Goal: Task Accomplishment & Management: Manage account settings

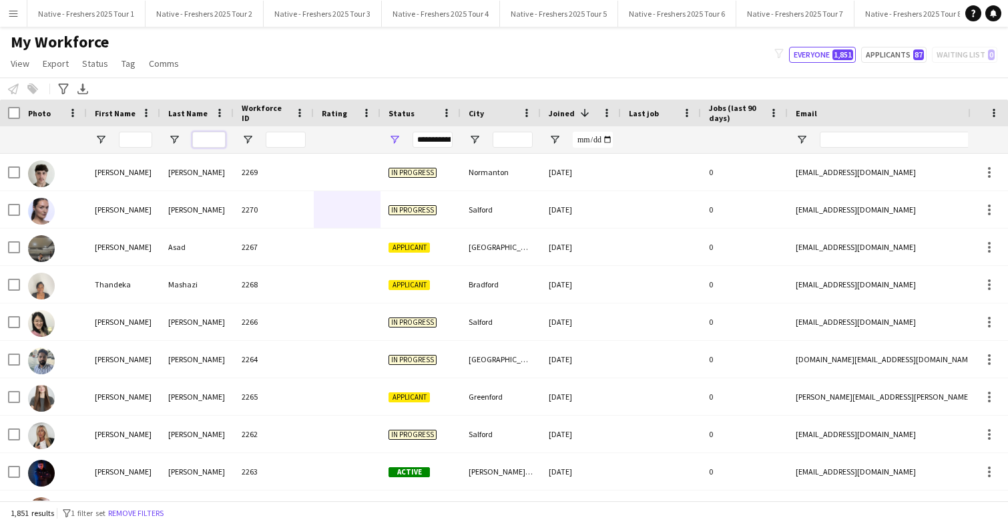
click at [209, 139] on input "Last Name Filter Input" at bounding box center [208, 140] width 33 height 16
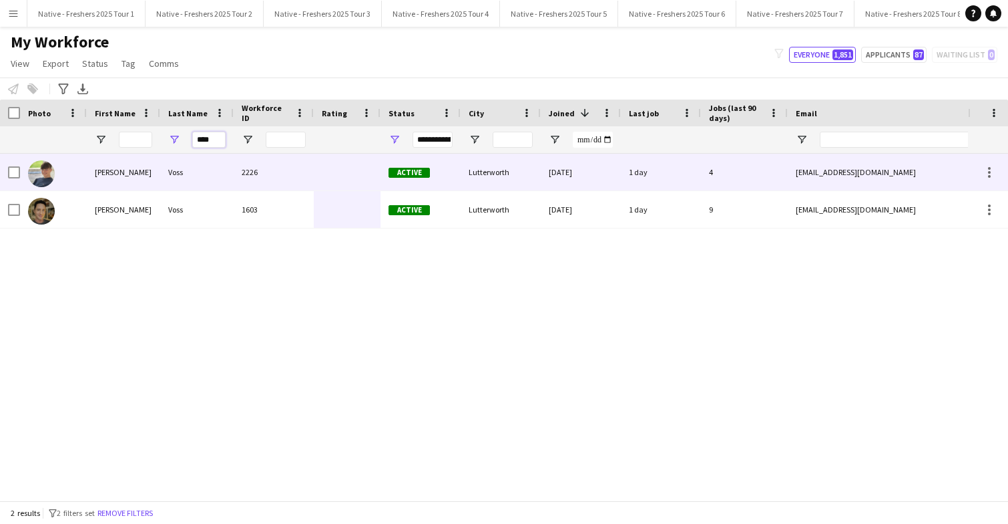
type input "****"
click at [292, 166] on div "2226" at bounding box center [274, 172] width 80 height 37
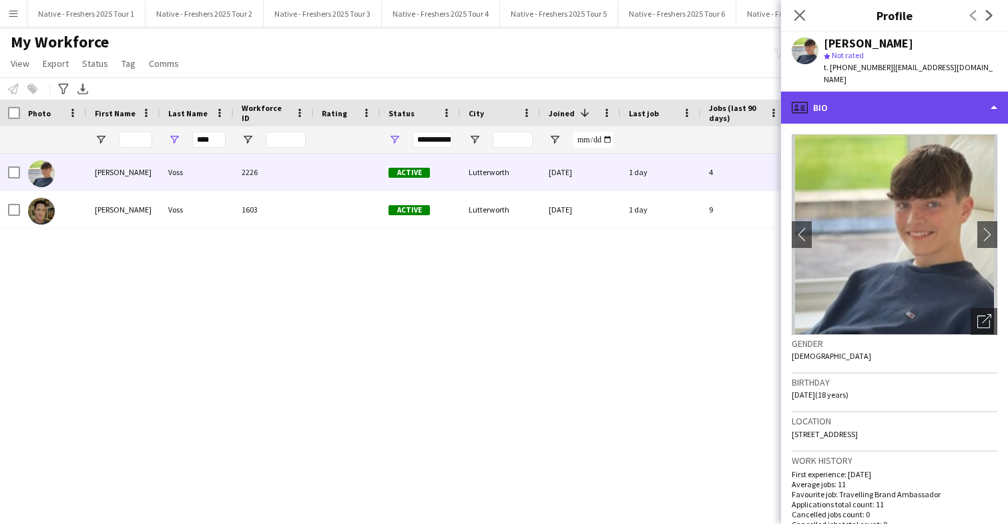
click at [932, 96] on div "profile Bio" at bounding box center [894, 107] width 227 height 32
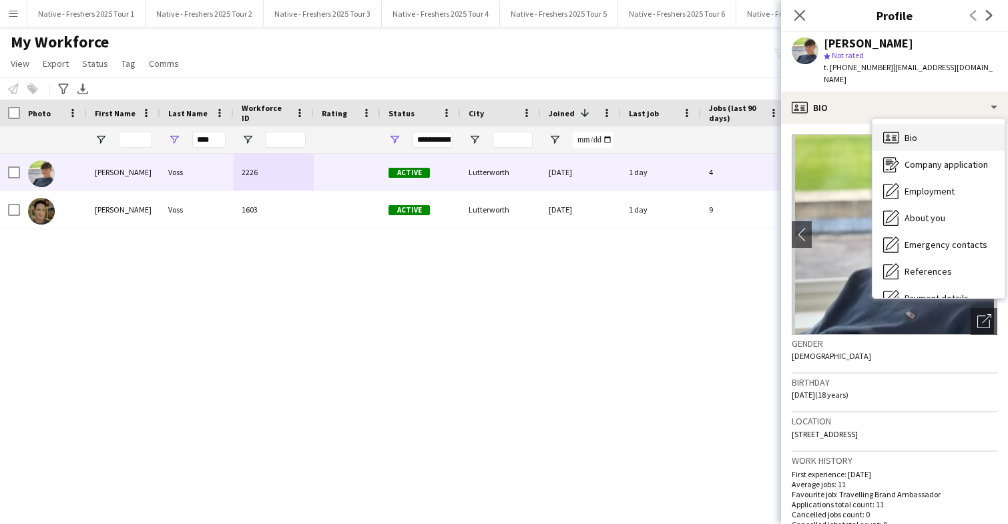
click at [934, 124] on div "Bio Bio" at bounding box center [939, 137] width 132 height 27
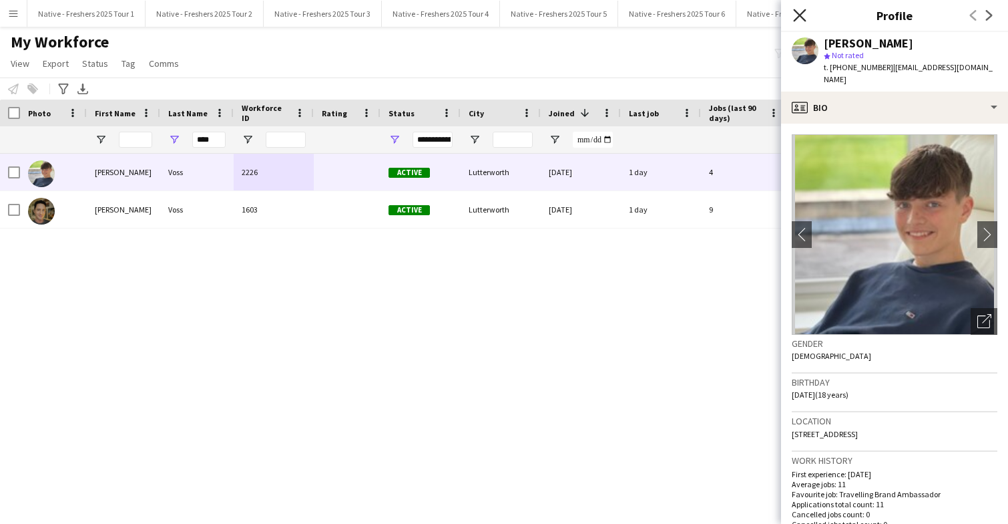
click at [805, 13] on icon "Close pop-in" at bounding box center [799, 15] width 13 height 13
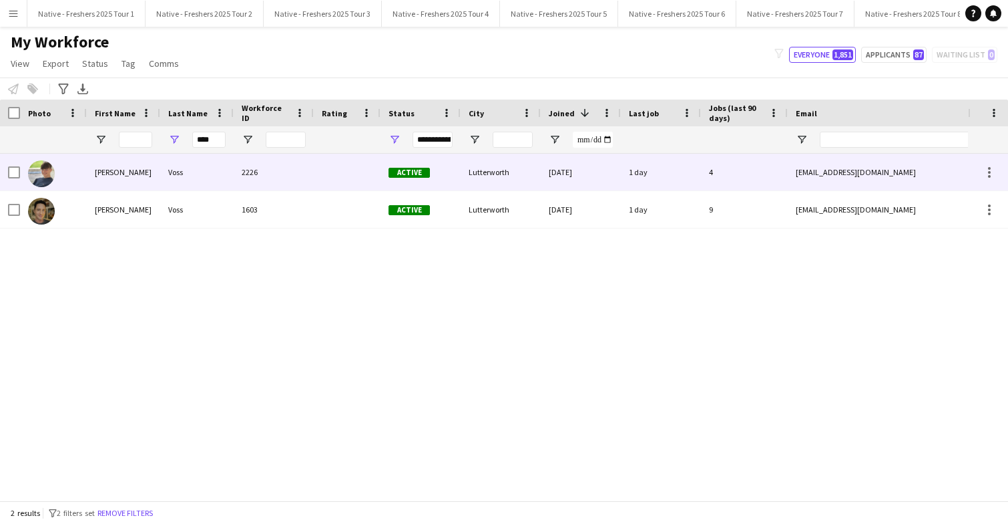
click at [341, 178] on div at bounding box center [347, 172] width 67 height 37
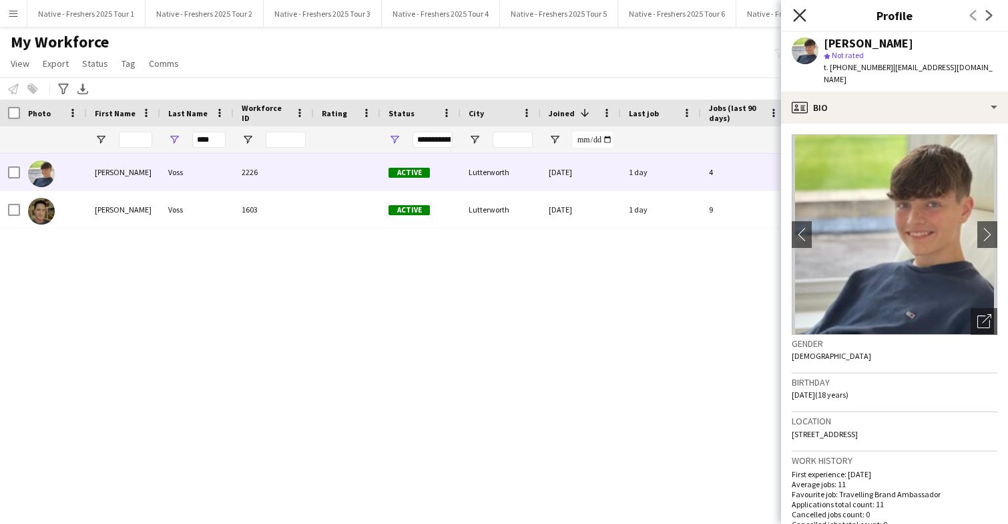
click at [802, 12] on icon at bounding box center [799, 15] width 13 height 13
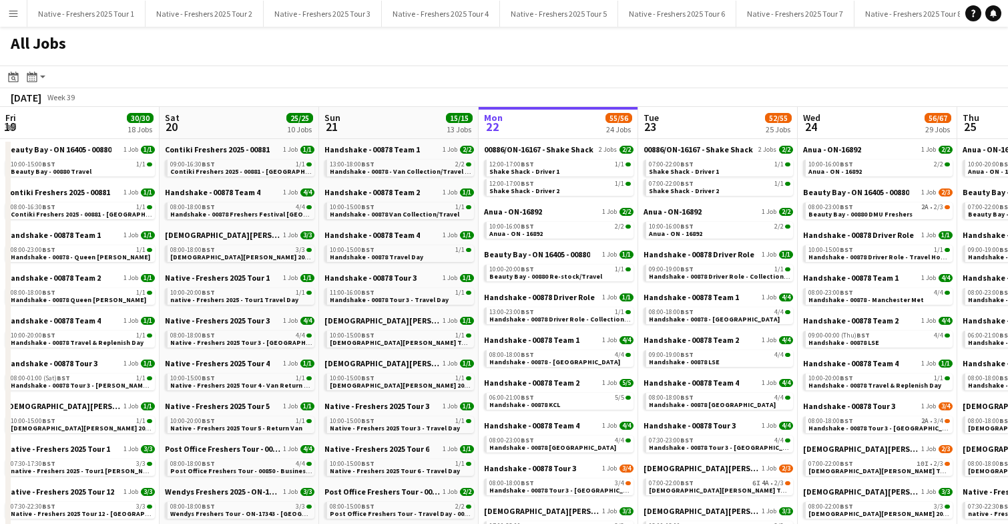
scroll to position [0, 574]
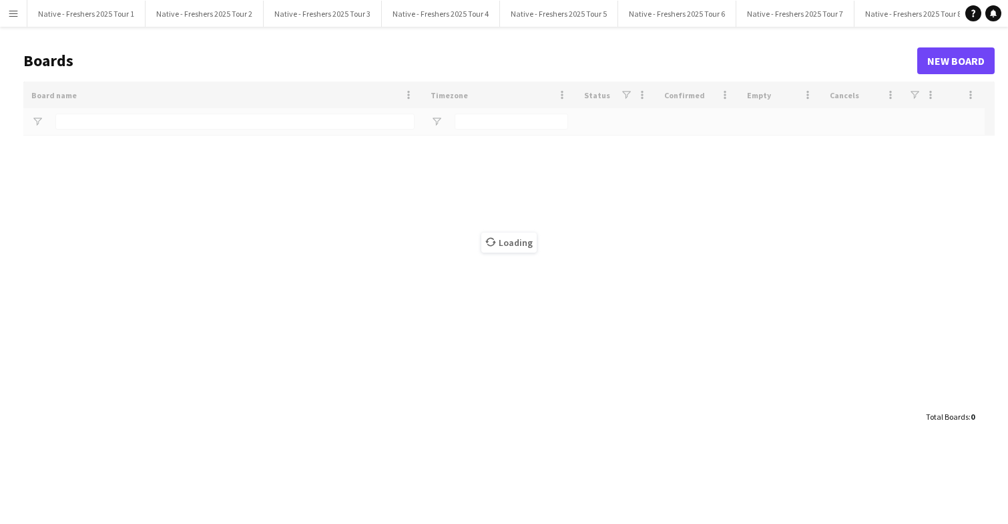
type input "***"
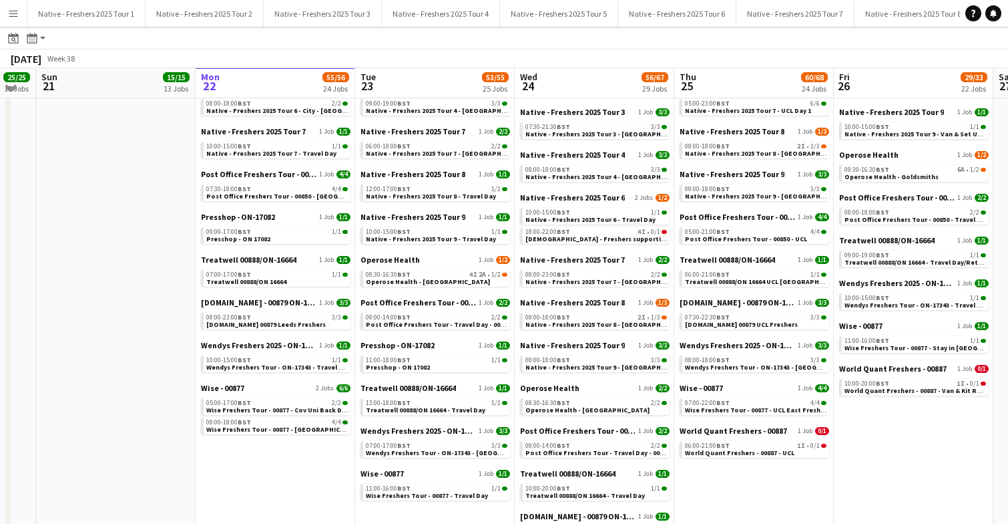
scroll to position [679, 0]
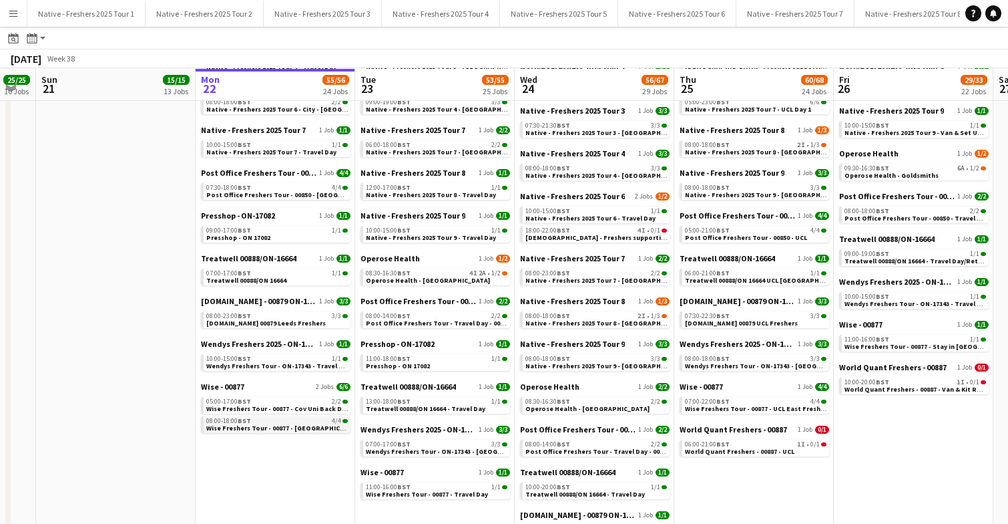
click at [268, 423] on span "Wise Freshers Tour - 00877 - Leeds University" at bounding box center [284, 427] width 156 height 9
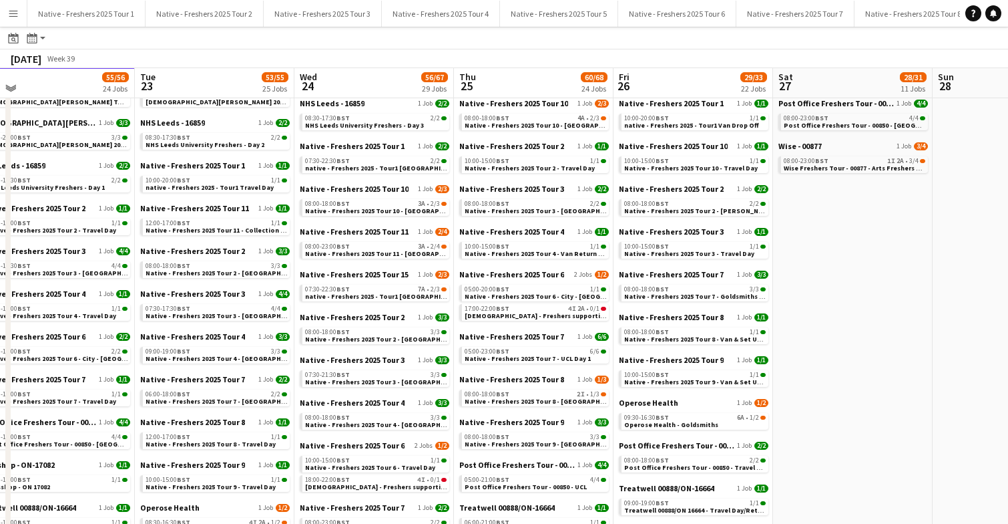
scroll to position [427, 0]
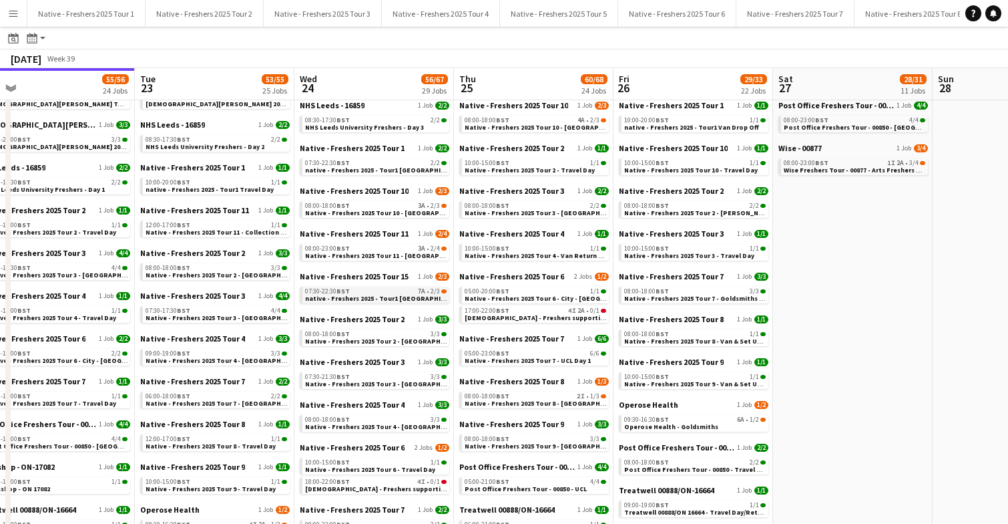
click at [385, 301] on span "native - Freshers 2025 - Tour1 Liverpool Hope" at bounding box center [395, 298] width 180 height 9
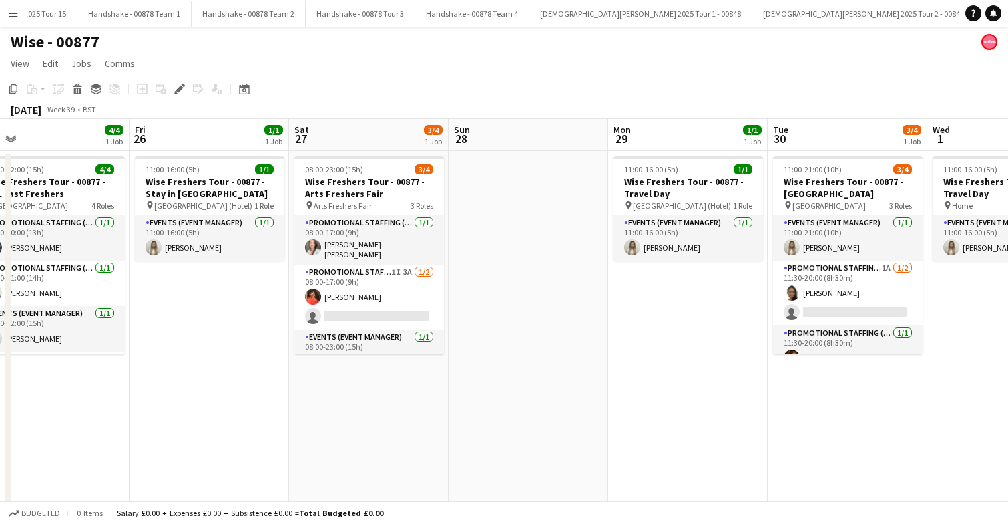
scroll to position [0, 506]
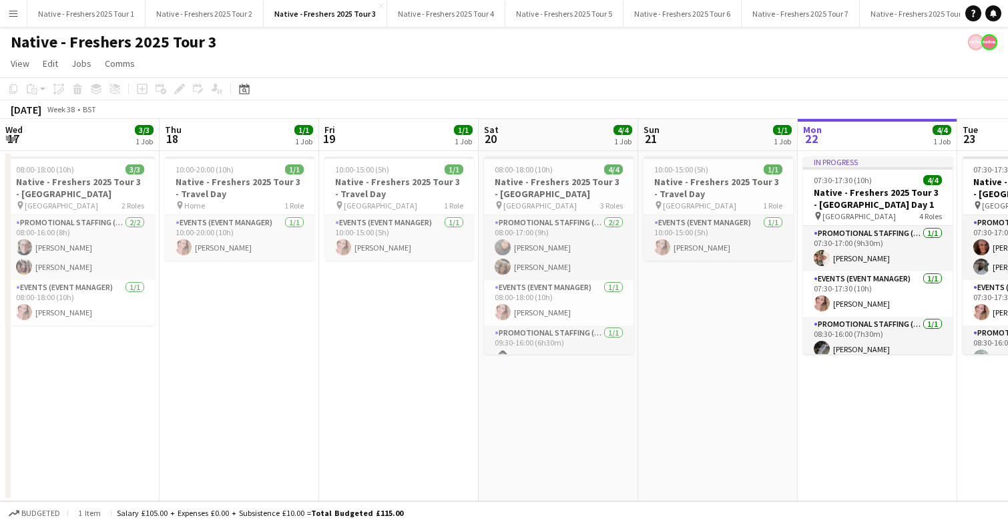
scroll to position [0, 460]
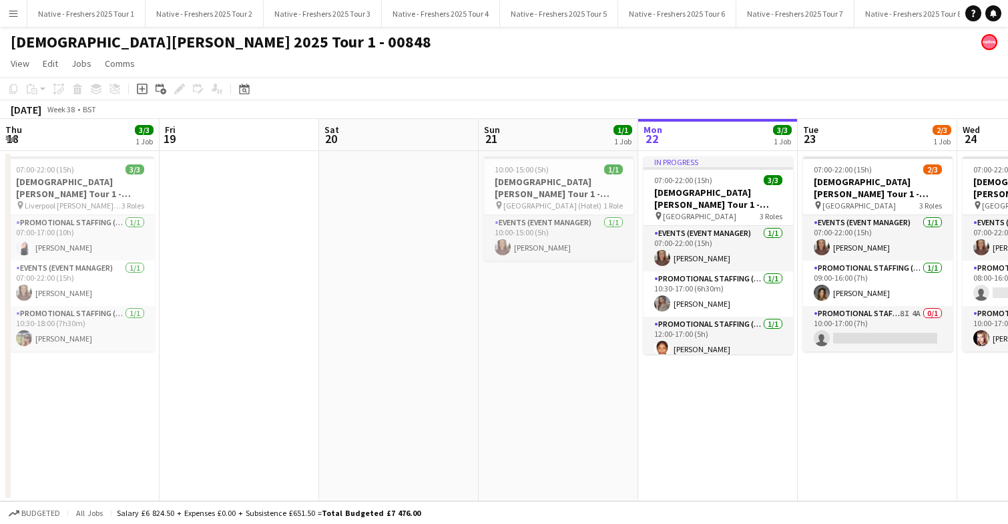
scroll to position [0, 494]
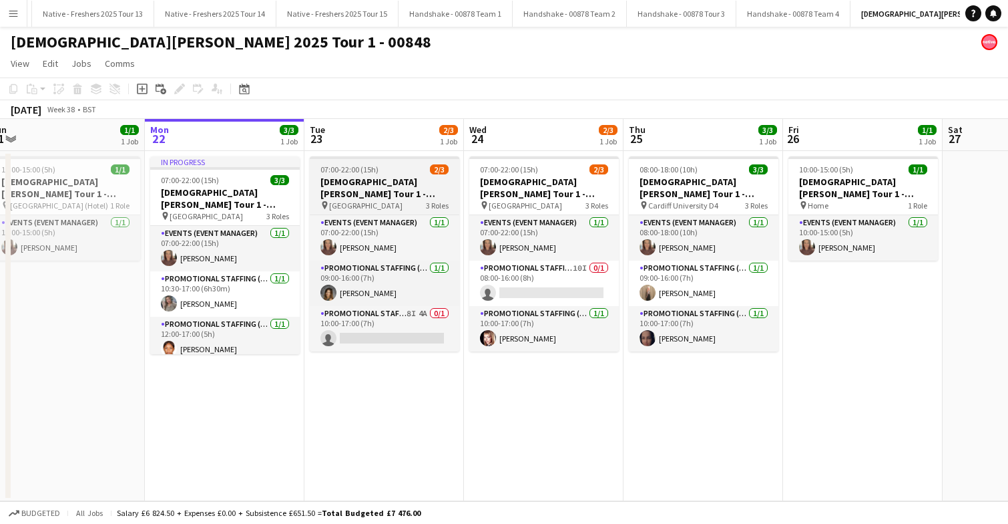
click at [394, 186] on h3 "[DEMOGRAPHIC_DATA][PERSON_NAME] Tour 1 - 00848 - [GEOGRAPHIC_DATA]" at bounding box center [385, 188] width 150 height 24
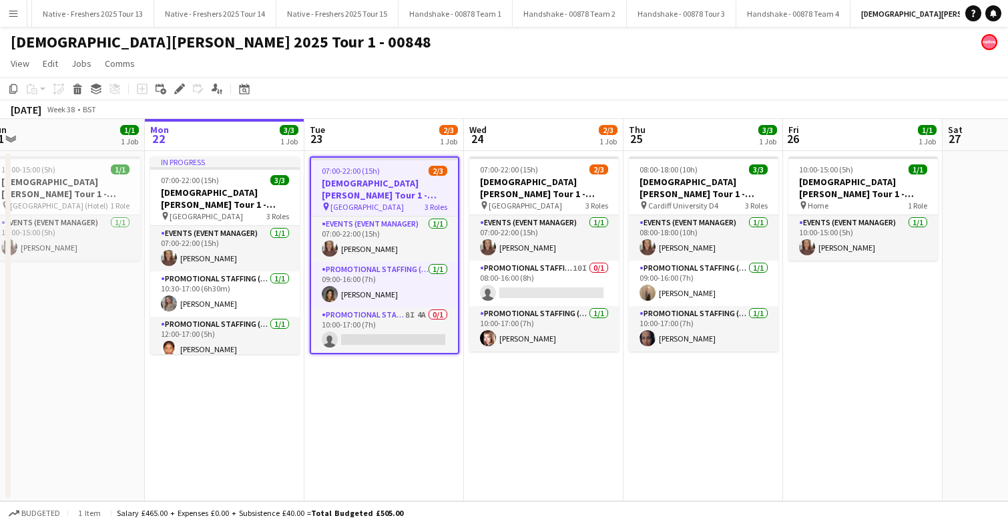
click at [396, 171] on div "07:00-22:00 (15h) 2/3" at bounding box center [384, 171] width 147 height 10
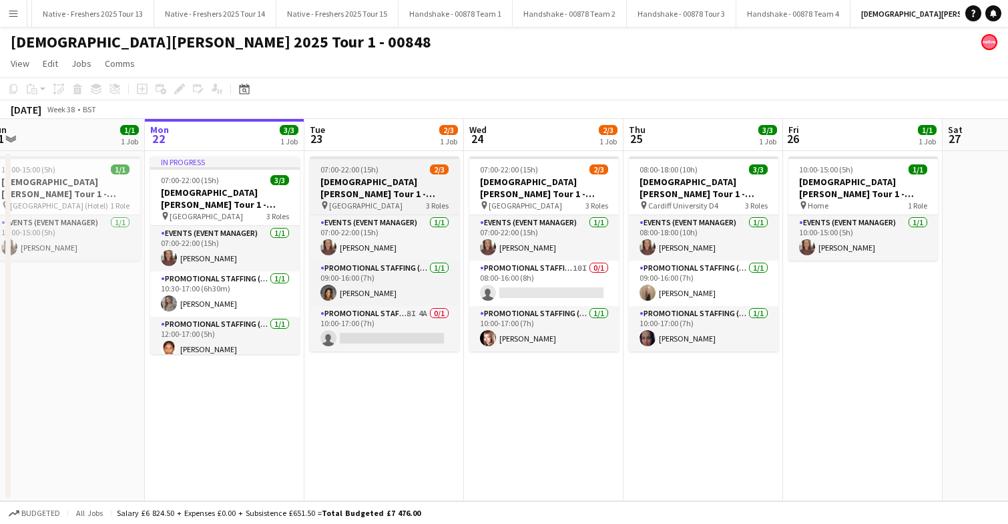
click at [396, 171] on div "07:00-22:00 (15h) 2/3" at bounding box center [385, 169] width 150 height 10
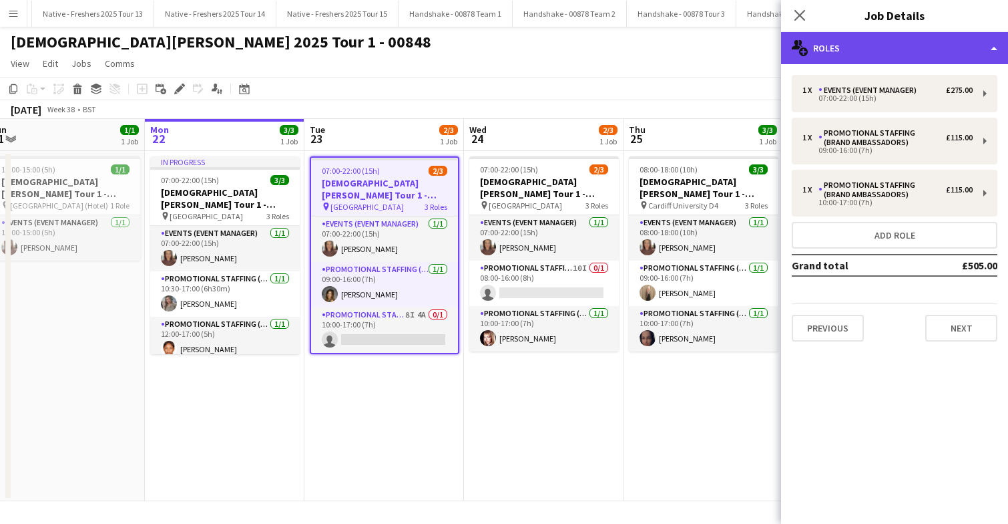
click at [882, 51] on div "multiple-users-add Roles" at bounding box center [894, 48] width 227 height 32
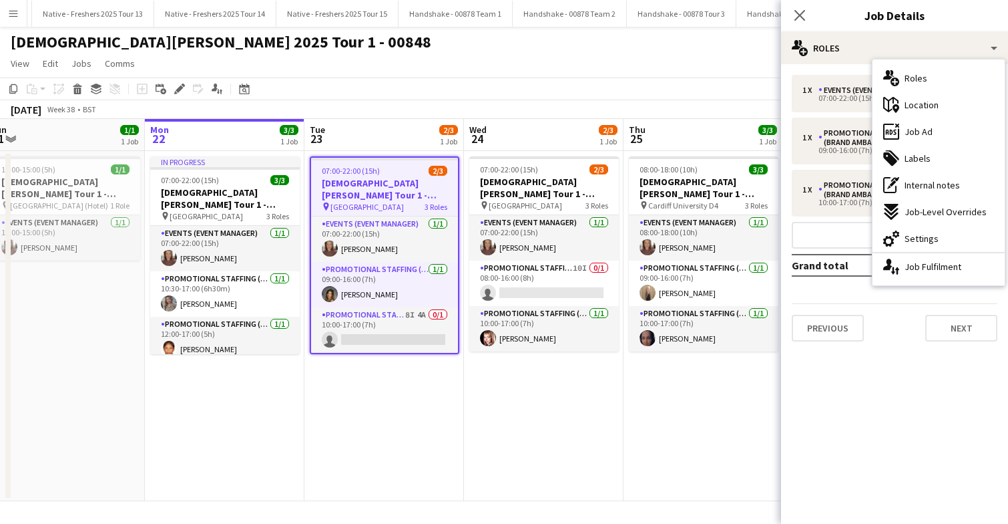
click at [403, 353] on app-job-card "07:00-22:00 (15h) 2/3 Lady Garden Tour 1 - 00848 - University of Leicester pin …" at bounding box center [385, 255] width 150 height 198
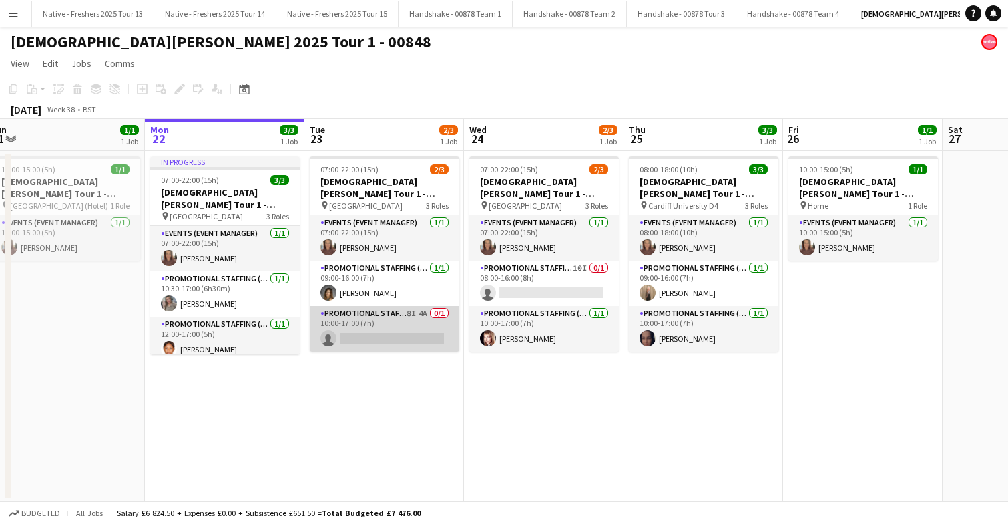
click at [404, 339] on app-card-role "Promotional Staffing (Brand Ambassadors) 8I 4A 0/1 10:00-17:00 (7h) single-neut…" at bounding box center [385, 328] width 150 height 45
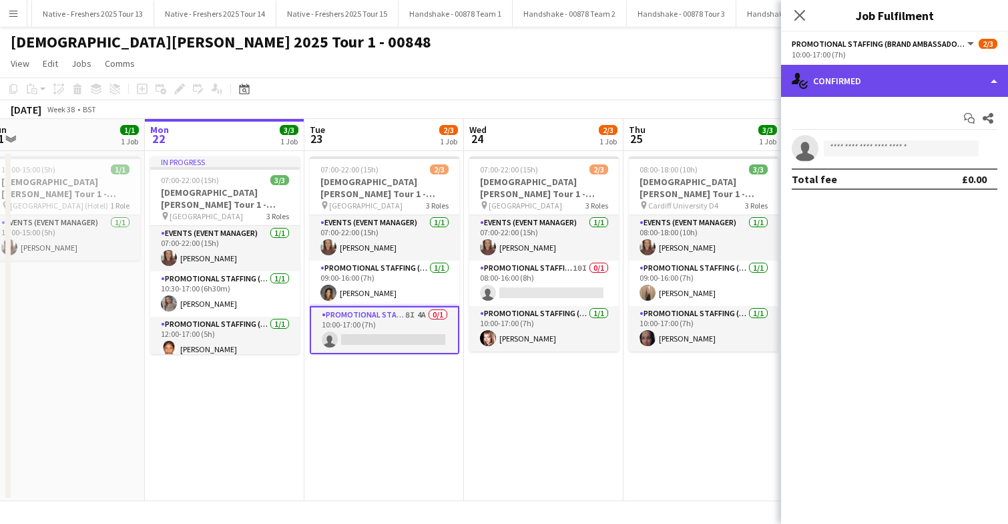
click at [930, 85] on div "single-neutral-actions-check-2 Confirmed" at bounding box center [894, 81] width 227 height 32
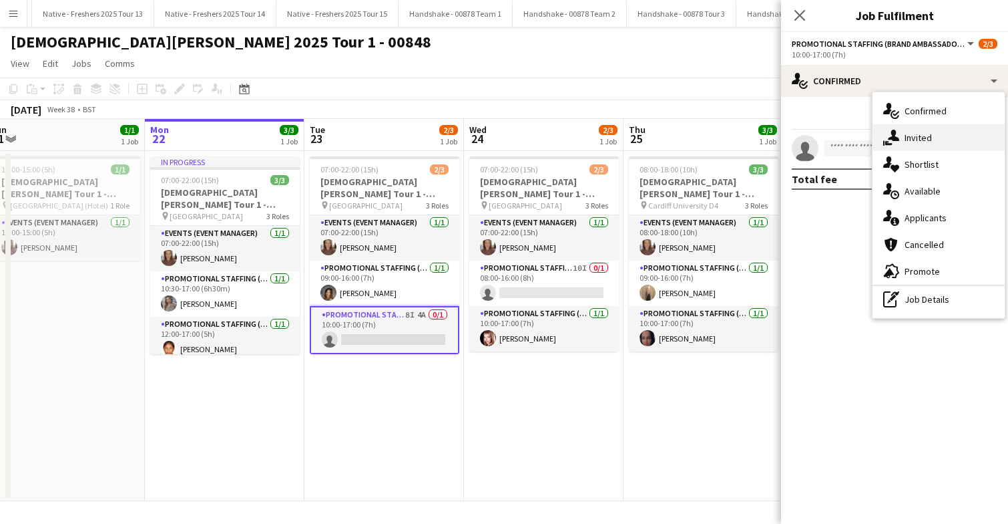
click at [948, 144] on div "single-neutral-actions-share-1 Invited" at bounding box center [939, 137] width 132 height 27
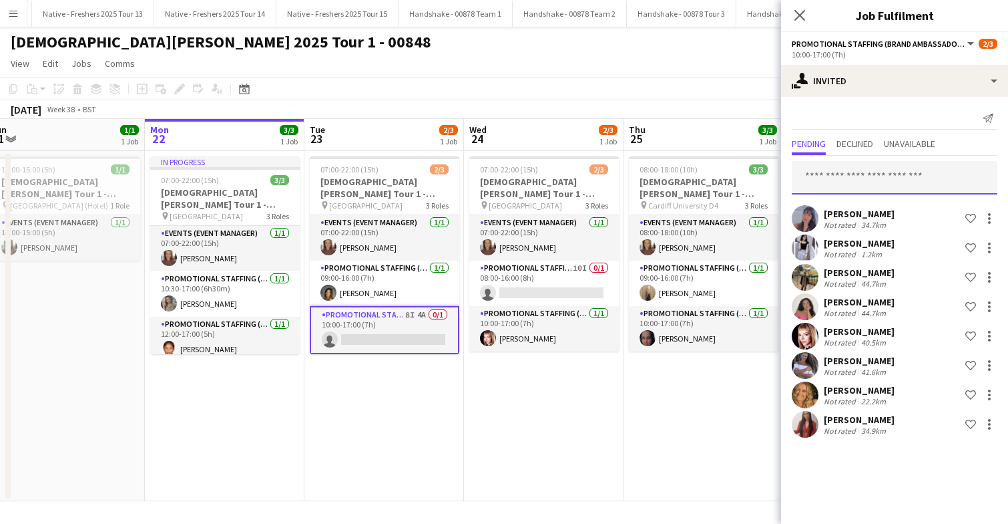
click at [884, 176] on input "text" at bounding box center [895, 177] width 206 height 33
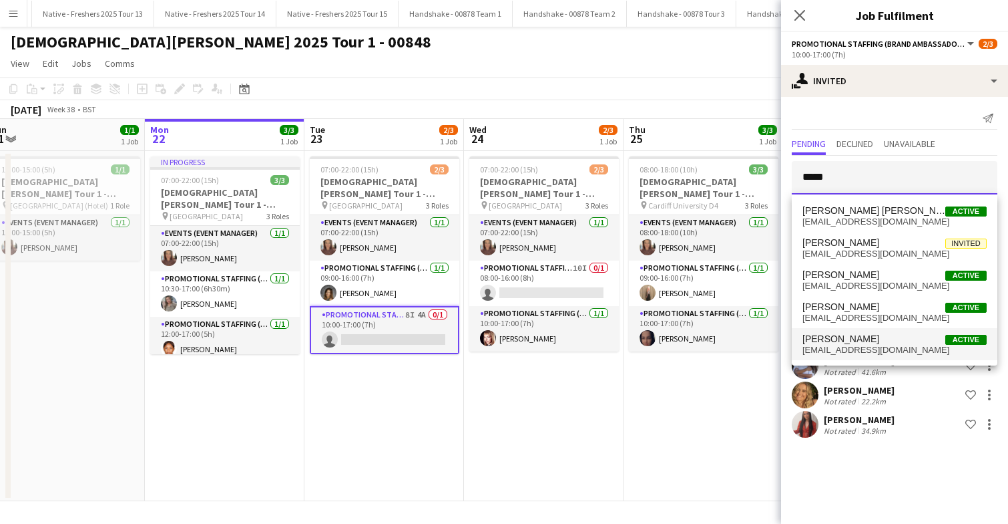
type input "*****"
click at [874, 341] on span "Ellie Peacock Active" at bounding box center [895, 338] width 184 height 11
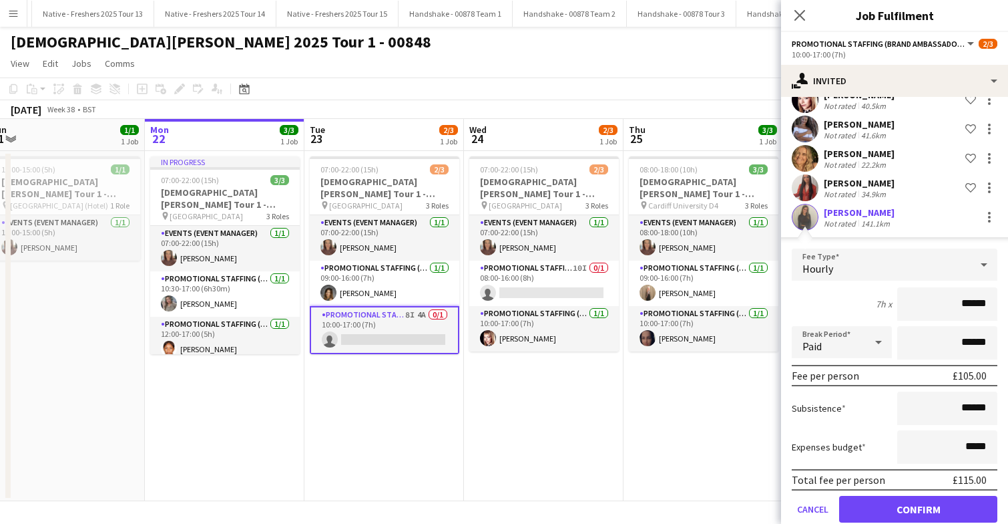
scroll to position [247, 0]
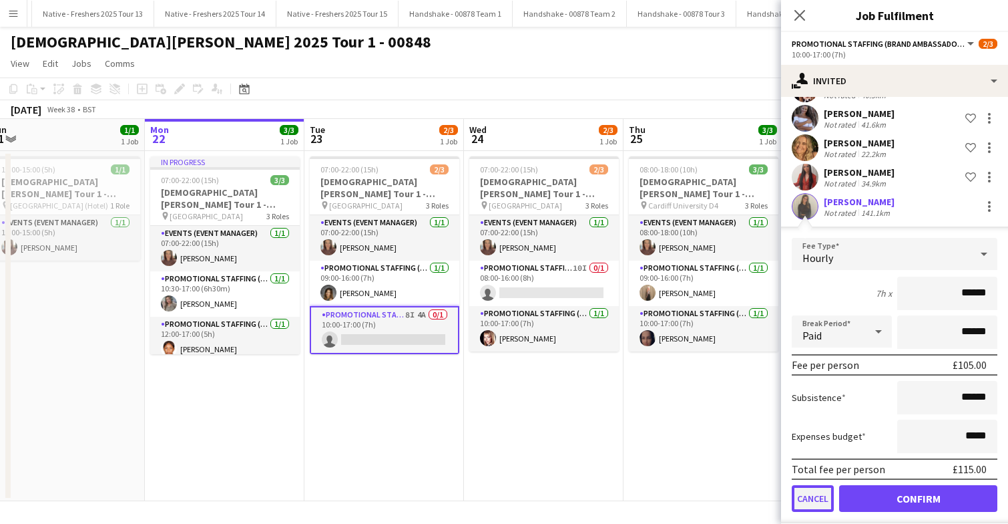
click at [807, 500] on button "Cancel" at bounding box center [813, 498] width 42 height 27
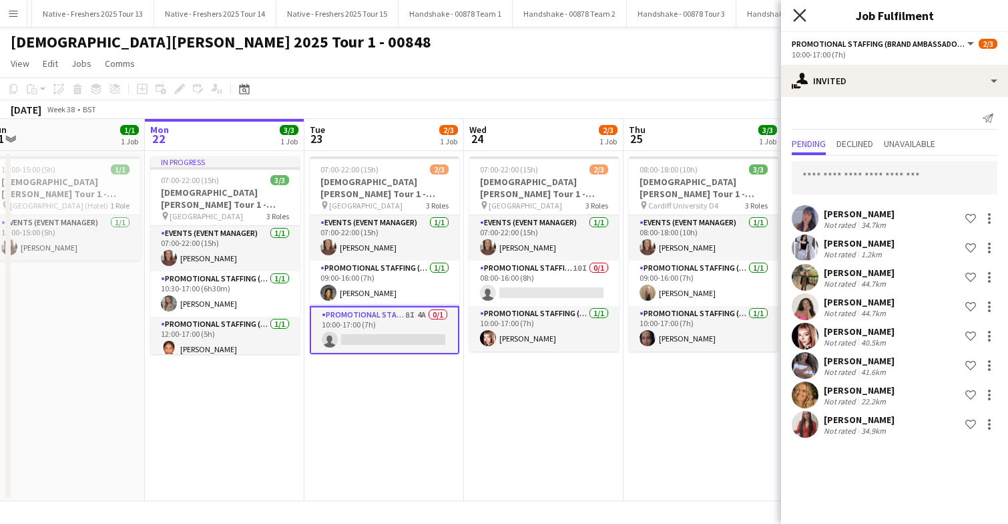
click at [801, 15] on icon at bounding box center [799, 15] width 13 height 13
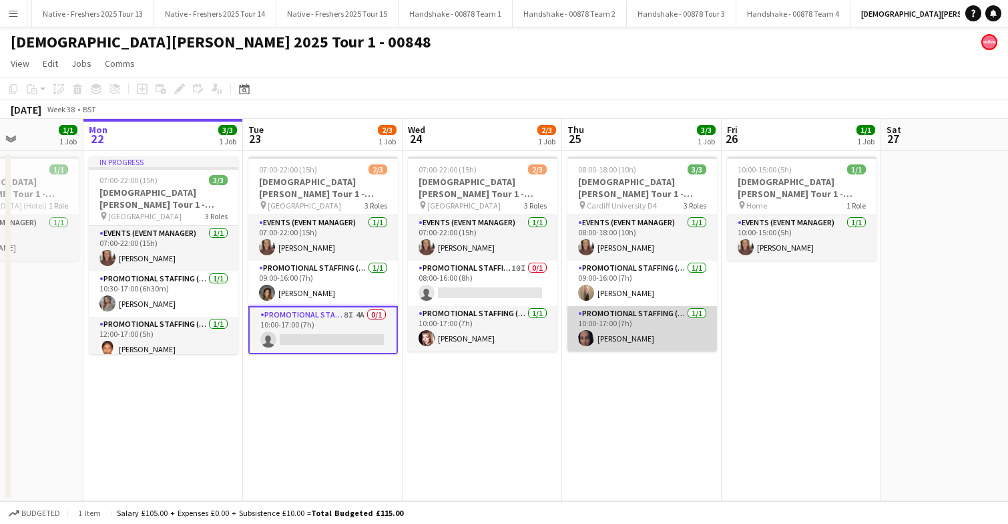
scroll to position [0, 562]
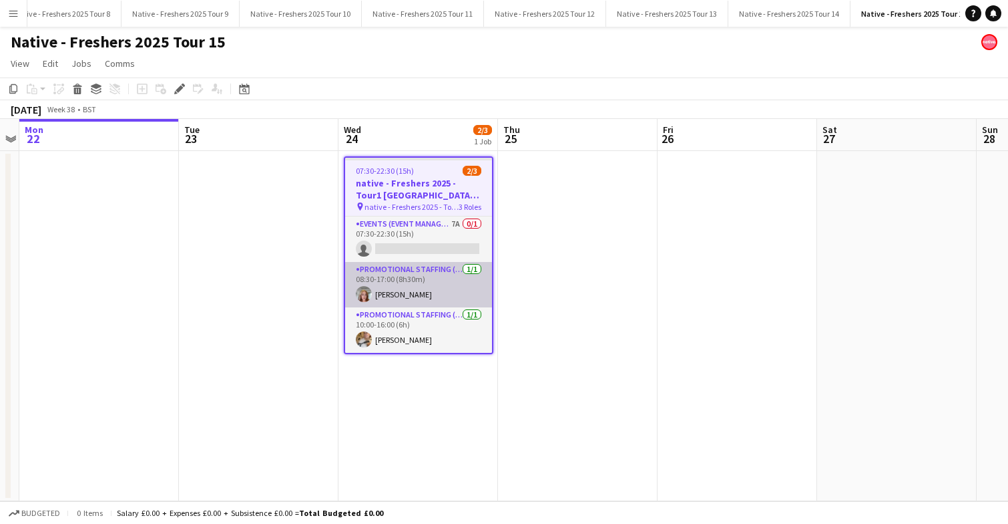
scroll to position [0, 855]
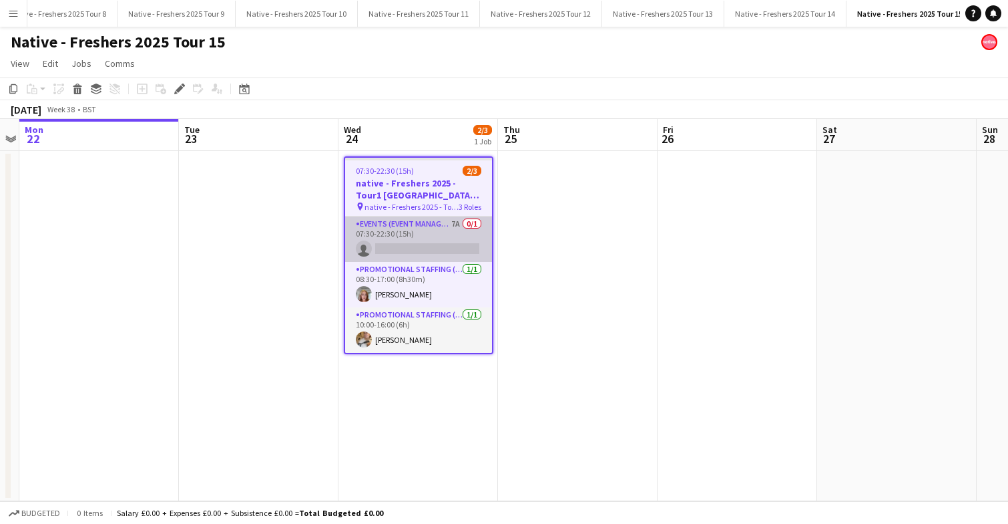
click at [435, 240] on app-card-role "Events (Event Manager) 7A 0/1 07:30-22:30 (15h) single-neutral-actions" at bounding box center [418, 238] width 147 height 45
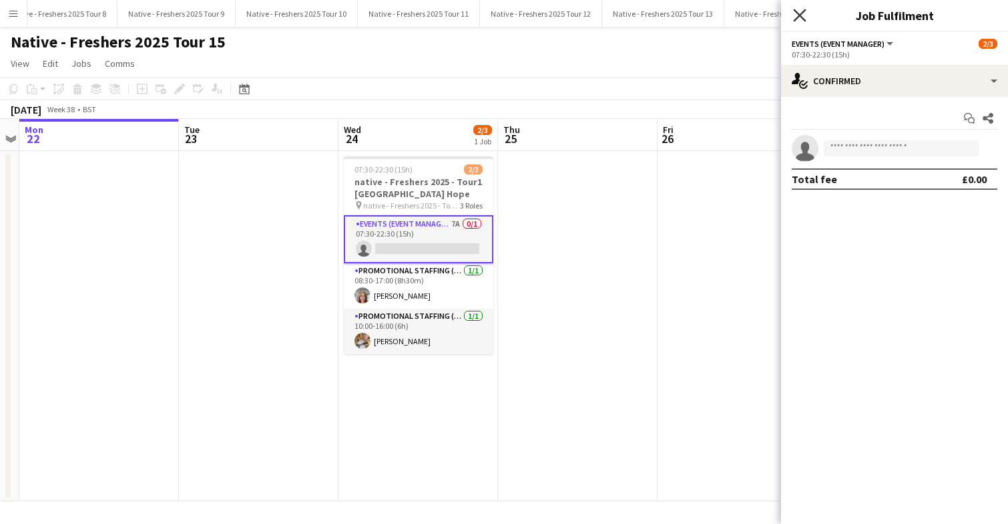
click at [799, 13] on icon at bounding box center [799, 15] width 13 height 13
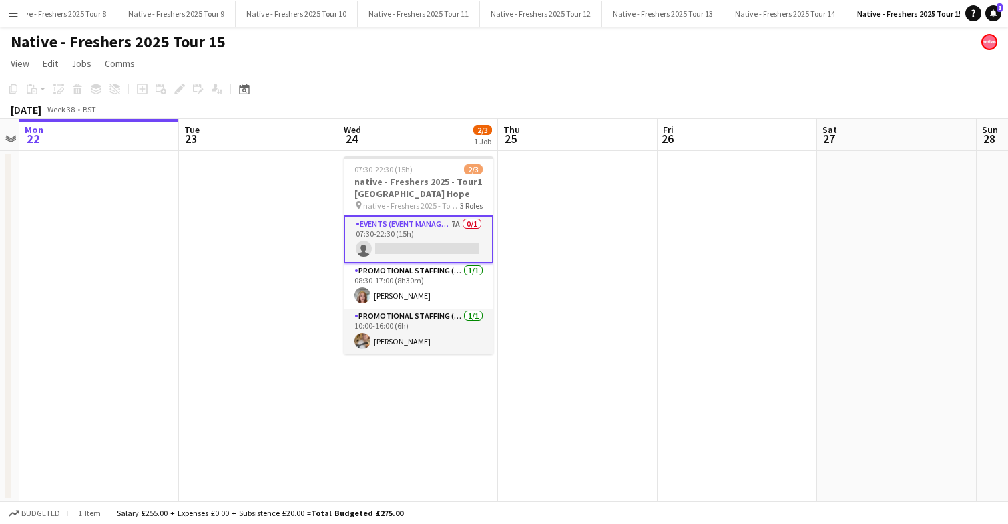
click at [421, 232] on app-card-role "Events (Event Manager) 7A 0/1 07:30-22:30 (15h) single-neutral-actions" at bounding box center [419, 239] width 150 height 48
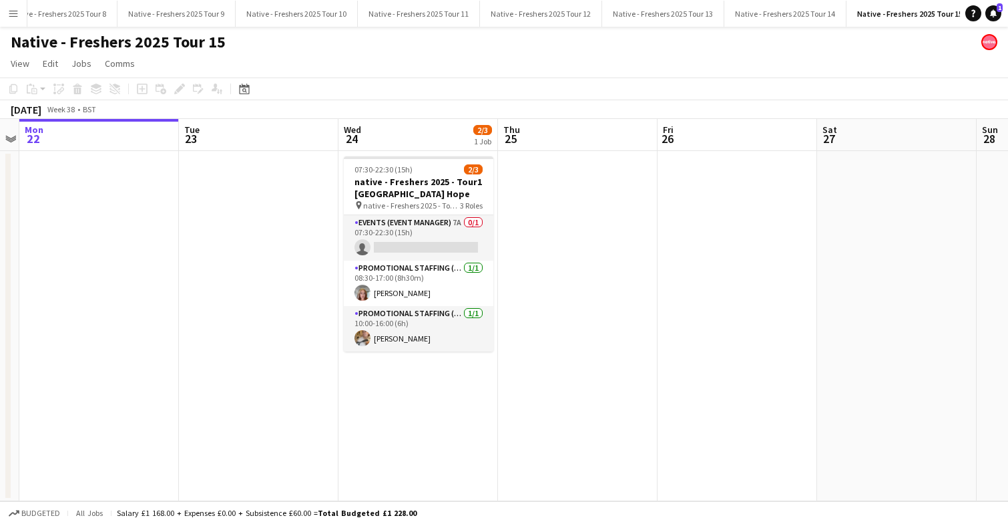
click at [538, 220] on app-date-cell at bounding box center [578, 326] width 160 height 350
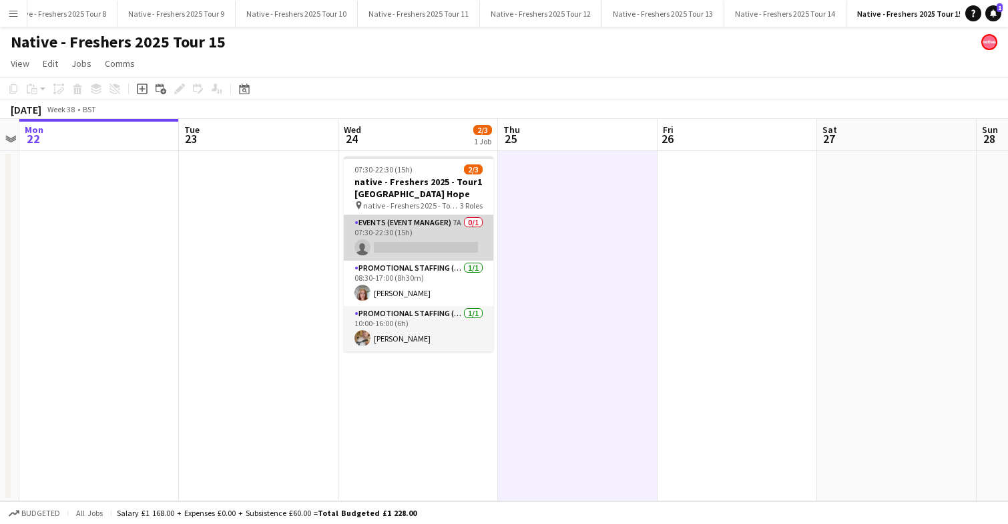
click at [401, 226] on app-card-role "Events (Event Manager) 7A 0/1 07:30-22:30 (15h) single-neutral-actions" at bounding box center [419, 237] width 150 height 45
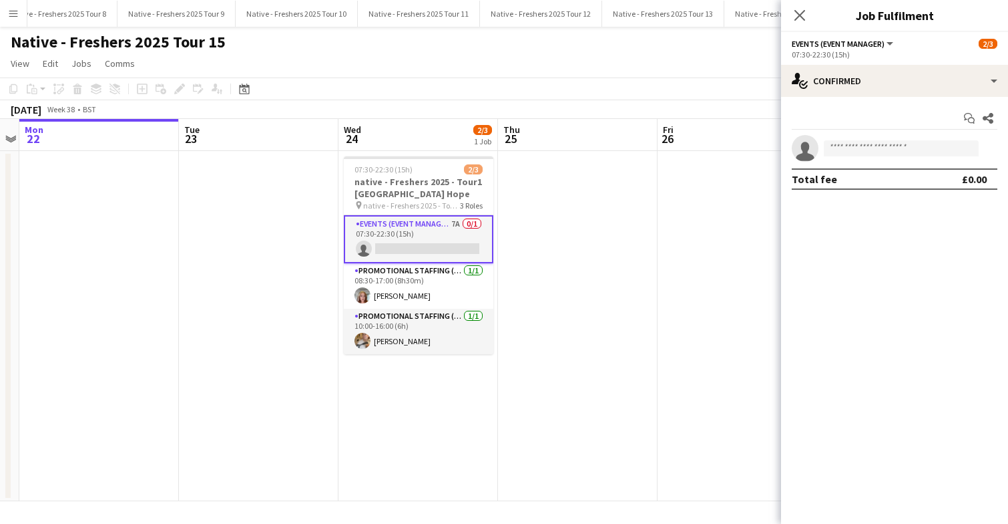
click at [401, 226] on app-card-role "Events (Event Manager) 7A 0/1 07:30-22:30 (15h) single-neutral-actions" at bounding box center [419, 239] width 150 height 48
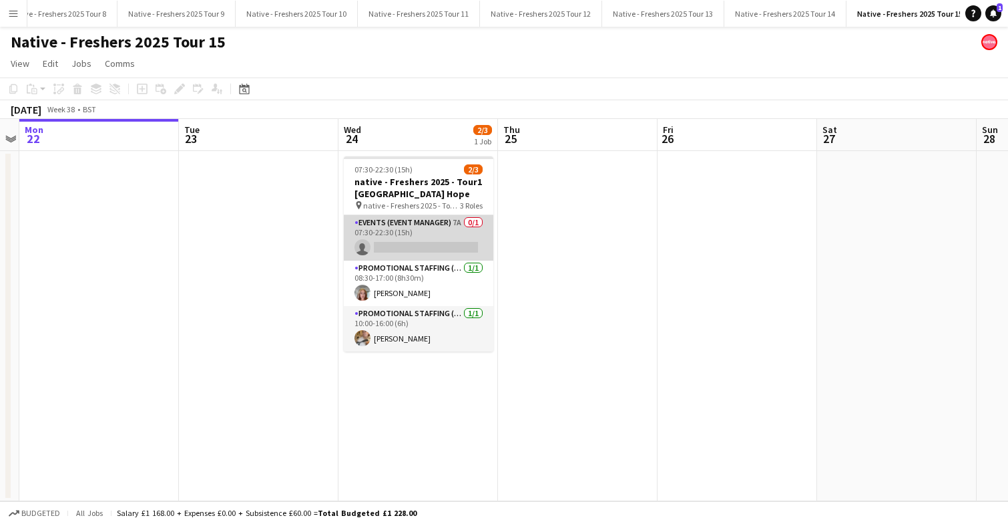
scroll to position [0, 460]
click at [448, 231] on app-card-role "Events (Event Manager) 7A 0/1 07:30-22:30 (15h) single-neutral-actions" at bounding box center [418, 237] width 150 height 45
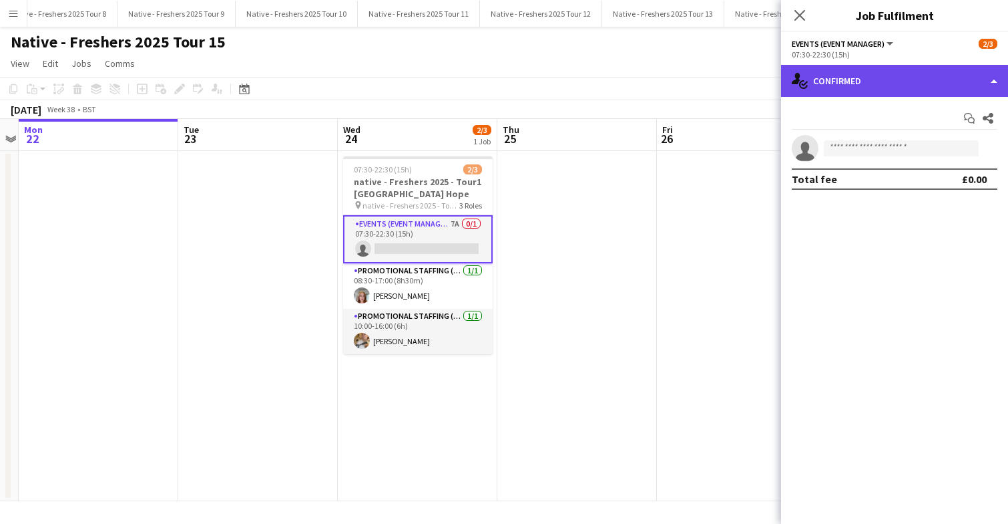
click at [932, 85] on div "single-neutral-actions-check-2 Confirmed" at bounding box center [894, 81] width 227 height 32
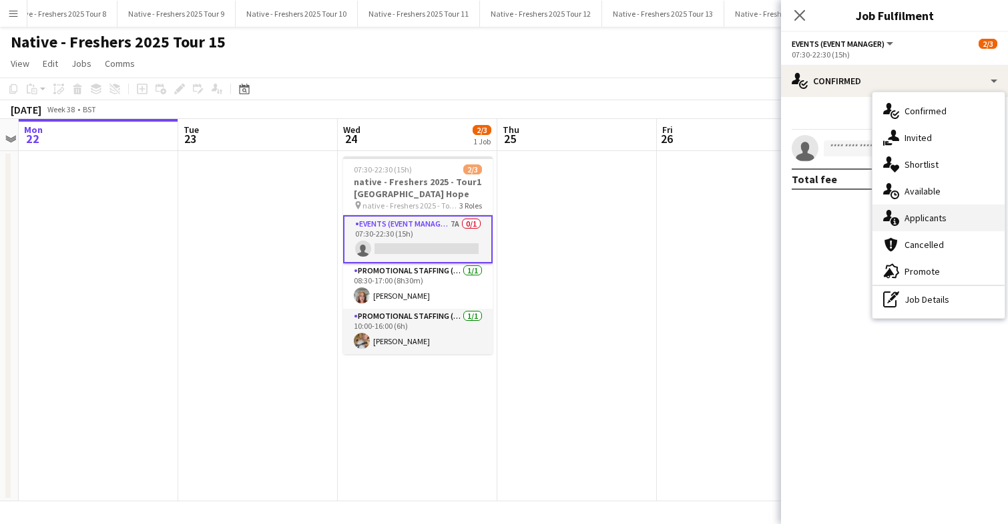
click at [934, 216] on span "Applicants" at bounding box center [926, 218] width 42 height 12
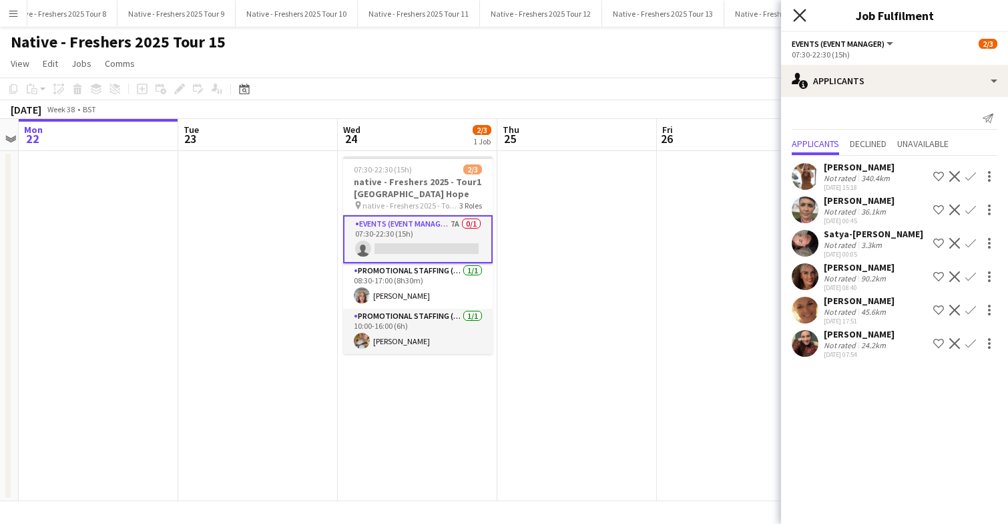
click at [799, 11] on icon "Close pop-in" at bounding box center [799, 15] width 13 height 13
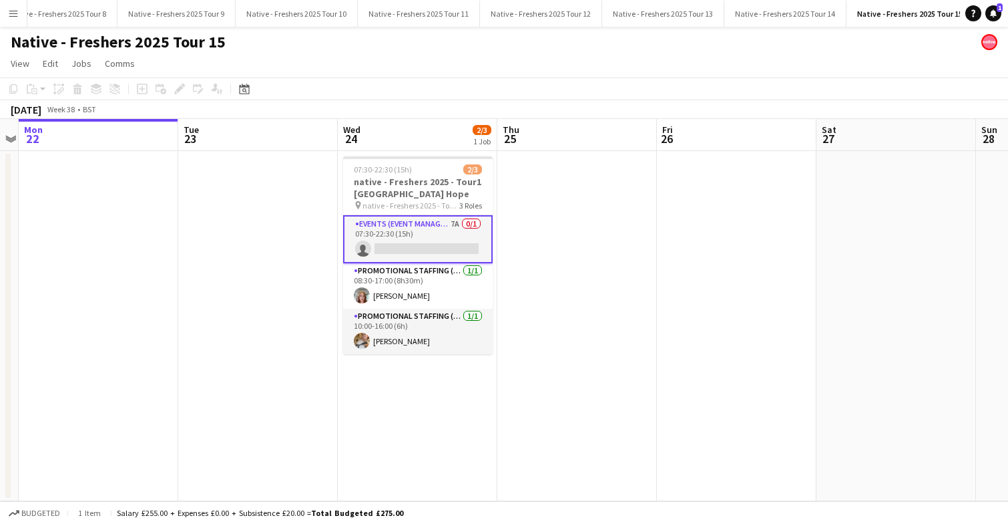
click at [427, 251] on app-card-role "Events (Event Manager) 7A 0/1 07:30-22:30 (15h) single-neutral-actions" at bounding box center [418, 239] width 150 height 48
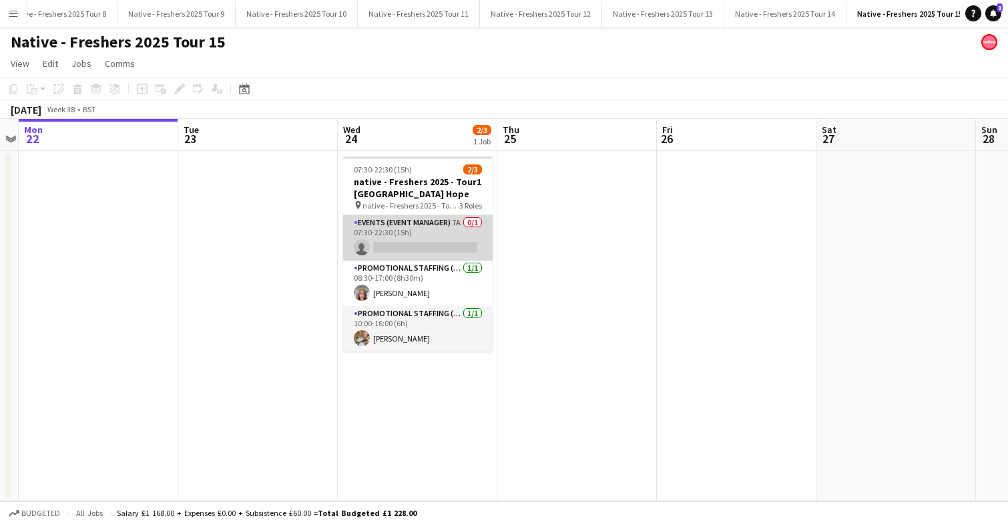
click at [427, 234] on app-card-role "Events (Event Manager) 7A 0/1 07:30-22:30 (15h) single-neutral-actions" at bounding box center [418, 237] width 150 height 45
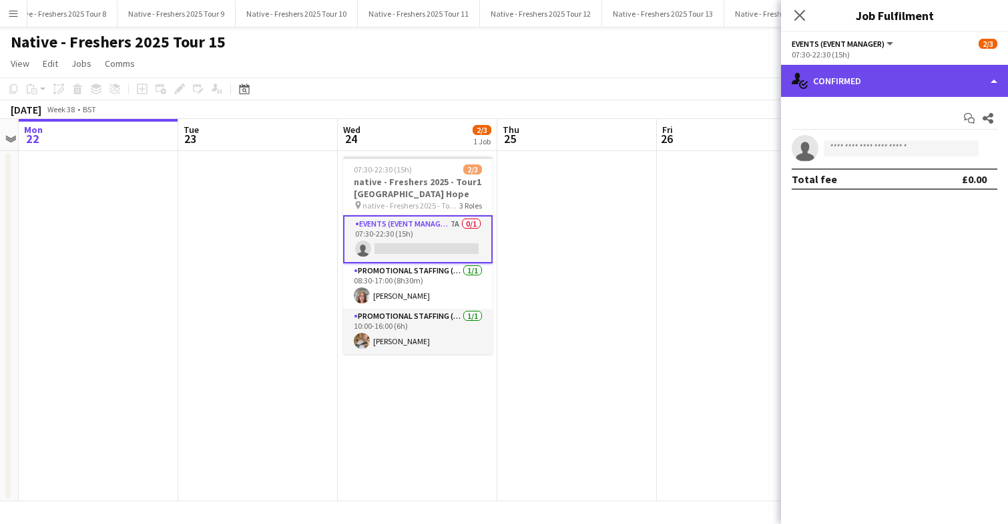
click at [891, 78] on div "single-neutral-actions-check-2 Confirmed" at bounding box center [894, 81] width 227 height 32
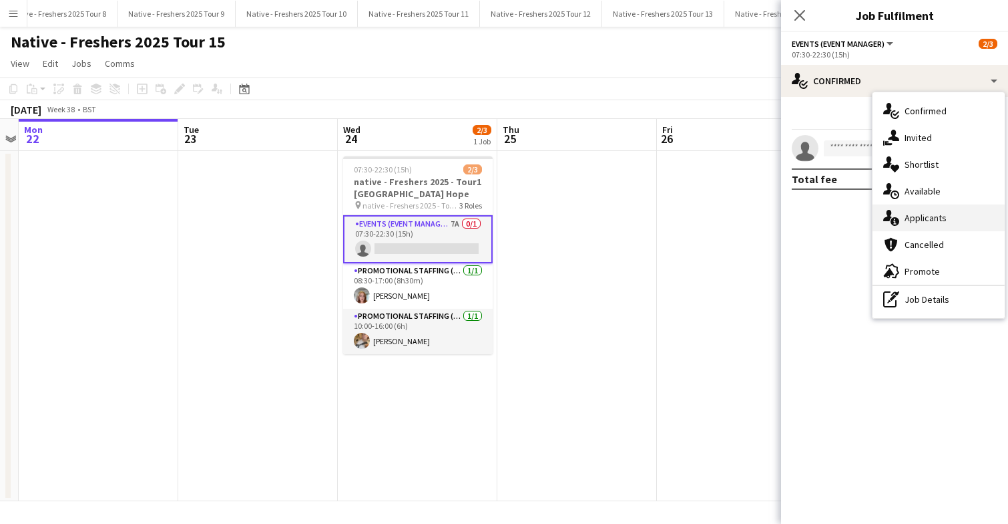
click at [940, 212] on span "Applicants" at bounding box center [926, 218] width 42 height 12
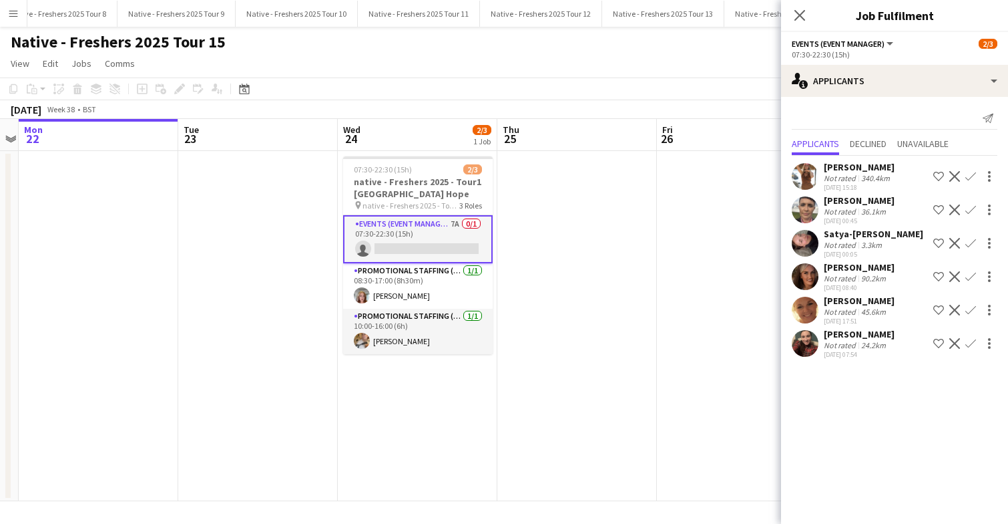
click at [801, 342] on app-user-avatar at bounding box center [805, 343] width 27 height 27
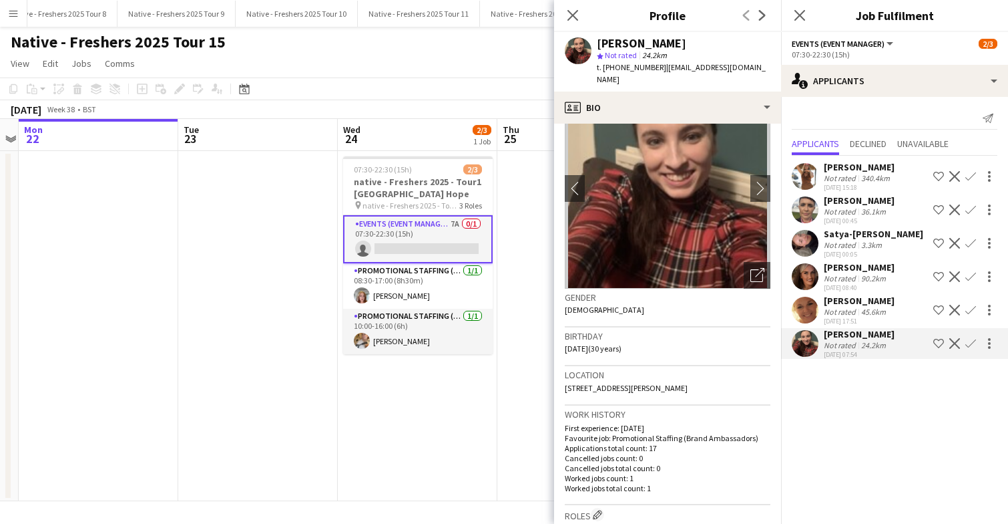
scroll to position [0, 0]
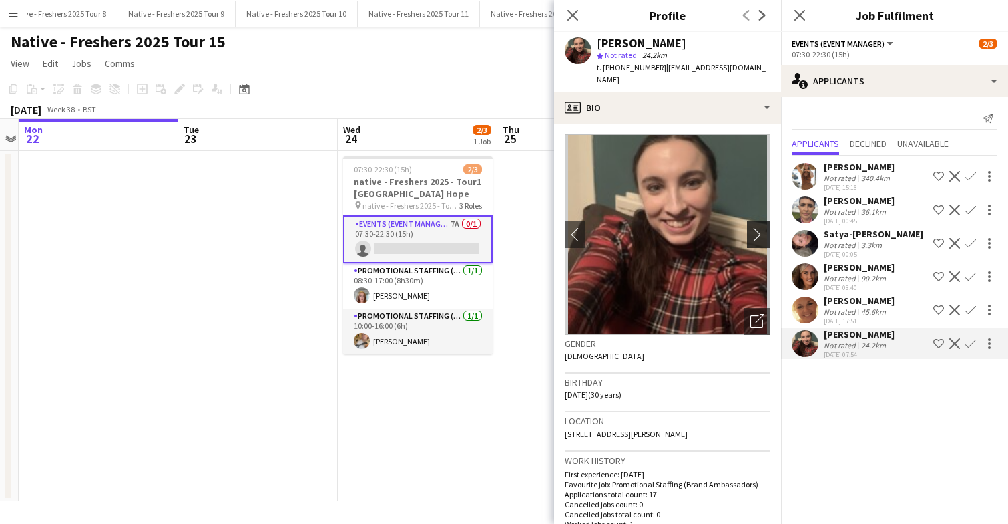
click at [761, 227] on app-icon "chevron-right" at bounding box center [761, 234] width 21 height 14
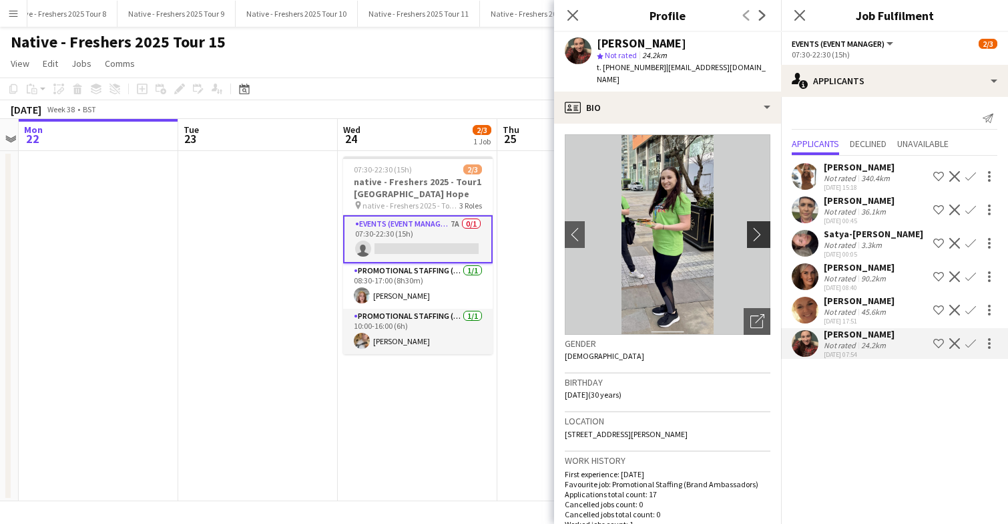
click at [761, 227] on app-icon "chevron-right" at bounding box center [761, 234] width 21 height 14
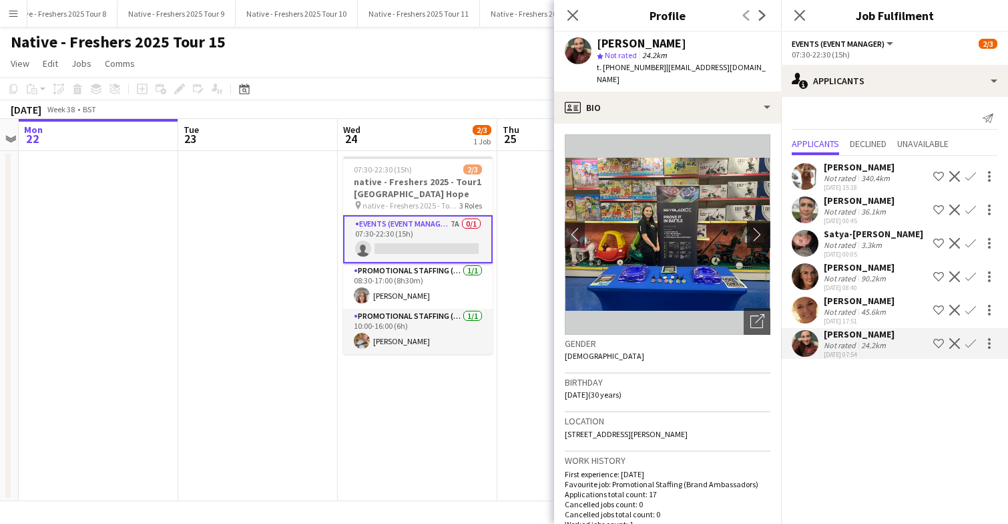
click at [761, 227] on app-icon "chevron-right" at bounding box center [761, 234] width 21 height 14
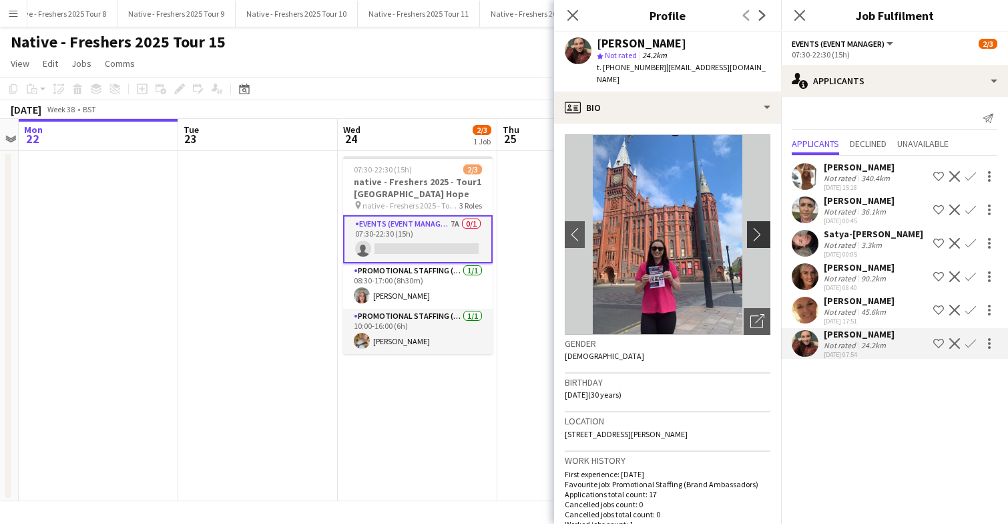
click at [761, 227] on app-icon "chevron-right" at bounding box center [761, 234] width 21 height 14
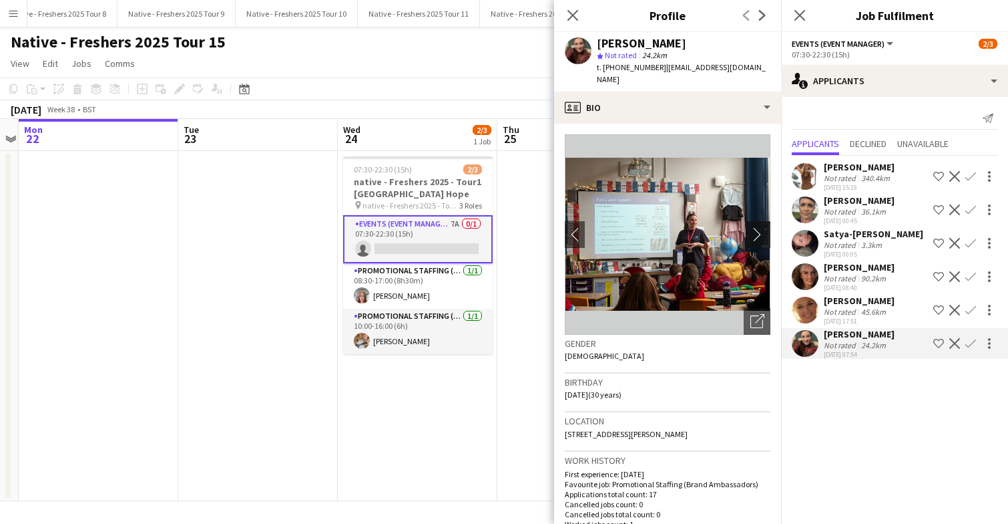
click at [761, 227] on app-icon "chevron-right" at bounding box center [761, 234] width 21 height 14
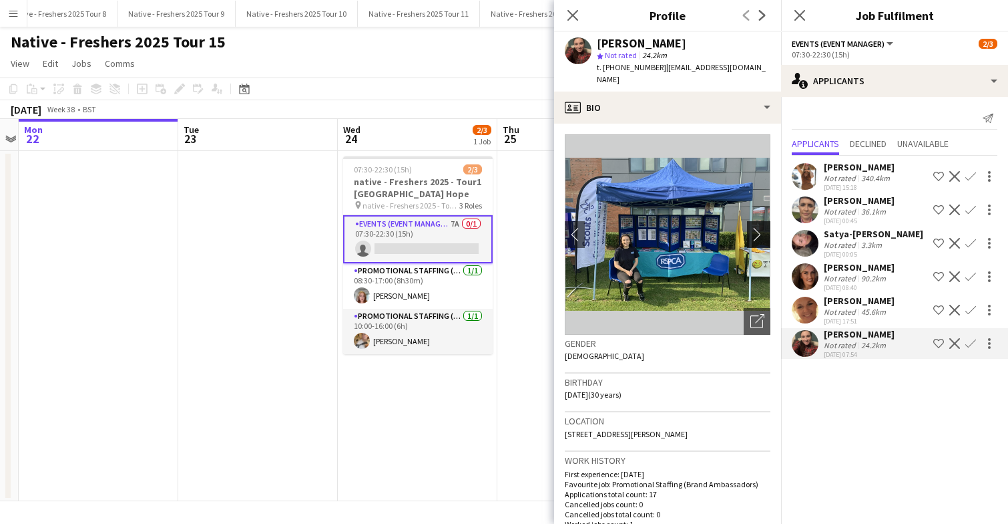
click at [761, 227] on app-icon "chevron-right" at bounding box center [761, 234] width 21 height 14
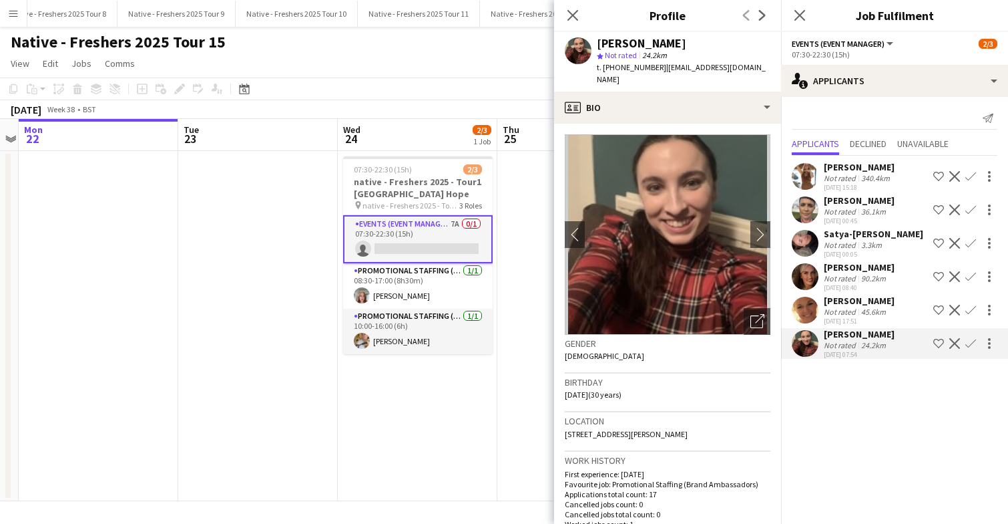
click at [806, 305] on app-user-avatar at bounding box center [805, 310] width 27 height 27
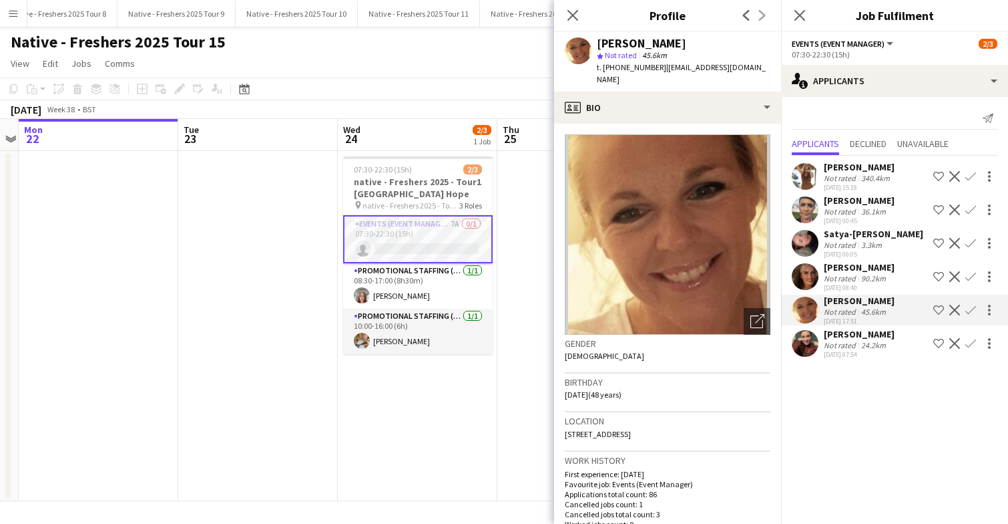
click at [809, 338] on app-user-avatar at bounding box center [805, 343] width 27 height 27
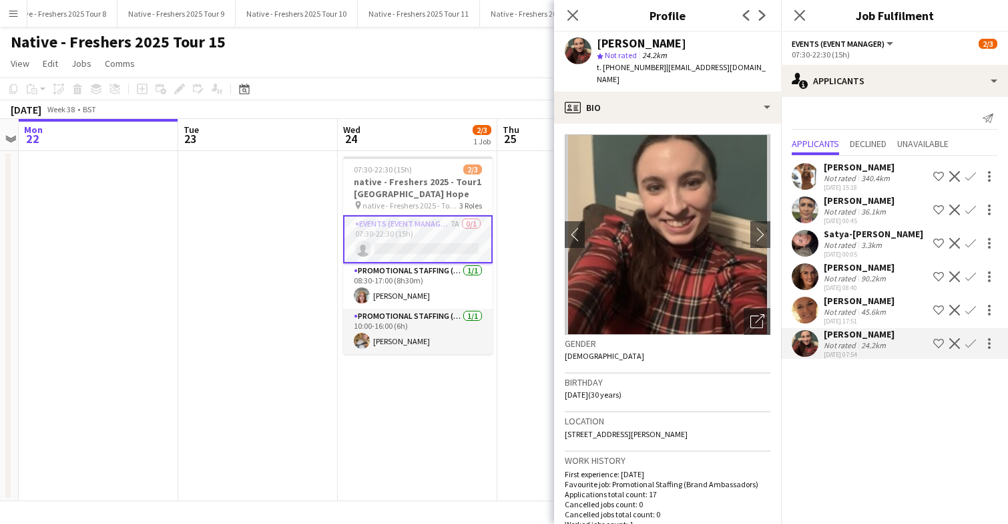
click at [801, 305] on app-user-avatar at bounding box center [805, 310] width 27 height 27
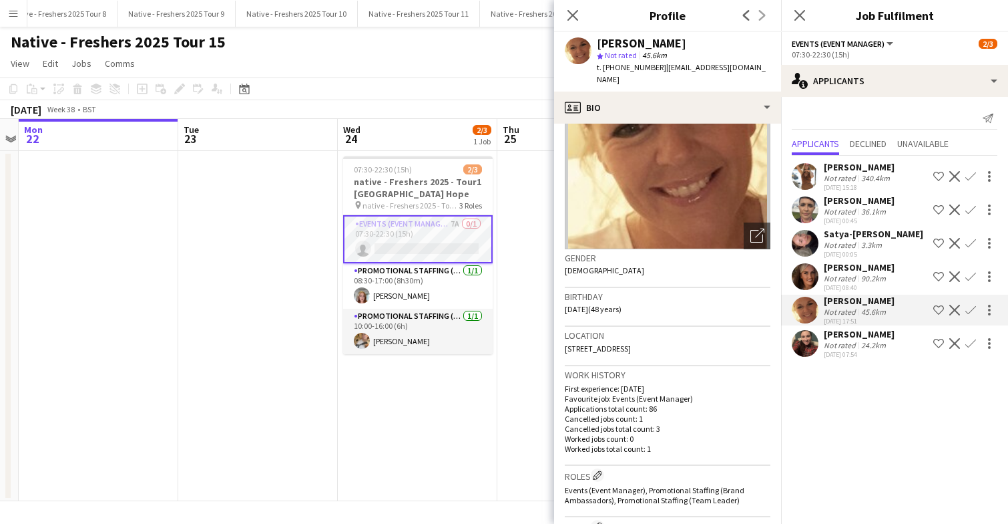
scroll to position [89, 0]
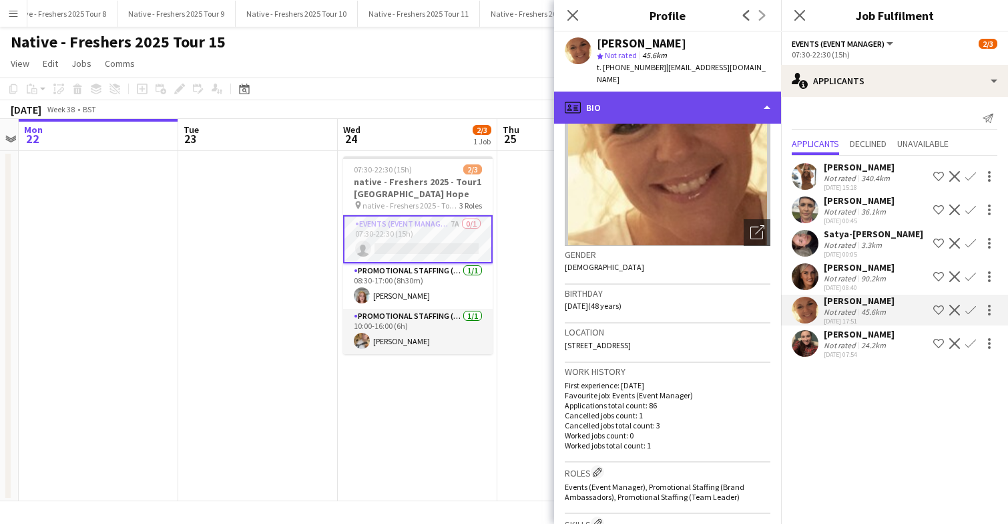
click at [715, 106] on div "profile Bio" at bounding box center [667, 107] width 227 height 32
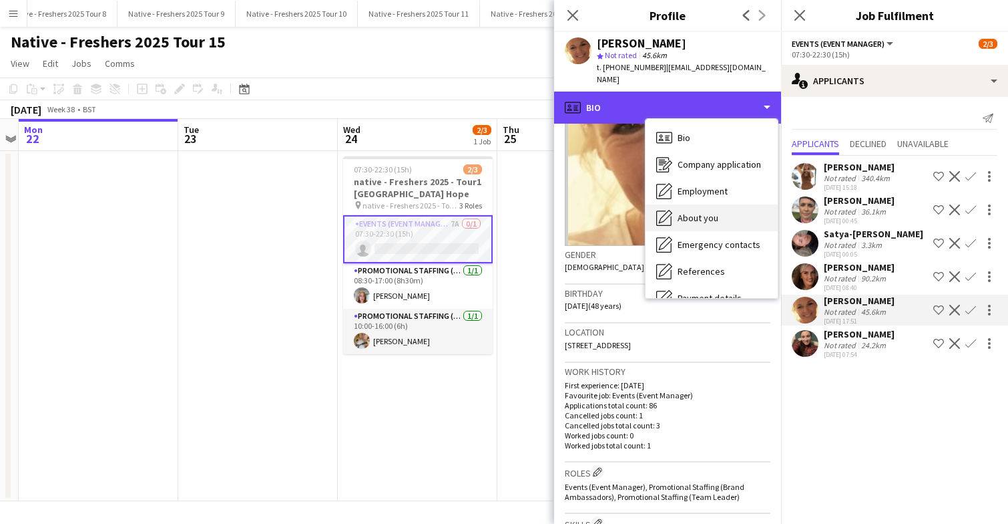
scroll to position [126, 0]
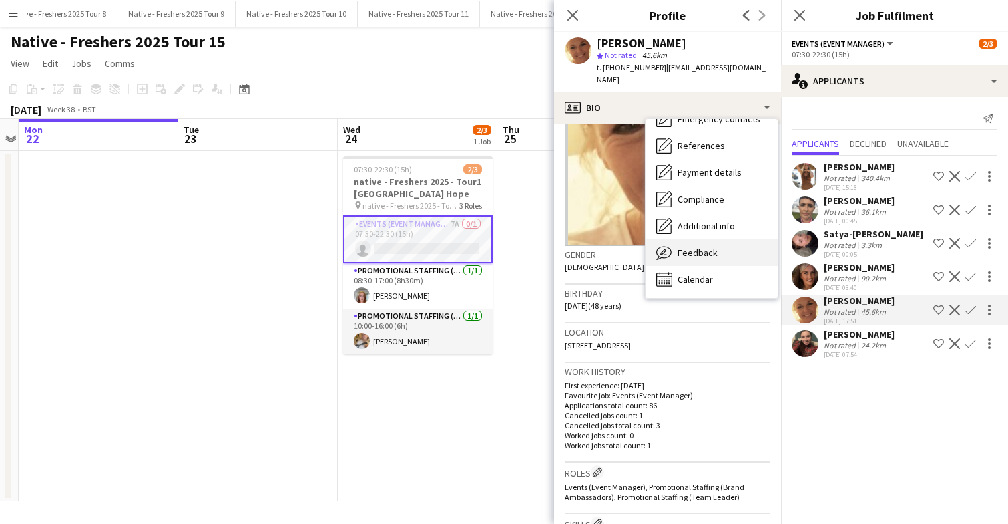
click at [722, 239] on div "Feedback Feedback" at bounding box center [712, 252] width 132 height 27
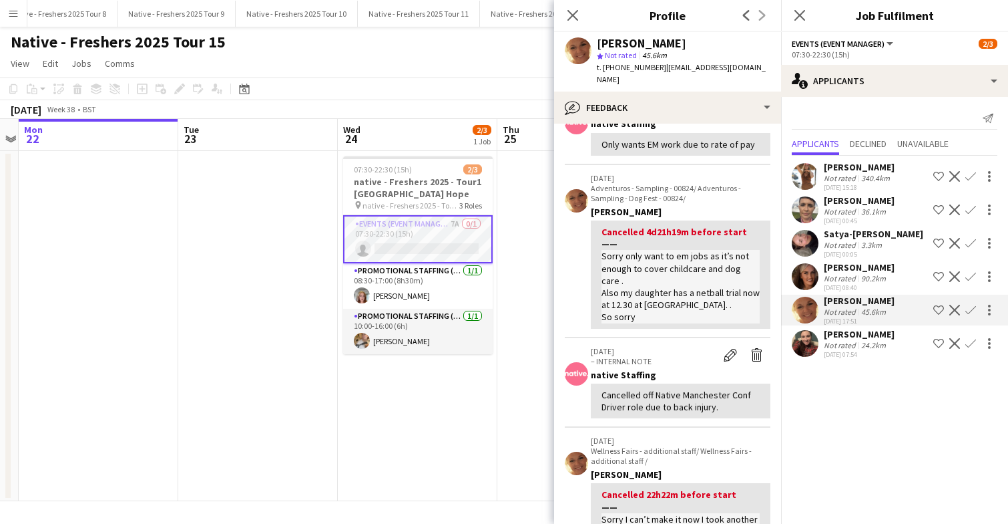
scroll to position [0, 0]
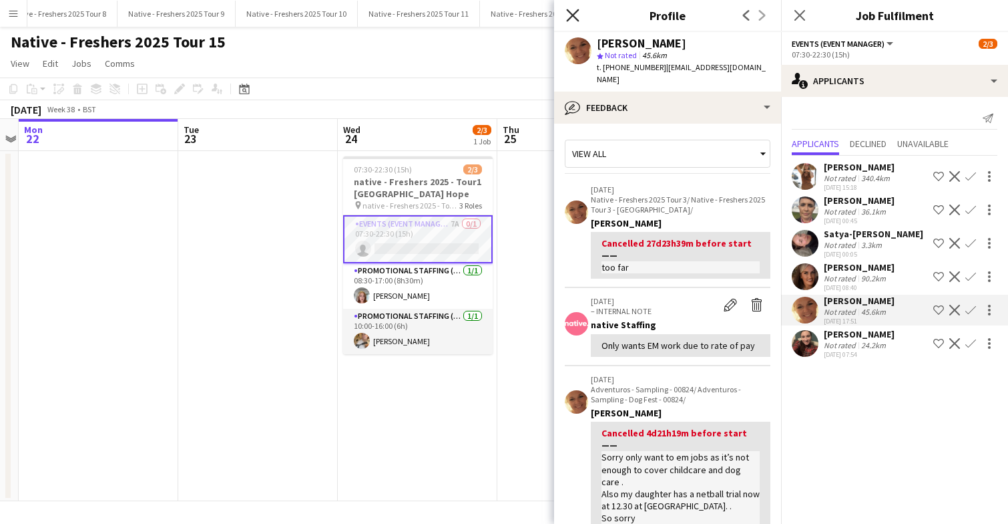
click at [577, 14] on icon "Close pop-in" at bounding box center [572, 15] width 13 height 13
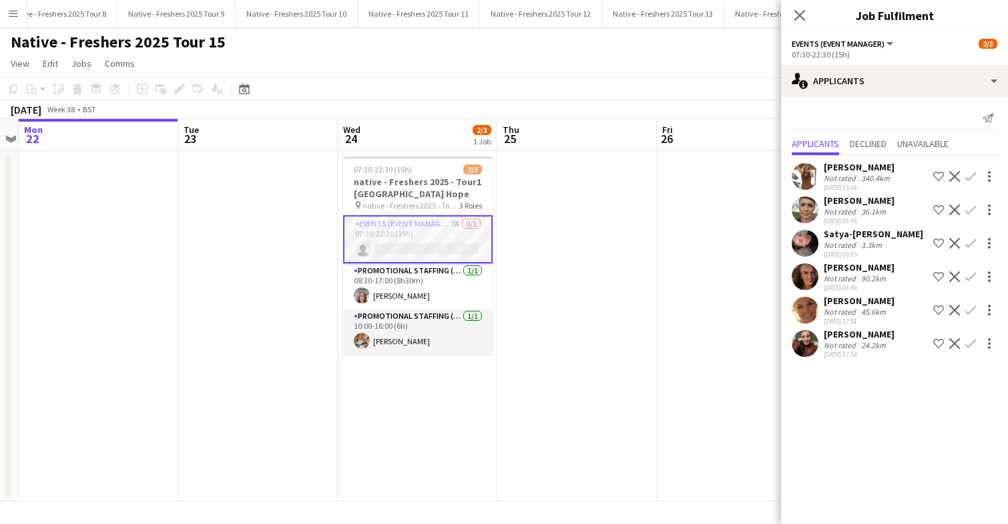
click at [807, 311] on app-user-avatar at bounding box center [805, 310] width 27 height 27
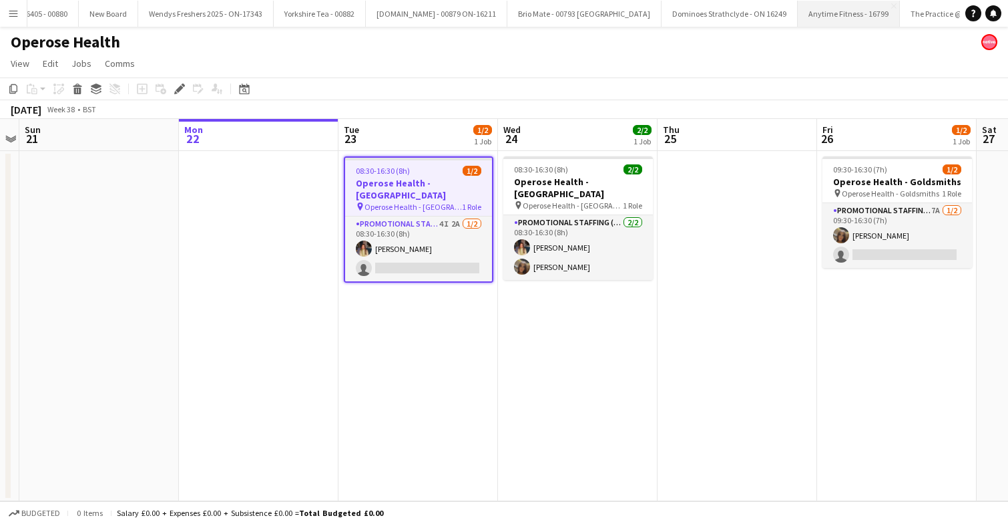
scroll to position [0, 3519]
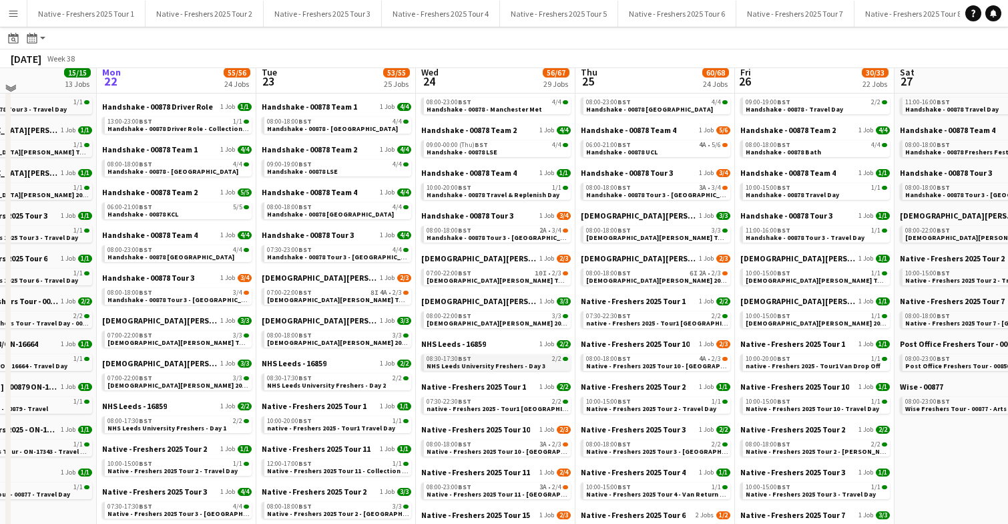
scroll to position [178, 0]
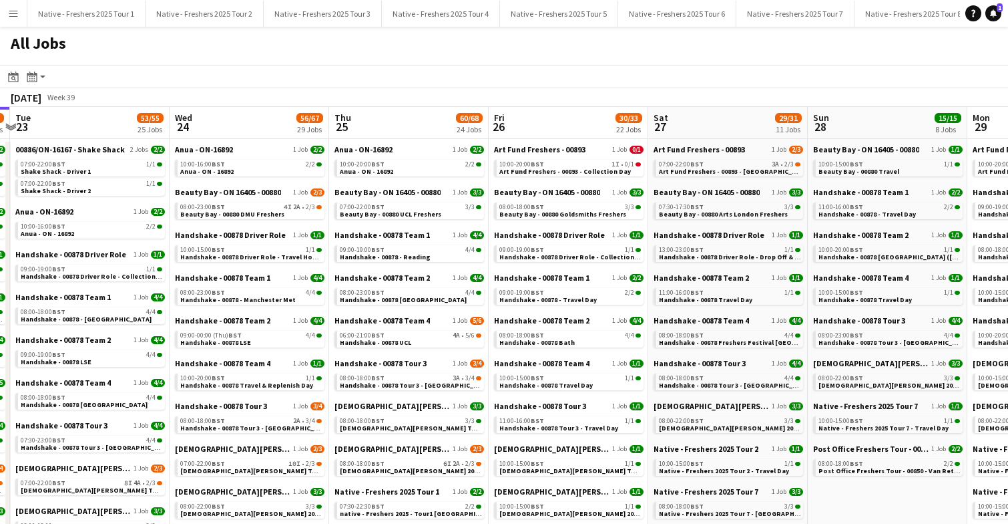
scroll to position [0, 480]
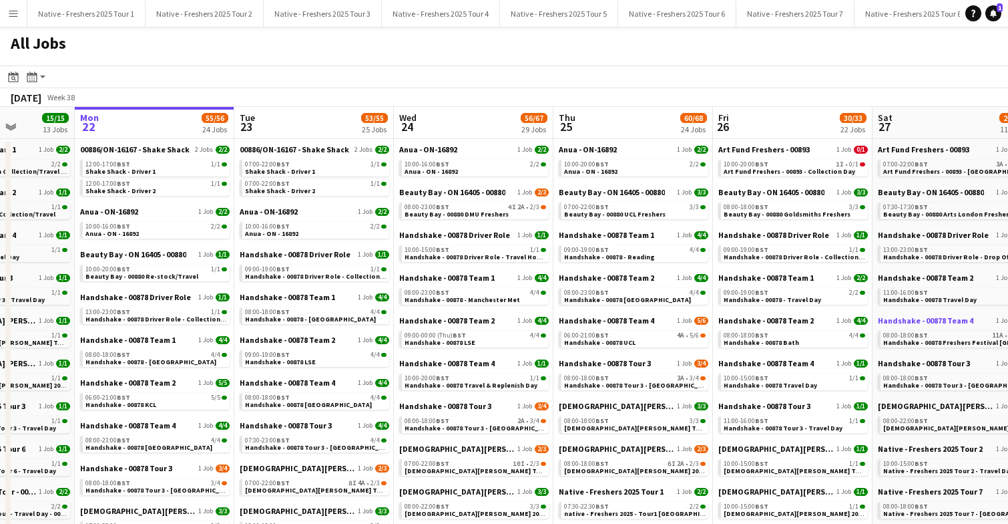
scroll to position [0, 396]
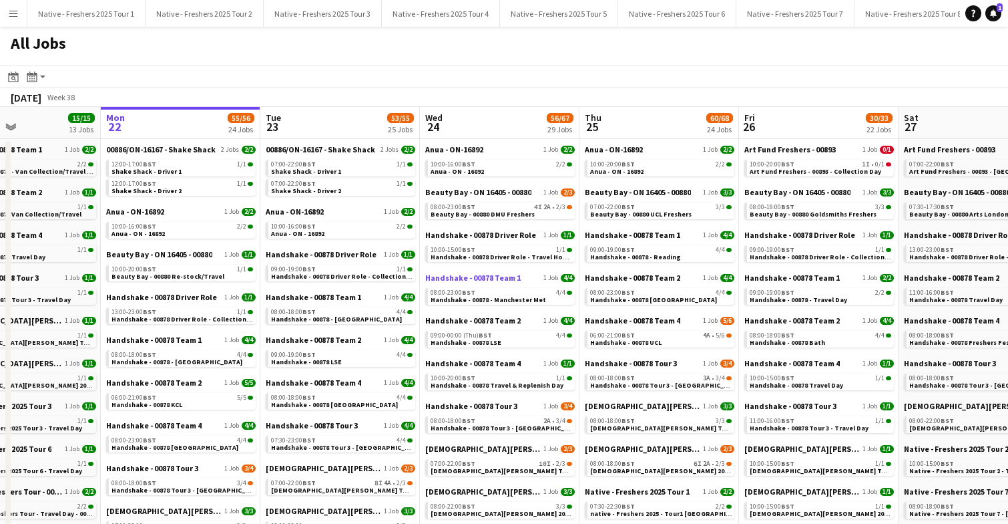
scroll to position [0, 370]
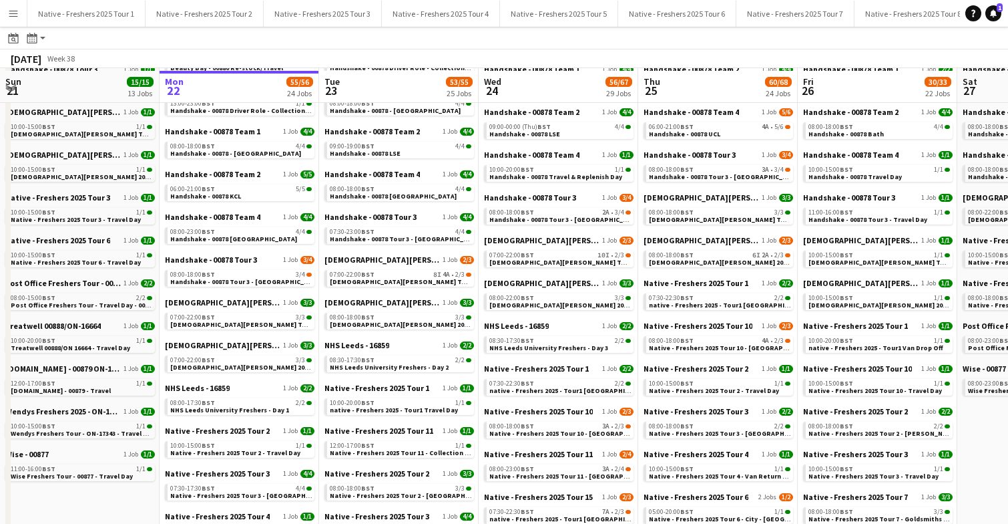
scroll to position [232, 0]
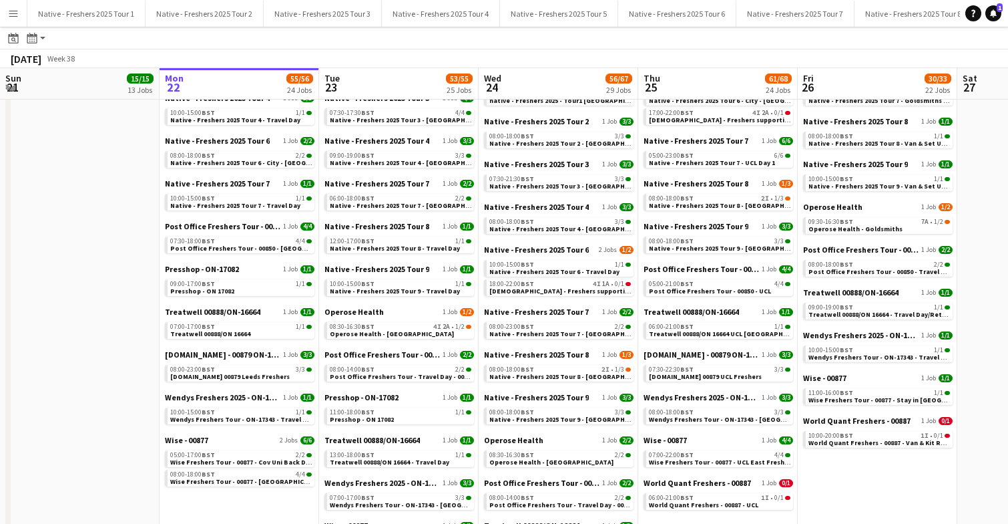
scroll to position [624, 0]
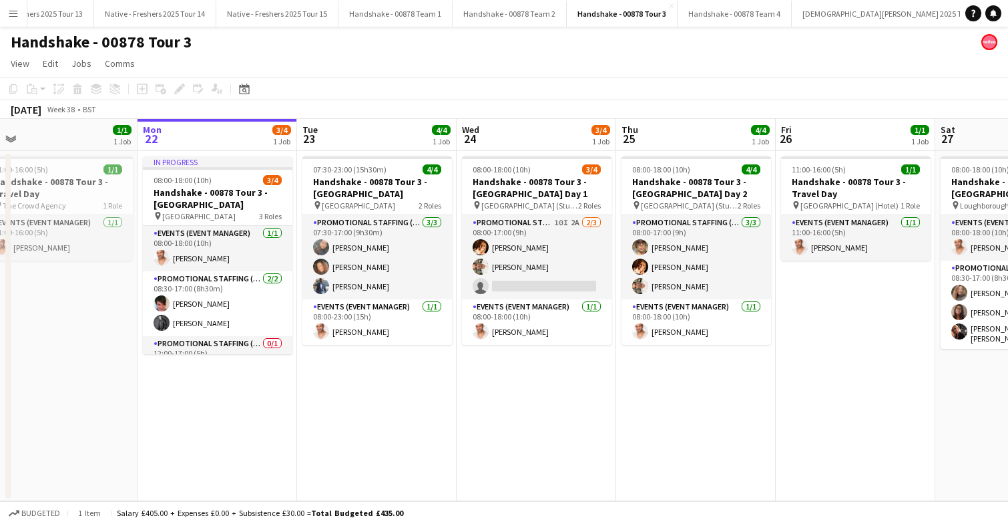
scroll to position [0, 339]
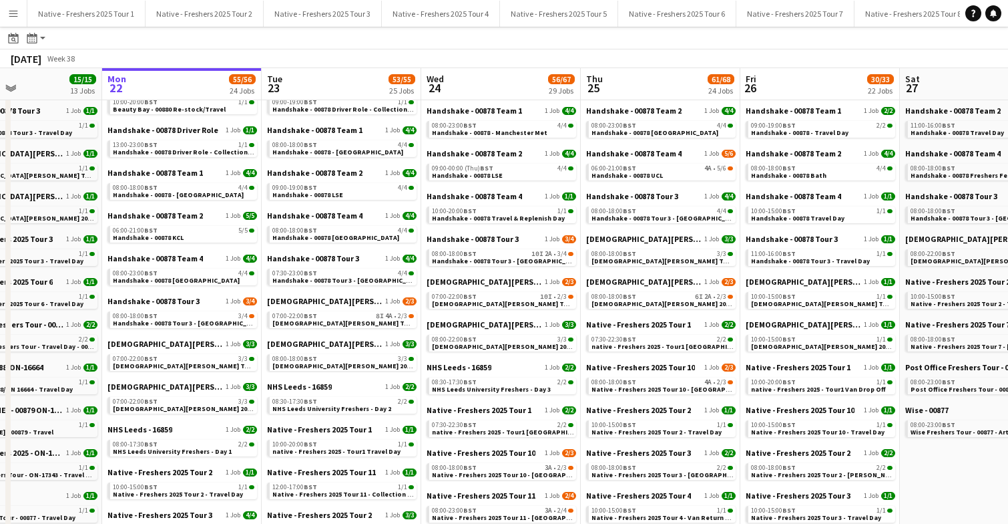
scroll to position [166, 0]
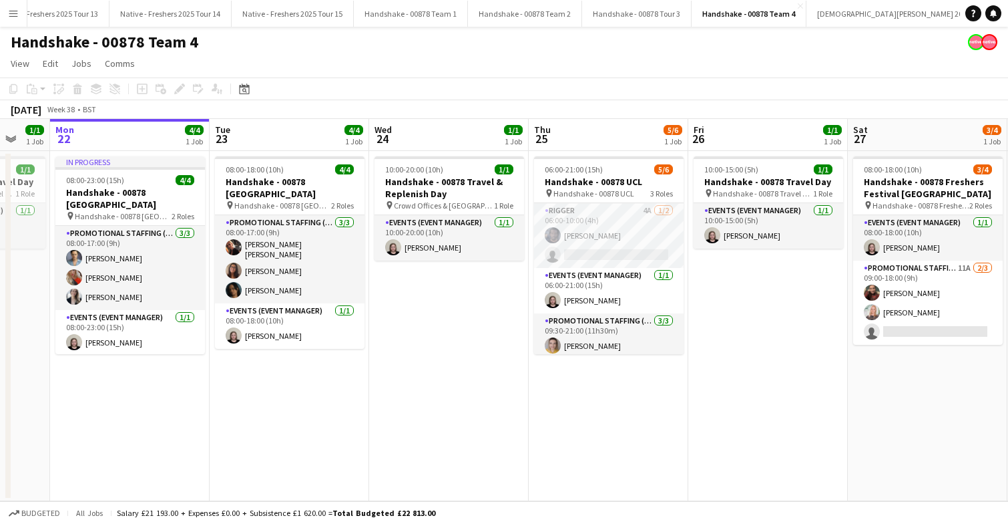
scroll to position [0, 434]
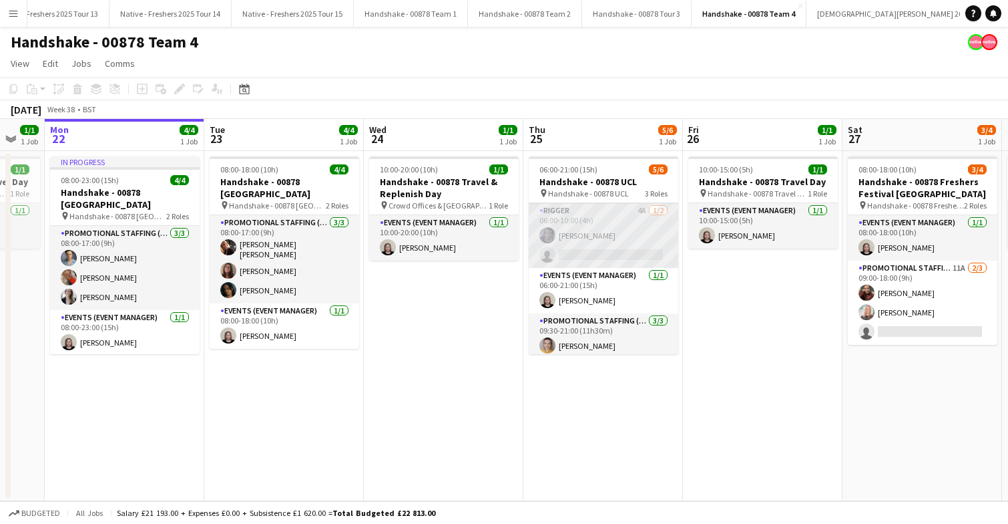
click at [628, 257] on app-card-role "Rigger 4A 1/2 06:00-10:00 (4h) Marlon Stewart single-neutral-actions" at bounding box center [604, 235] width 150 height 65
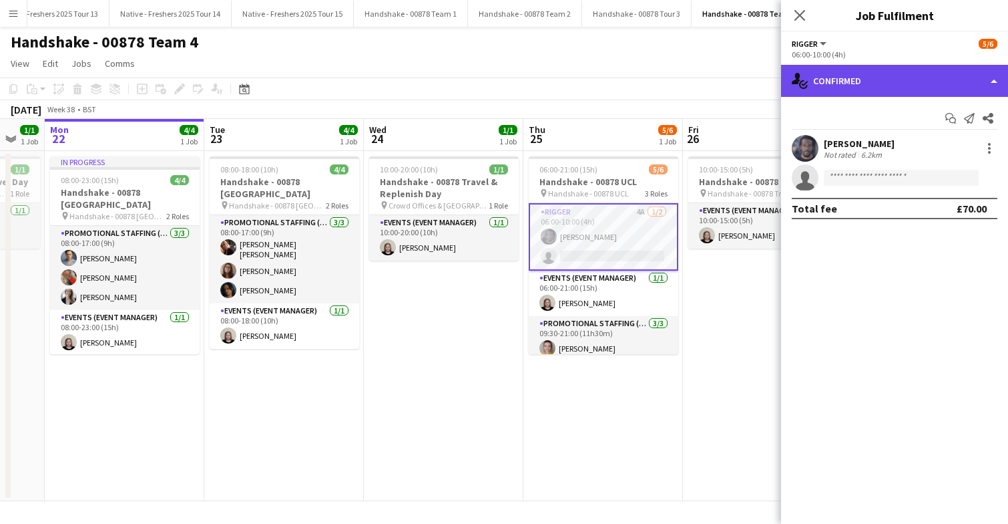
click at [891, 88] on div "single-neutral-actions-check-2 Confirmed" at bounding box center [894, 81] width 227 height 32
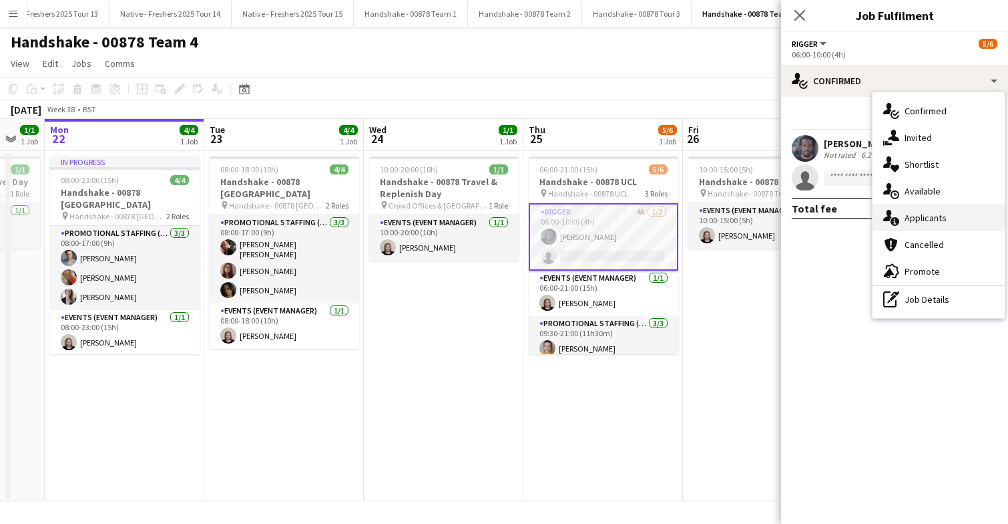
click at [956, 220] on div "single-neutral-actions-information Applicants" at bounding box center [939, 217] width 132 height 27
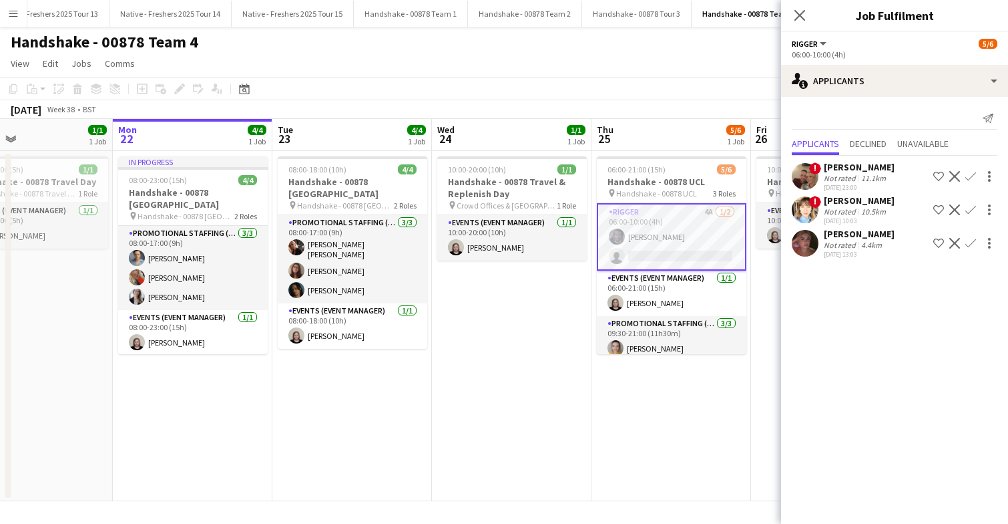
scroll to position [0, 362]
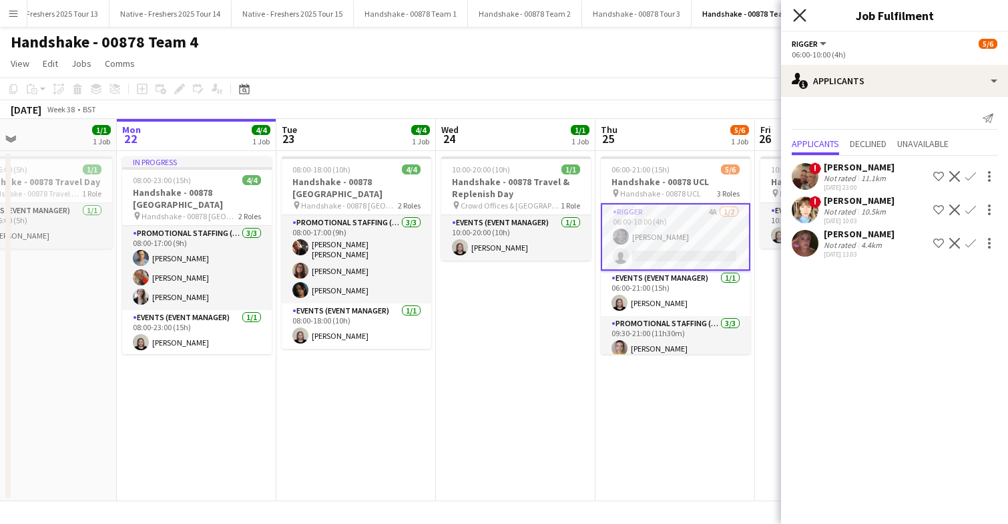
click at [804, 17] on icon "Close pop-in" at bounding box center [799, 15] width 13 height 13
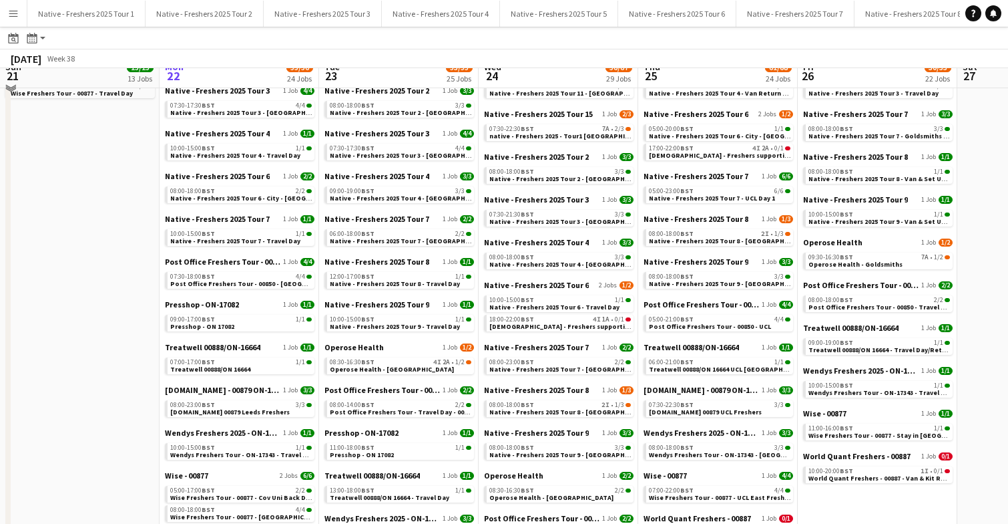
scroll to position [618, 0]
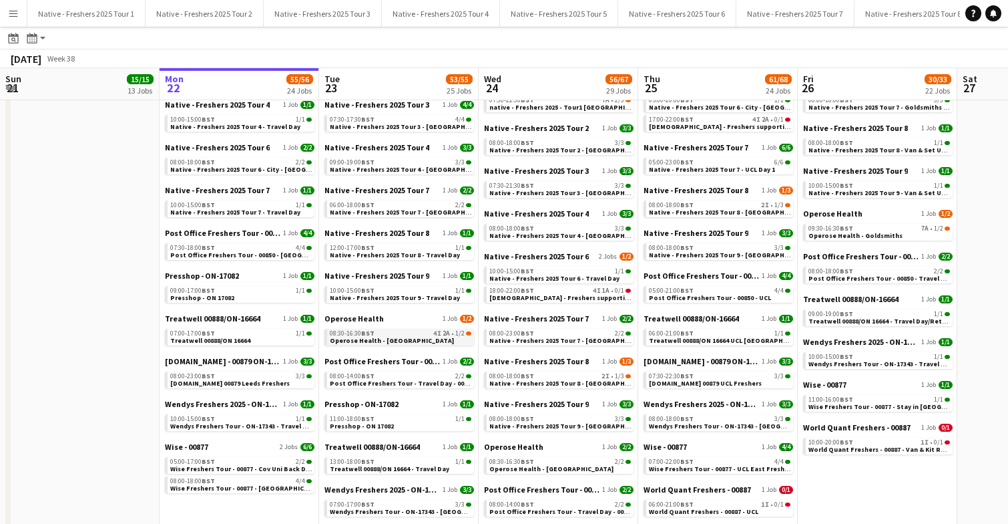
click at [391, 343] on span "Operose Health - [GEOGRAPHIC_DATA]" at bounding box center [392, 340] width 124 height 9
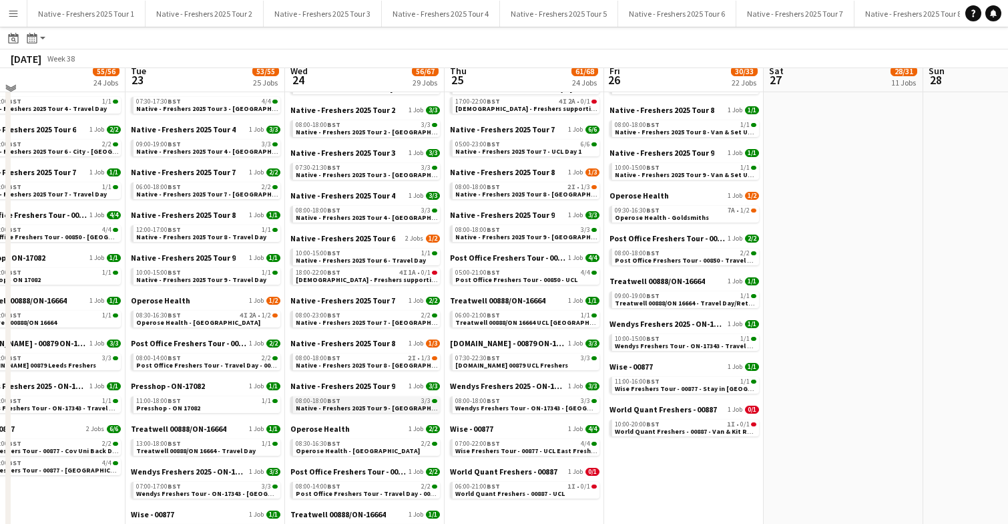
scroll to position [638, 0]
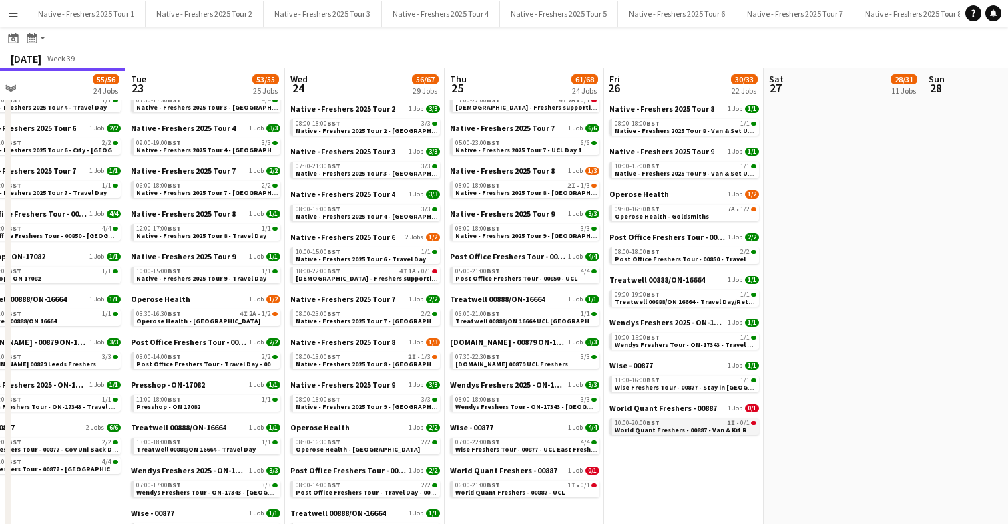
click at [661, 433] on app-brief-job-card "10:00-20:00 BST 1I • 0/1 World Quant Freshers - 00887 - Van & Kit Return Day" at bounding box center [685, 426] width 150 height 17
click at [659, 427] on span "World Quant Freshers - 00887 - Van & Kit Return Day" at bounding box center [697, 429] width 164 height 9
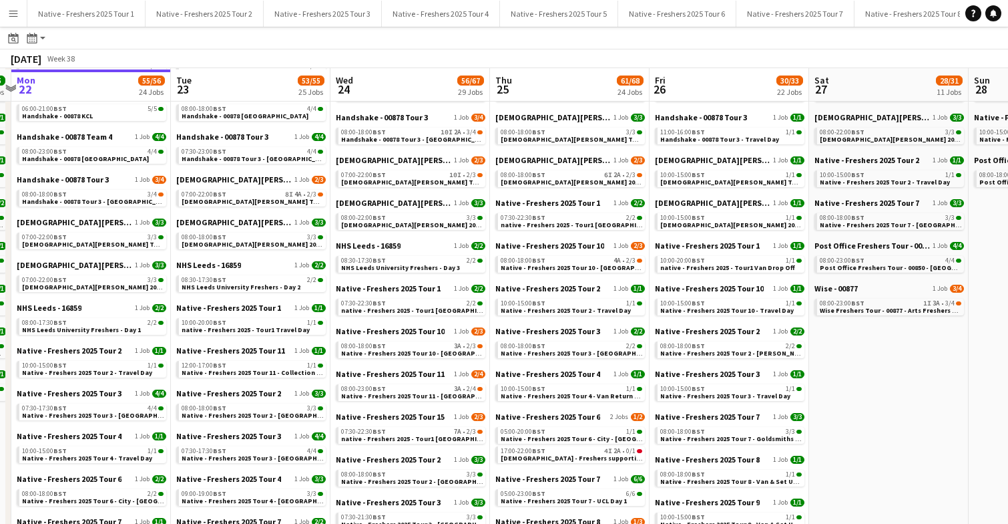
scroll to position [289, 0]
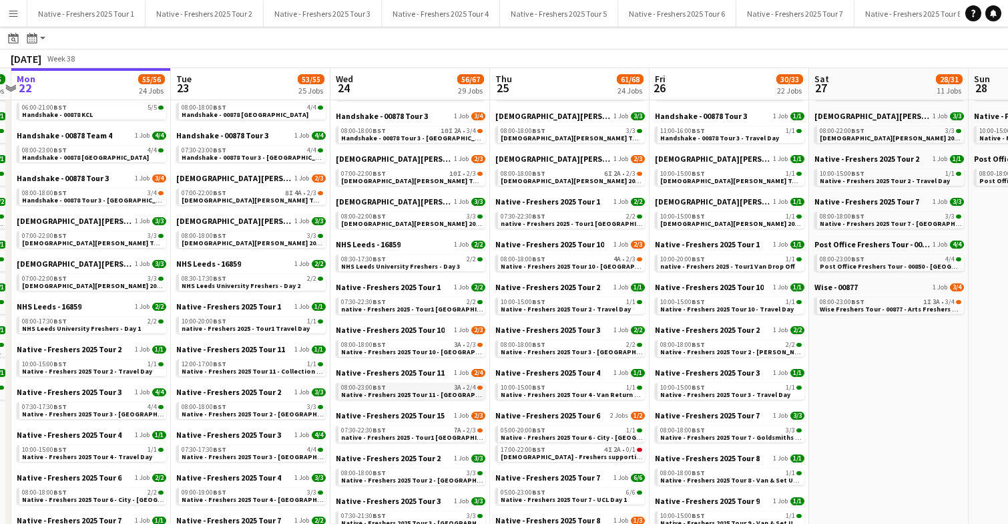
click at [387, 394] on span "Native - Freshers 2025 Tour 11 - Cardiff Met" at bounding box center [431, 394] width 181 height 9
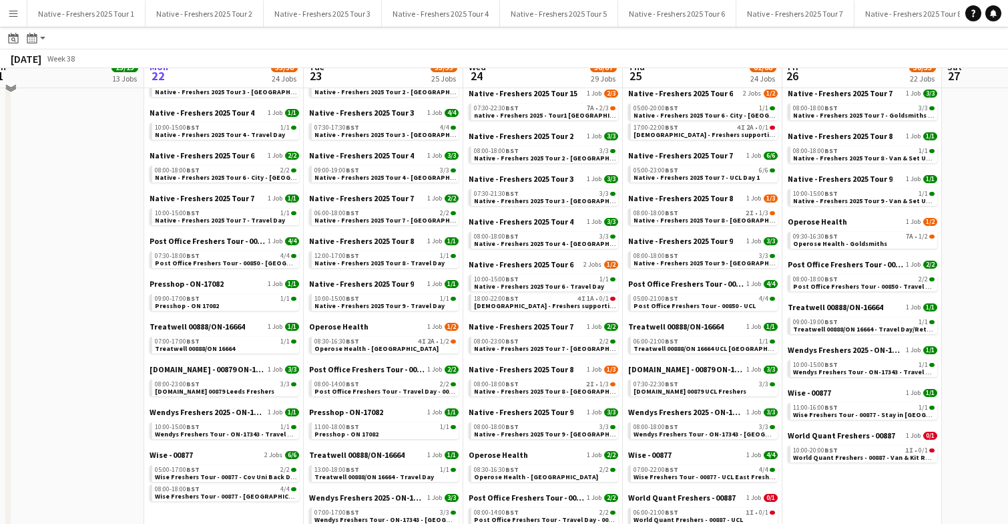
scroll to position [656, 0]
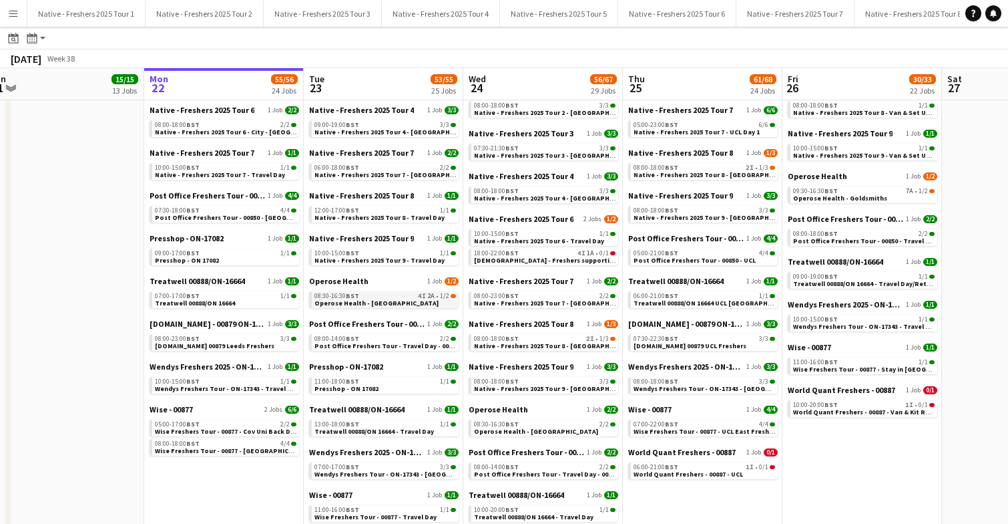
click at [391, 299] on span "Operose Health - Leeds Uni" at bounding box center [377, 303] width 124 height 9
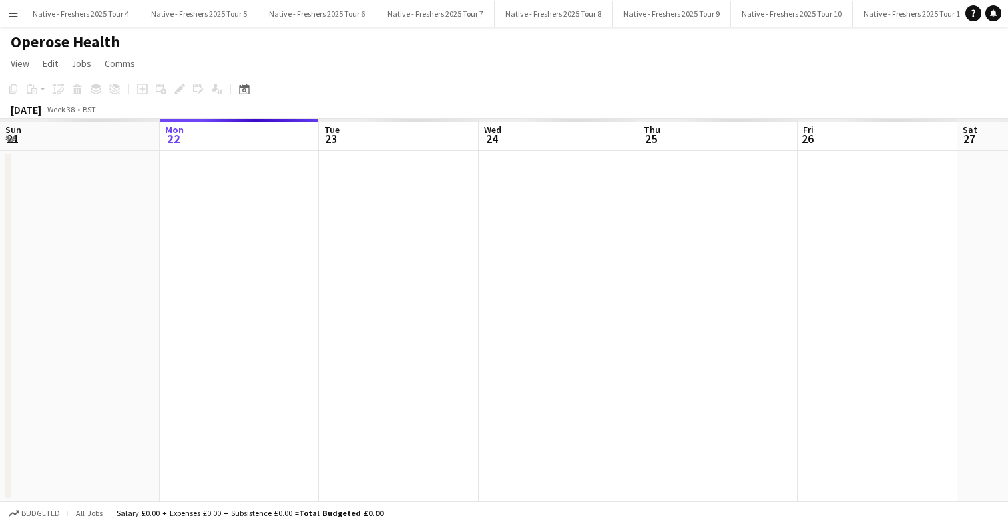
scroll to position [0, 459]
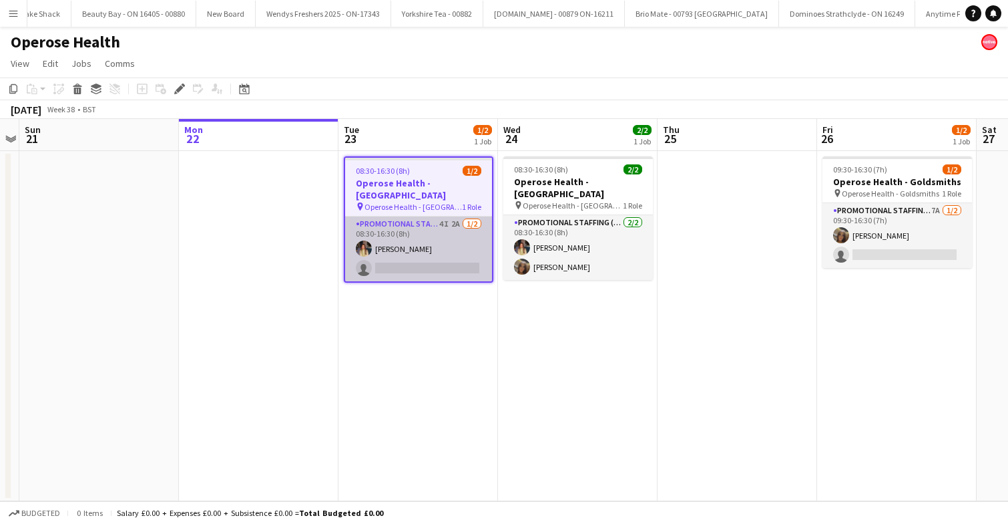
click at [415, 239] on app-card-role "Promotional Staffing (Brand Ambassadors) 4I 2A [DATE] 08:30-16:30 (8h) [PERSON_…" at bounding box center [418, 248] width 147 height 65
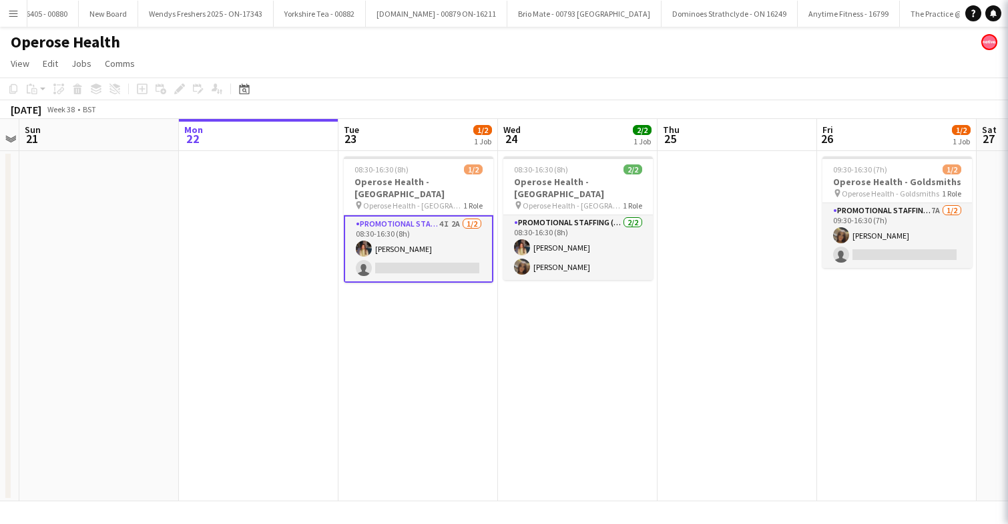
scroll to position [0, 3519]
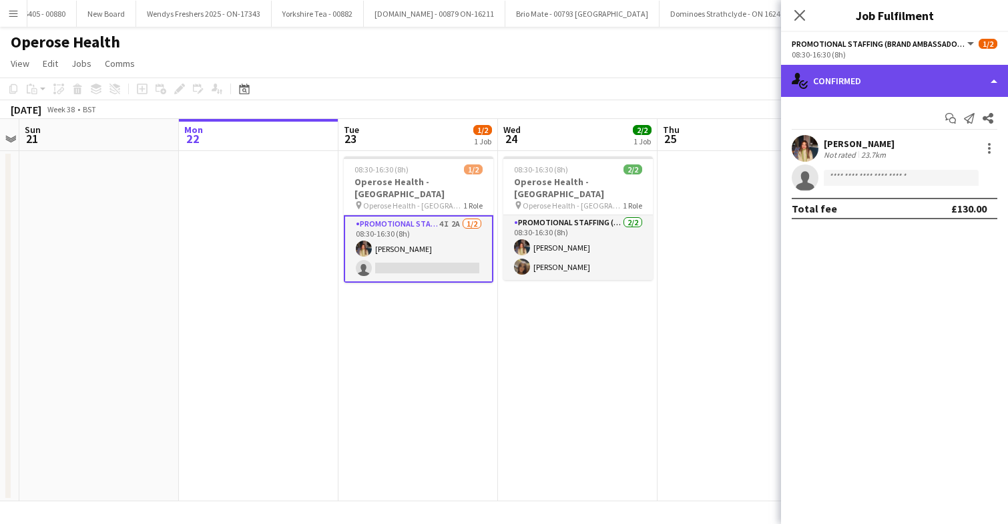
click at [931, 79] on div "single-neutral-actions-check-2 Confirmed" at bounding box center [894, 81] width 227 height 32
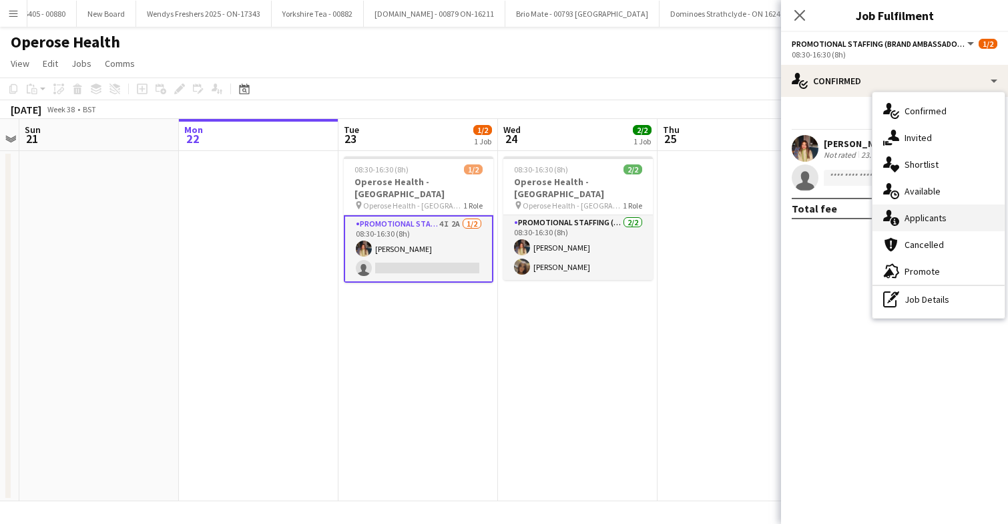
click at [934, 221] on span "Applicants" at bounding box center [926, 218] width 42 height 12
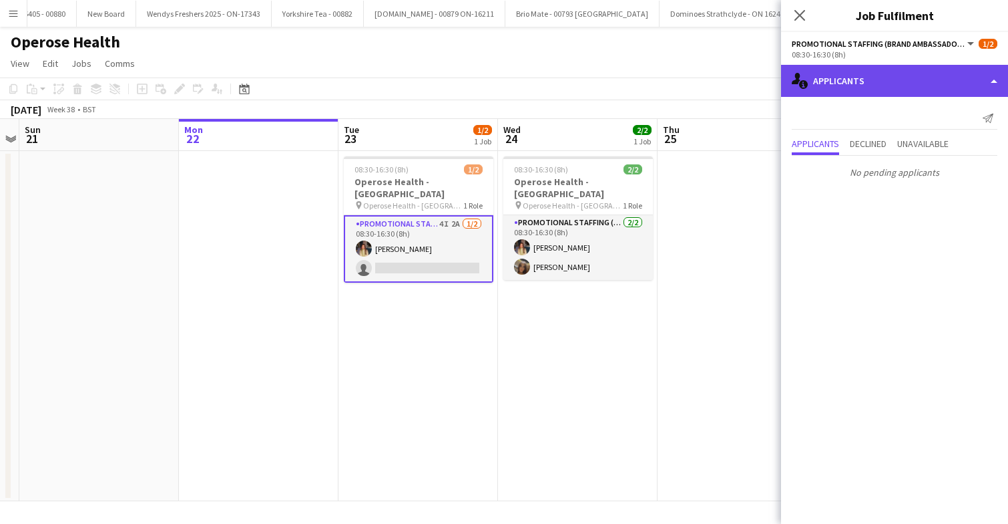
click at [887, 82] on div "single-neutral-actions-information Applicants" at bounding box center [894, 81] width 227 height 32
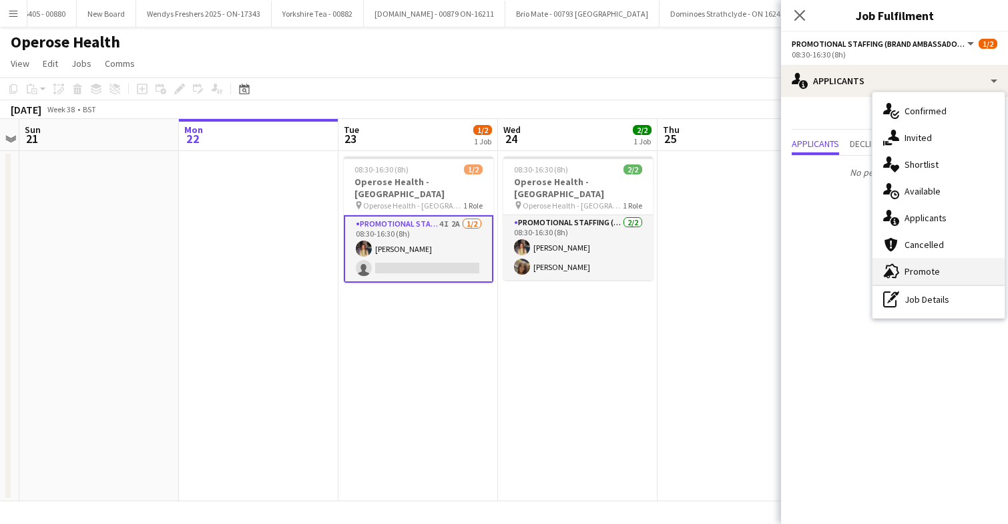
click at [929, 266] on span "Promote" at bounding box center [922, 271] width 35 height 12
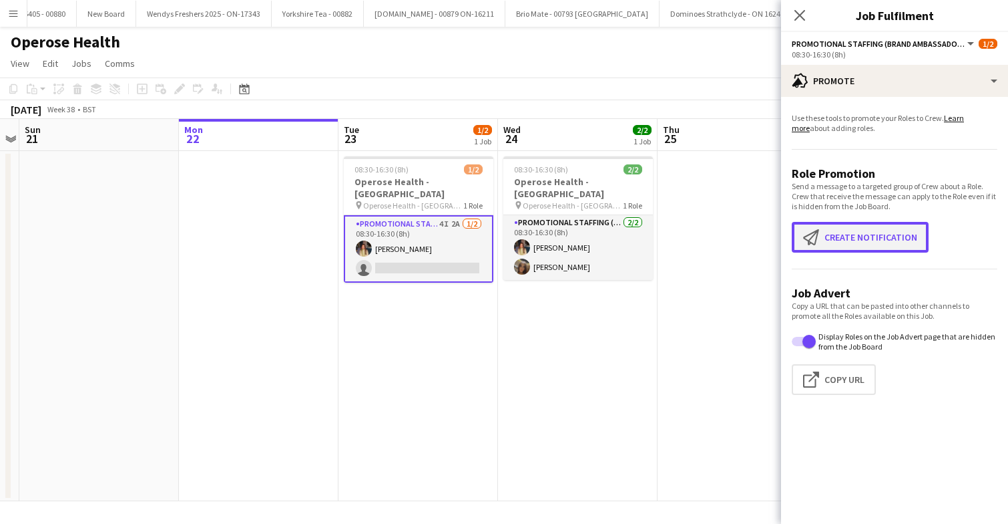
click at [850, 238] on button "Create notification Create notification" at bounding box center [860, 237] width 137 height 31
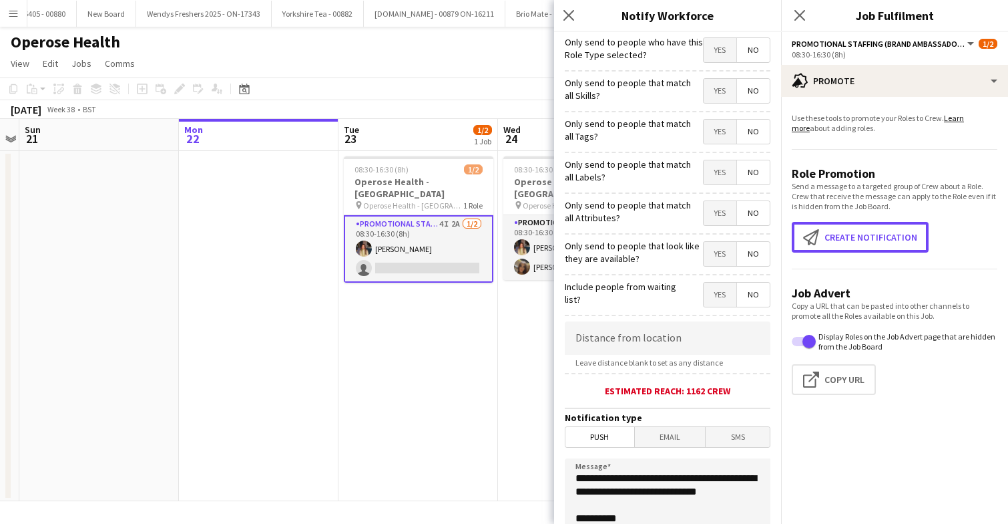
scroll to position [29, 0]
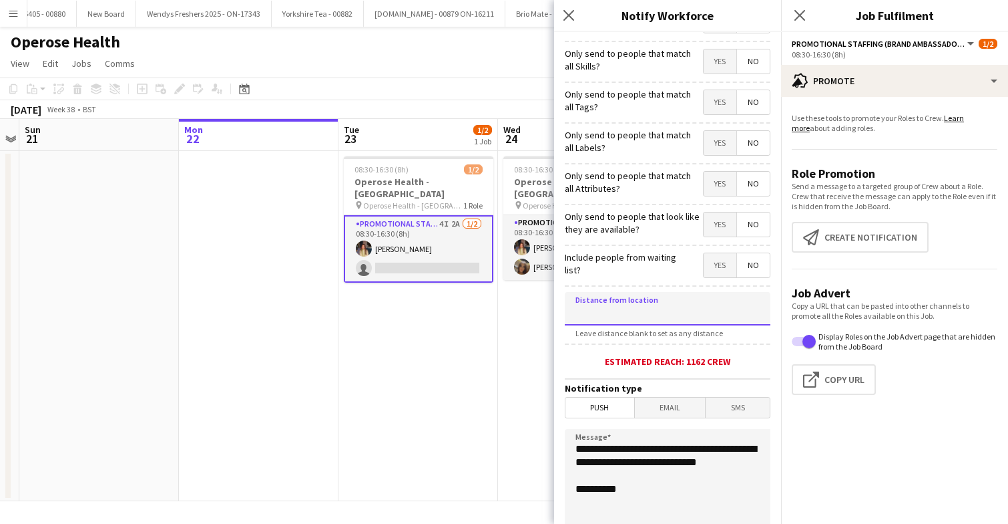
click at [664, 307] on input at bounding box center [668, 308] width 206 height 33
type input "****"
click at [568, 15] on icon at bounding box center [568, 15] width 13 height 13
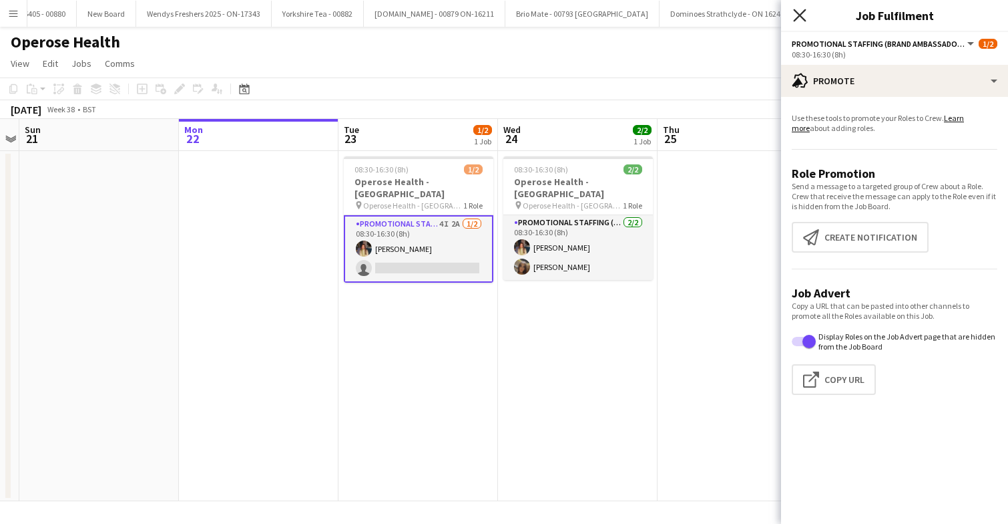
click at [800, 11] on icon "Close pop-in" at bounding box center [799, 15] width 13 height 13
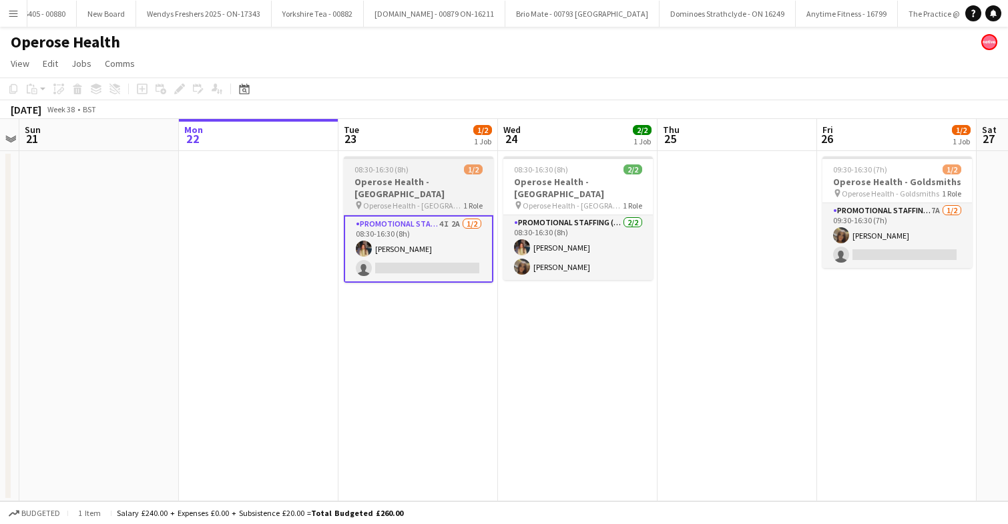
click at [449, 238] on app-card-role "Promotional Staffing (Brand Ambassadors) 4I 2A 1/2 08:30-16:30 (8h) Mia Tillyar…" at bounding box center [419, 248] width 150 height 67
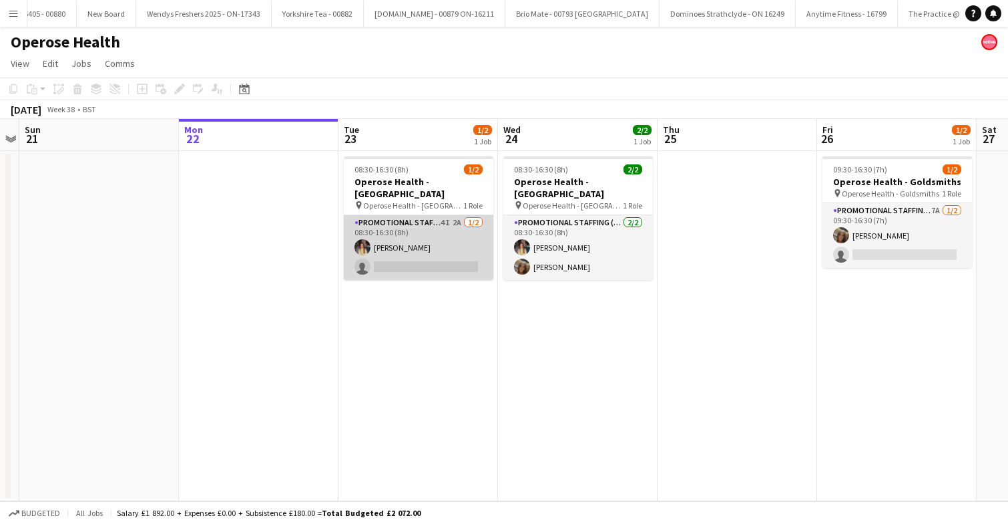
click at [449, 238] on app-card-role "Promotional Staffing (Brand Ambassadors) 4I 2A 1/2 08:30-16:30 (8h) Mia Tillyar…" at bounding box center [419, 247] width 150 height 65
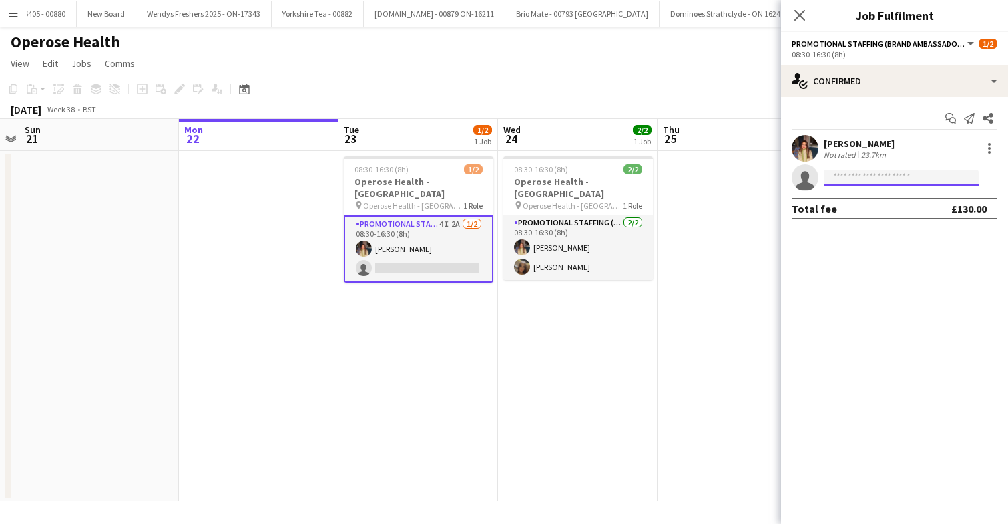
click at [872, 180] on input at bounding box center [901, 178] width 155 height 16
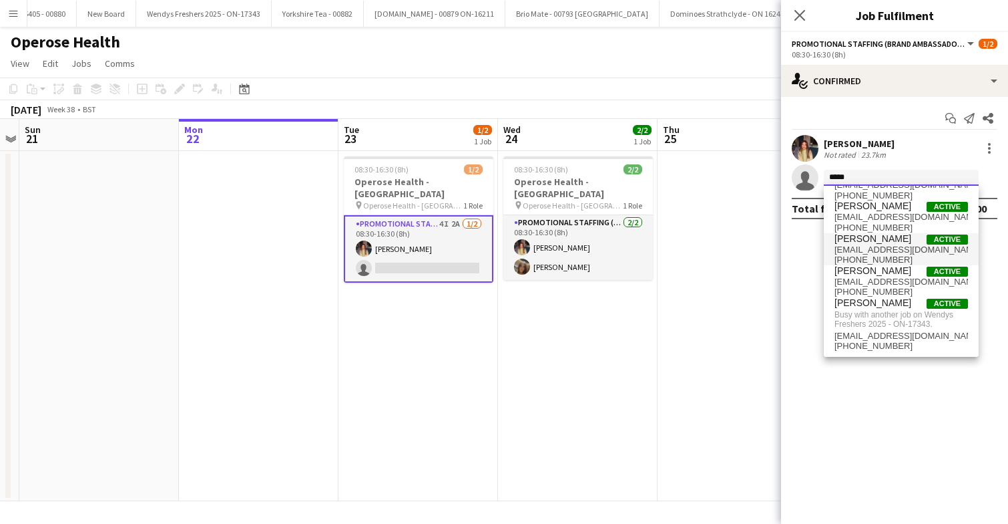
scroll to position [0, 0]
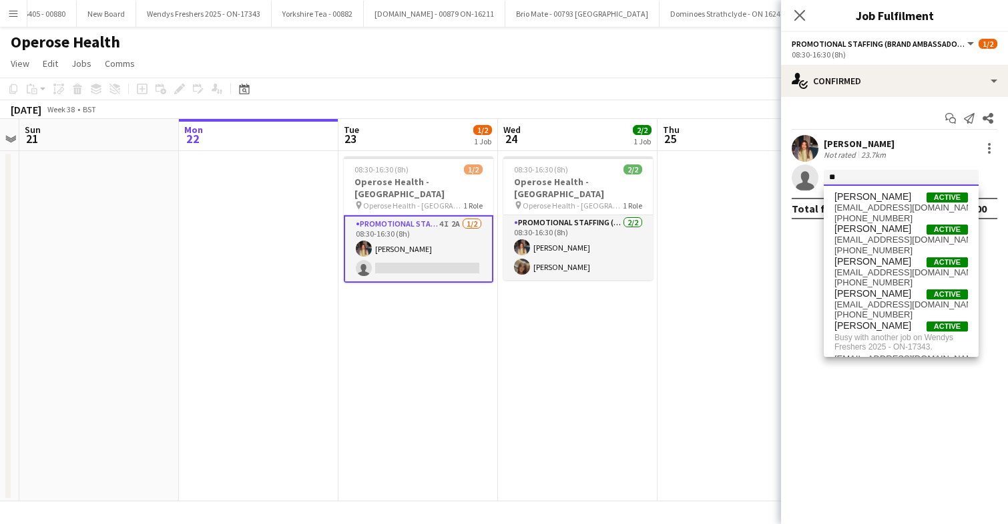
type input "*"
click at [797, 17] on icon at bounding box center [799, 15] width 13 height 13
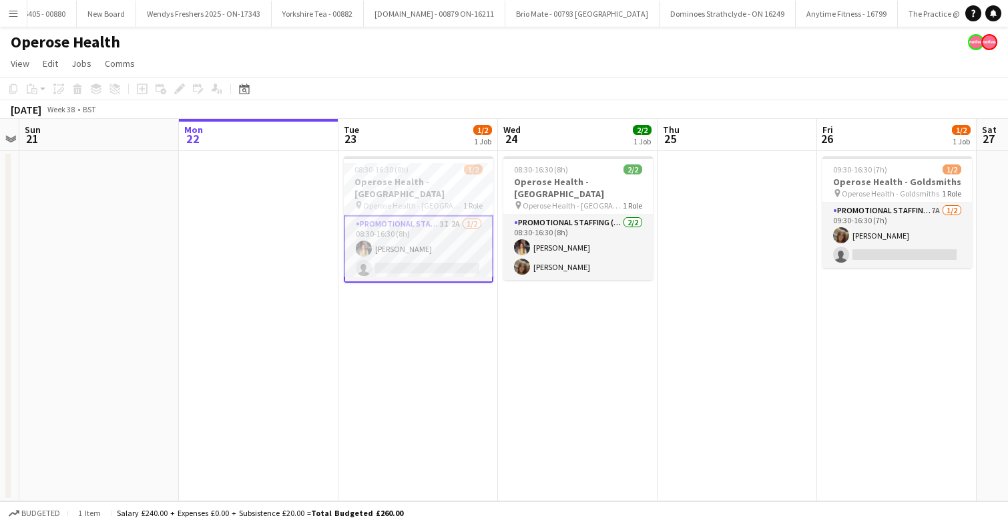
click at [452, 248] on app-card-role "Promotional Staffing (Brand Ambassadors) 3I 2A 1/2 08:30-16:30 (8h) Mia Tillyar…" at bounding box center [419, 248] width 150 height 67
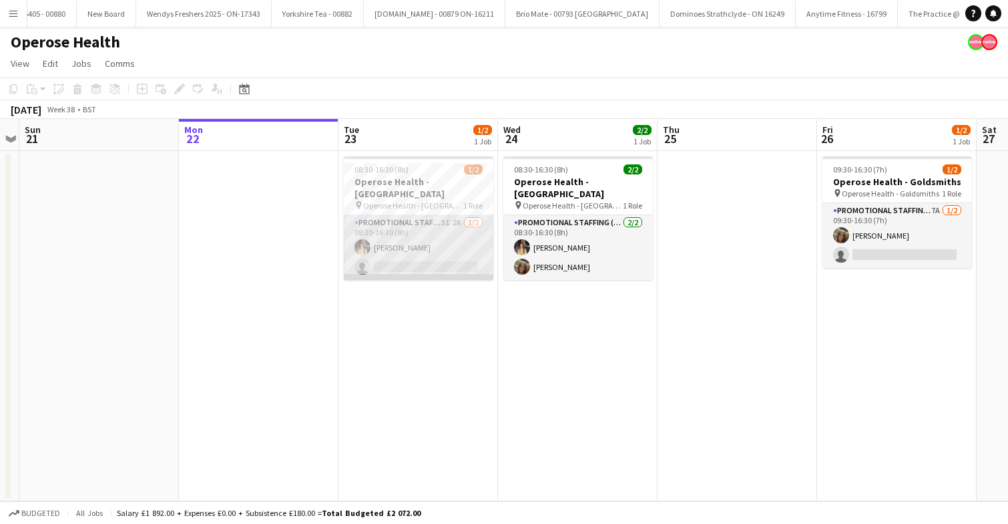
click at [433, 238] on app-card-role "Promotional Staffing (Brand Ambassadors) 3I 2A 1/2 08:30-16:30 (8h) Mia Tillyar…" at bounding box center [419, 247] width 150 height 65
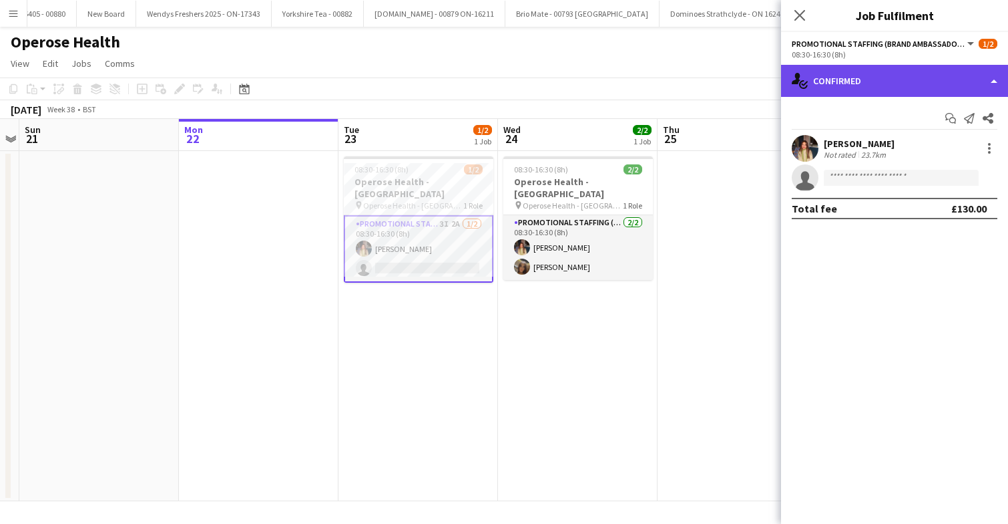
click at [934, 78] on div "single-neutral-actions-check-2 Confirmed" at bounding box center [894, 81] width 227 height 32
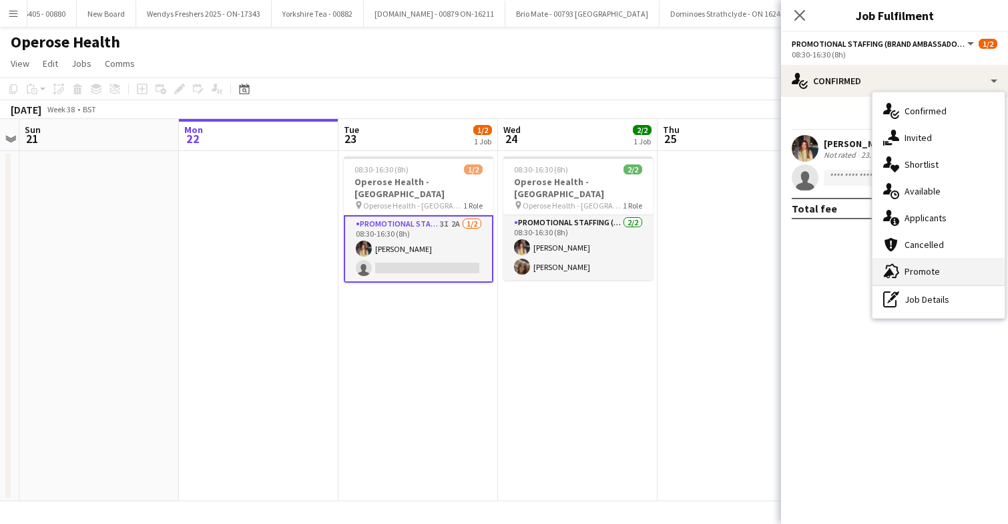
click at [940, 264] on div "advertising-megaphone Promote" at bounding box center [939, 271] width 132 height 27
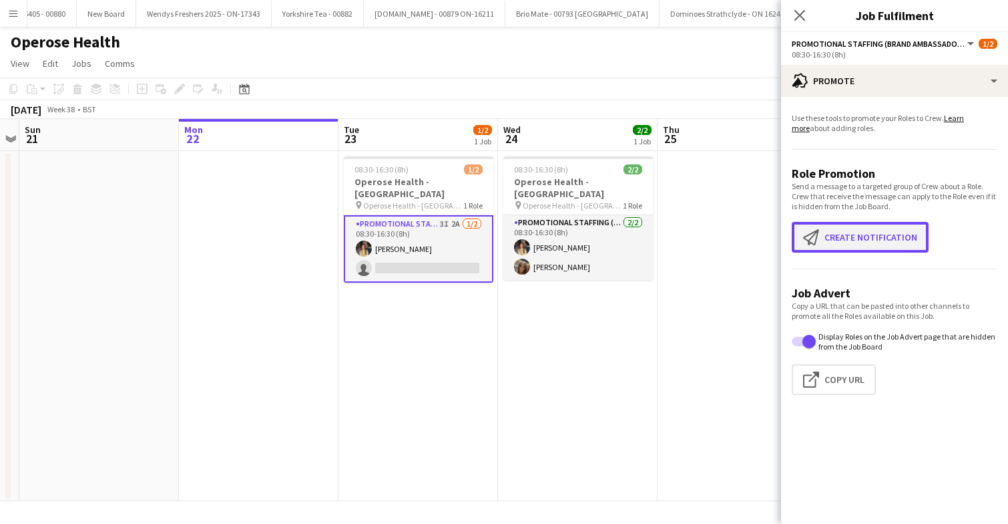
click at [868, 243] on button "Create notification Create notification" at bounding box center [860, 237] width 137 height 31
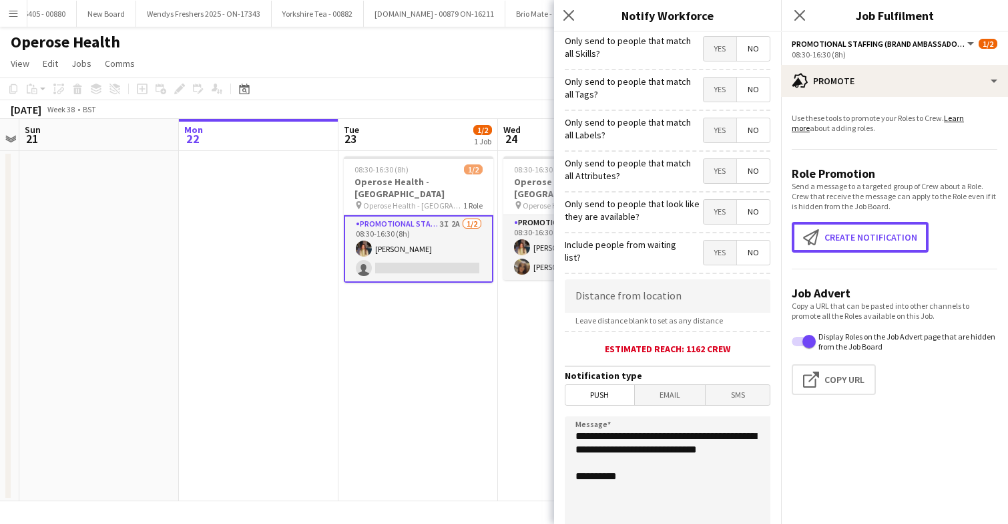
scroll to position [81, 0]
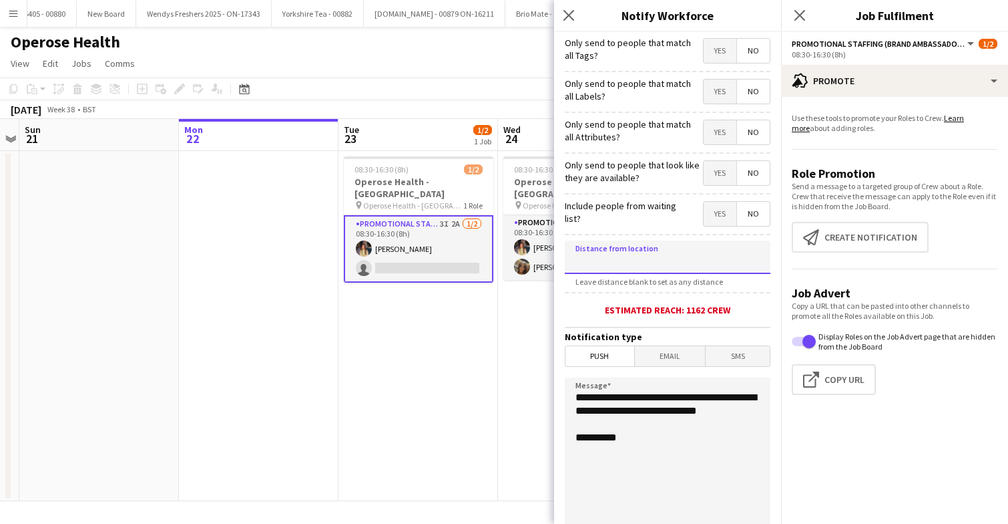
click at [638, 266] on input at bounding box center [668, 256] width 206 height 33
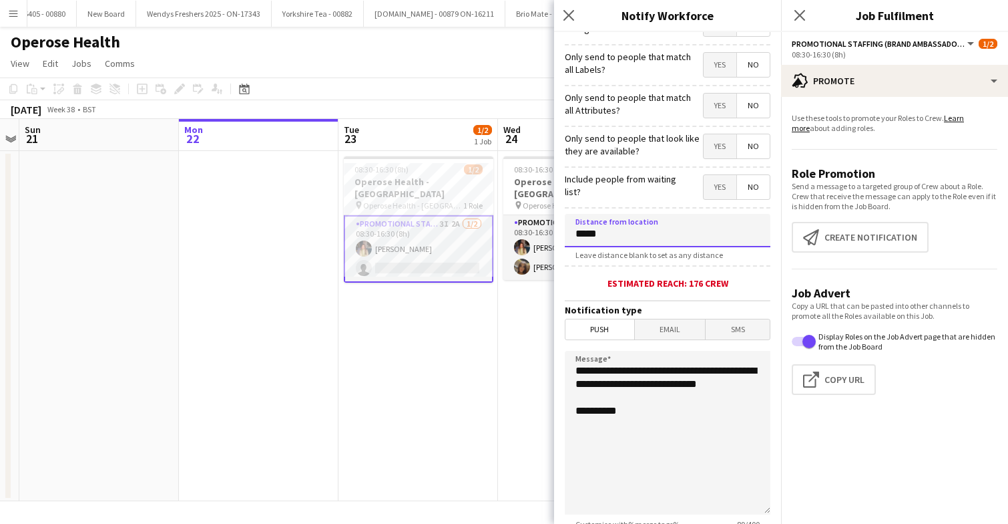
scroll to position [162, 0]
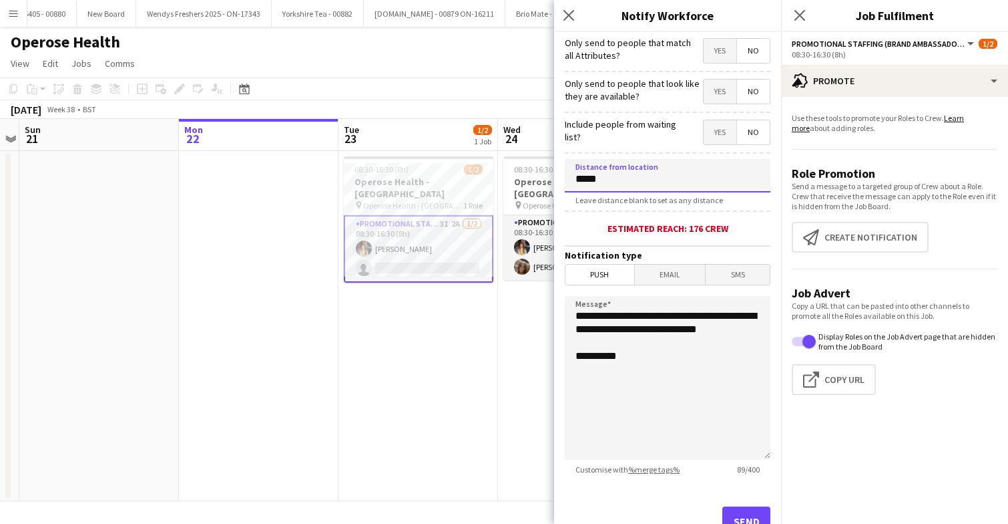
type input "*****"
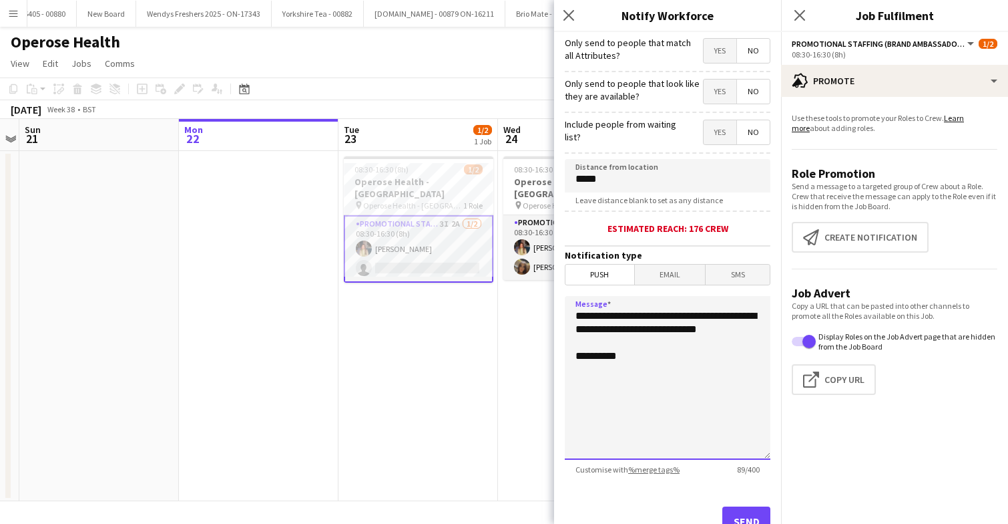
click at [687, 380] on textarea "**********" at bounding box center [668, 378] width 206 height 164
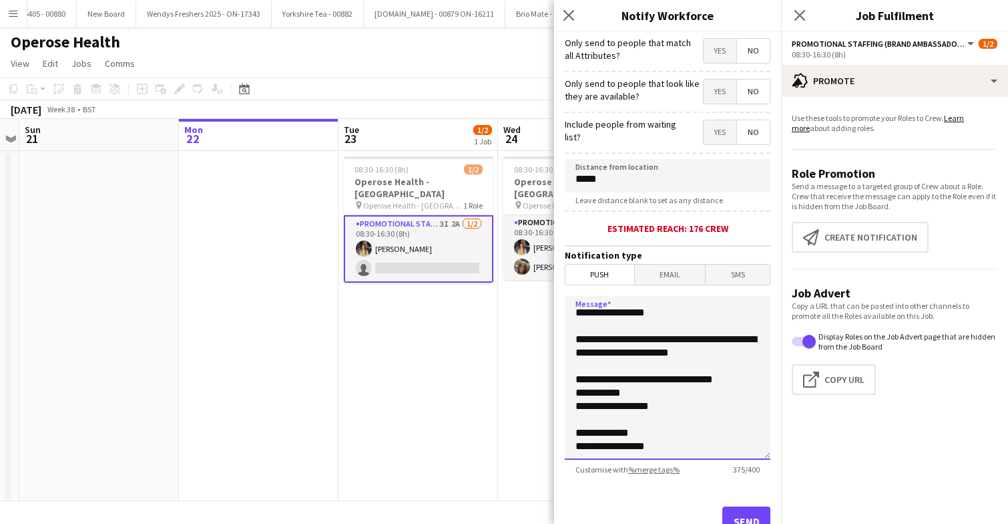
scroll to position [0, 0]
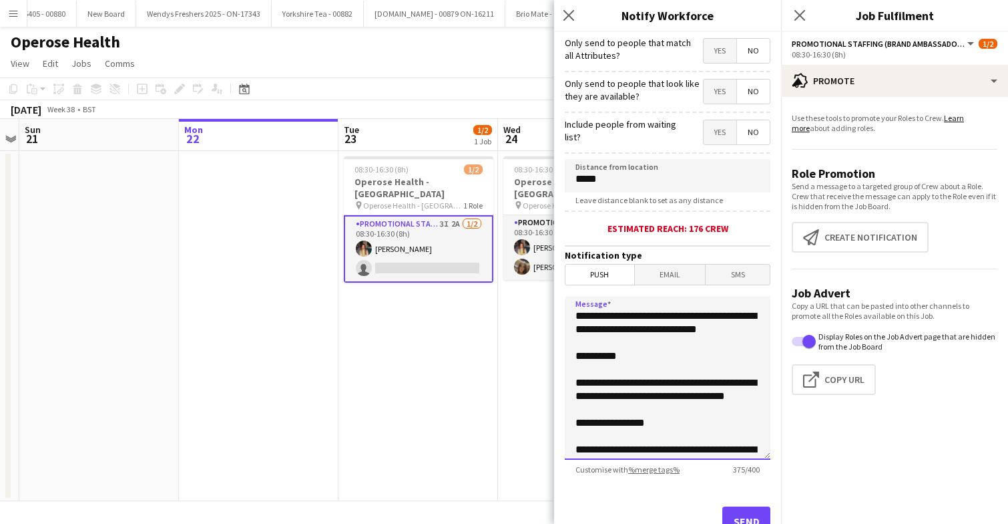
drag, startPoint x: 657, startPoint y: 453, endPoint x: 572, endPoint y: 395, distance: 103.2
click at [572, 395] on textarea "**********" at bounding box center [668, 378] width 206 height 164
type textarea "**********"
click at [743, 515] on button "Send" at bounding box center [747, 520] width 48 height 29
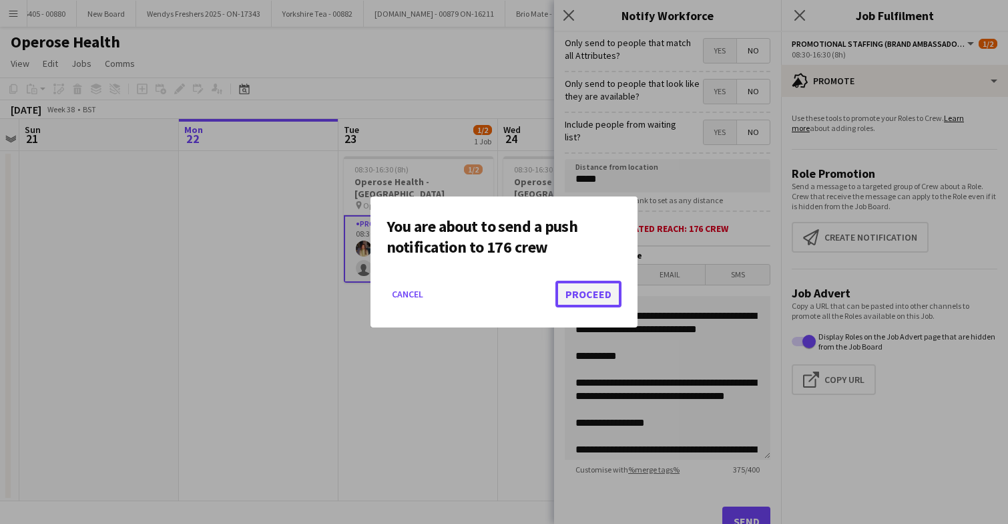
click at [596, 302] on button "Proceed" at bounding box center [589, 293] width 66 height 27
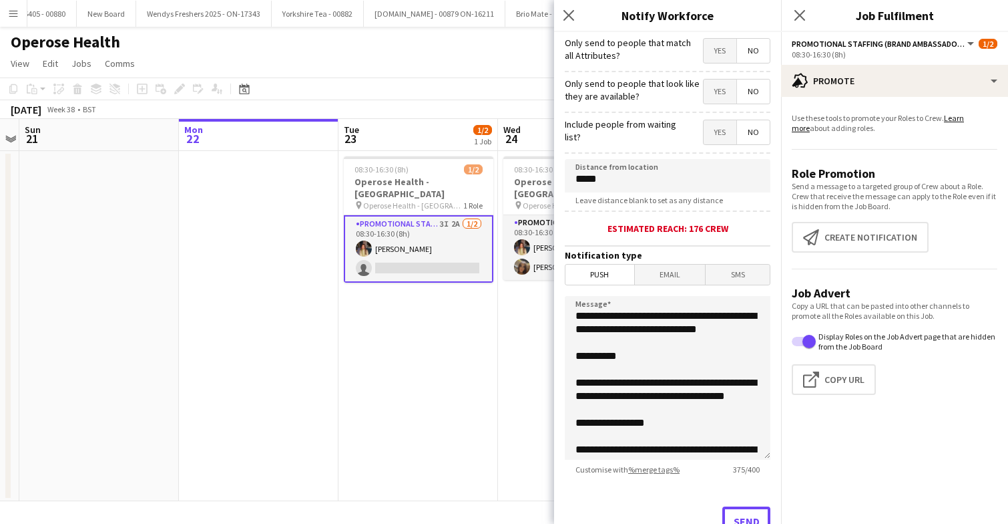
scroll to position [177, 0]
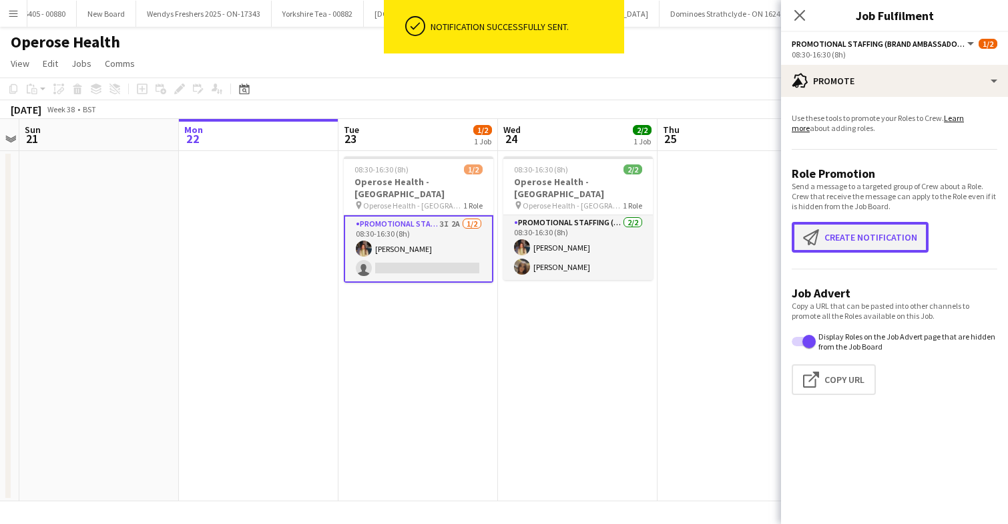
click at [878, 232] on button "Create notification Create notification" at bounding box center [860, 237] width 137 height 31
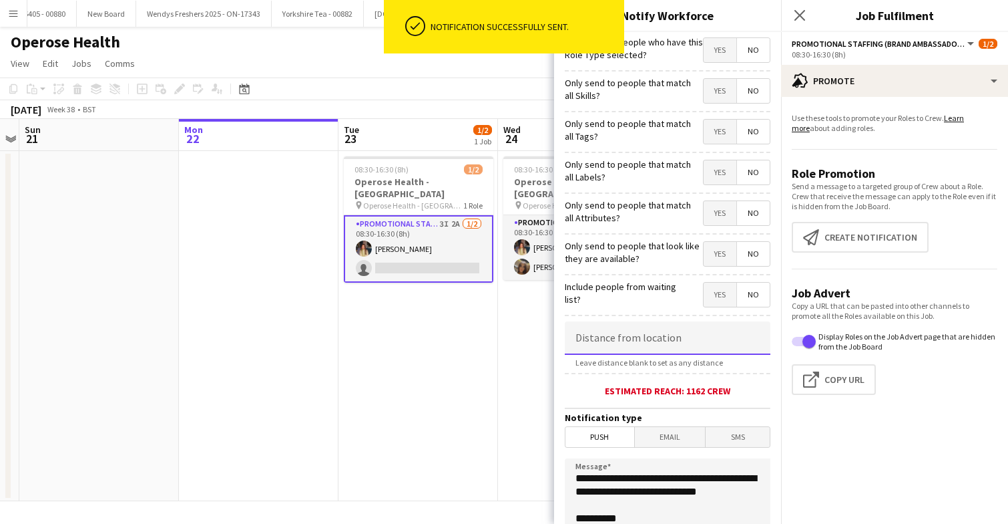
click at [662, 341] on input at bounding box center [668, 337] width 206 height 33
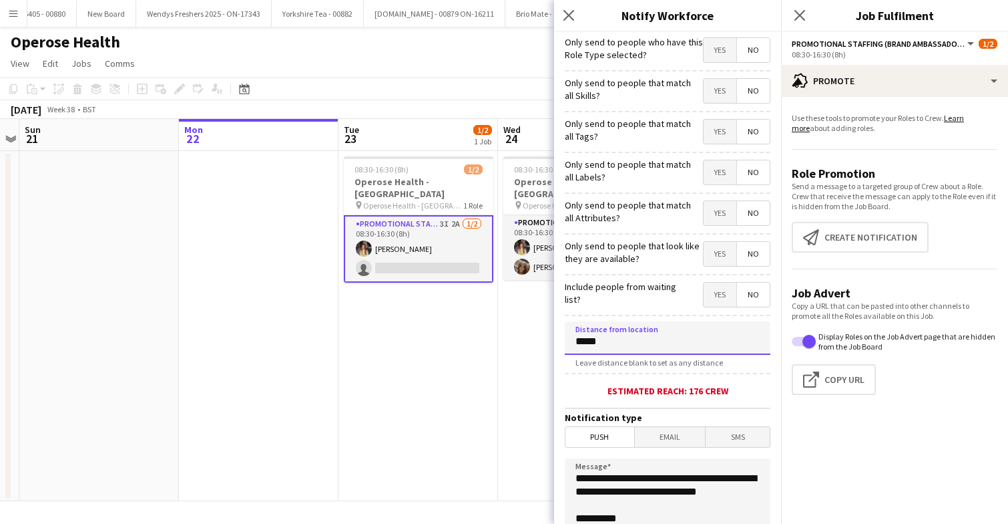
type input "*****"
click at [670, 434] on span "Email" at bounding box center [670, 437] width 71 height 20
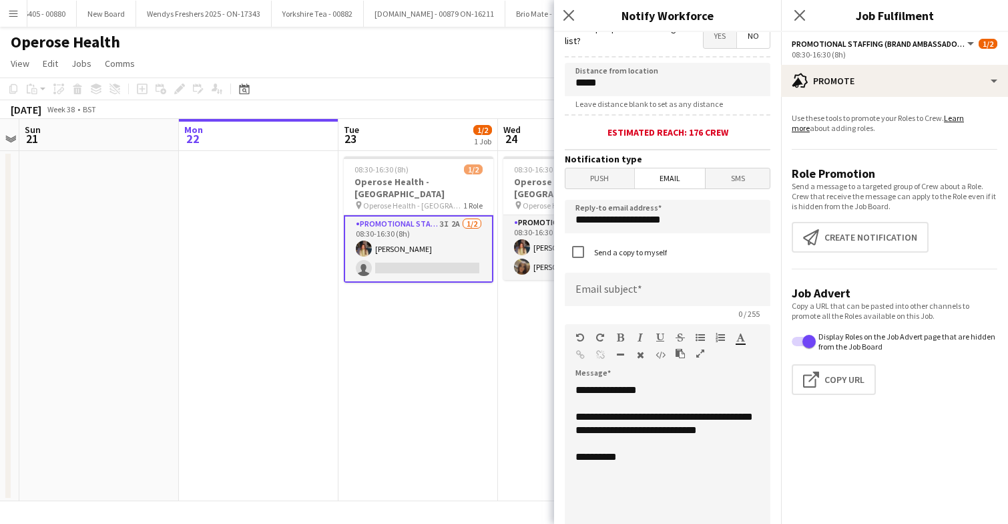
scroll to position [271, 0]
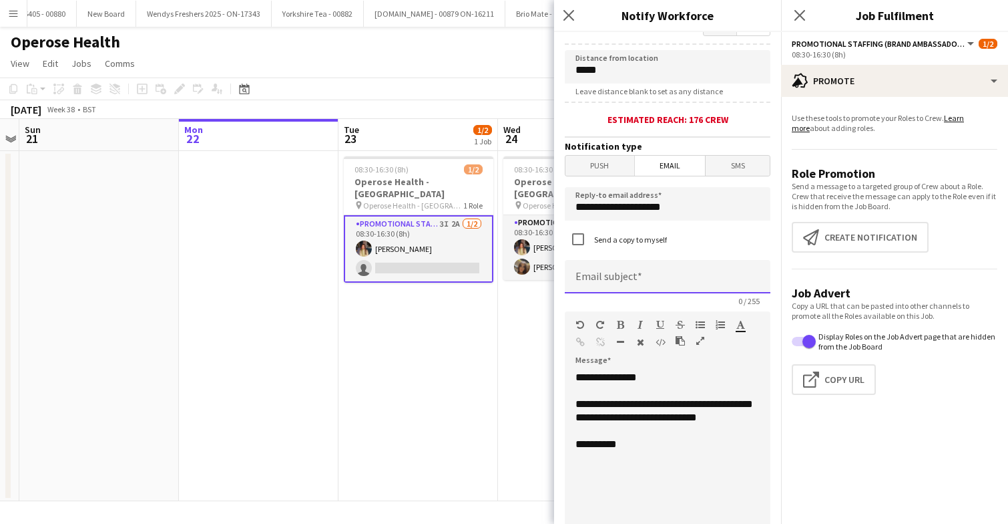
click at [634, 278] on input at bounding box center [668, 276] width 206 height 33
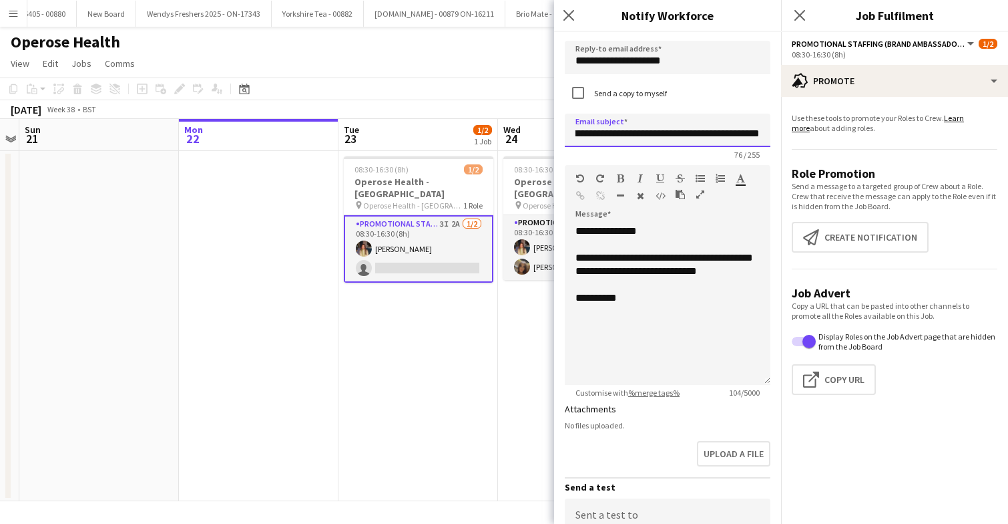
scroll to position [427, 0]
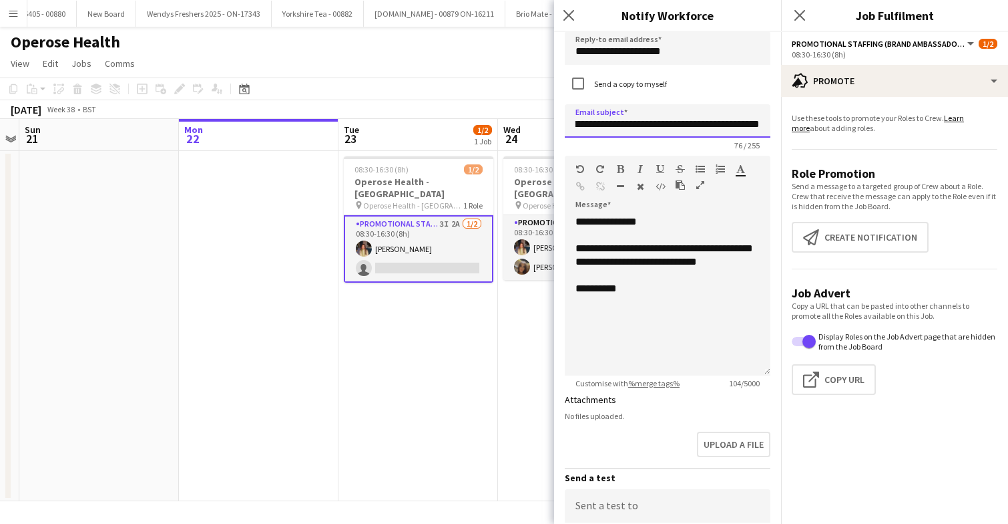
type input "**********"
click at [659, 313] on div "**********" at bounding box center [668, 295] width 206 height 160
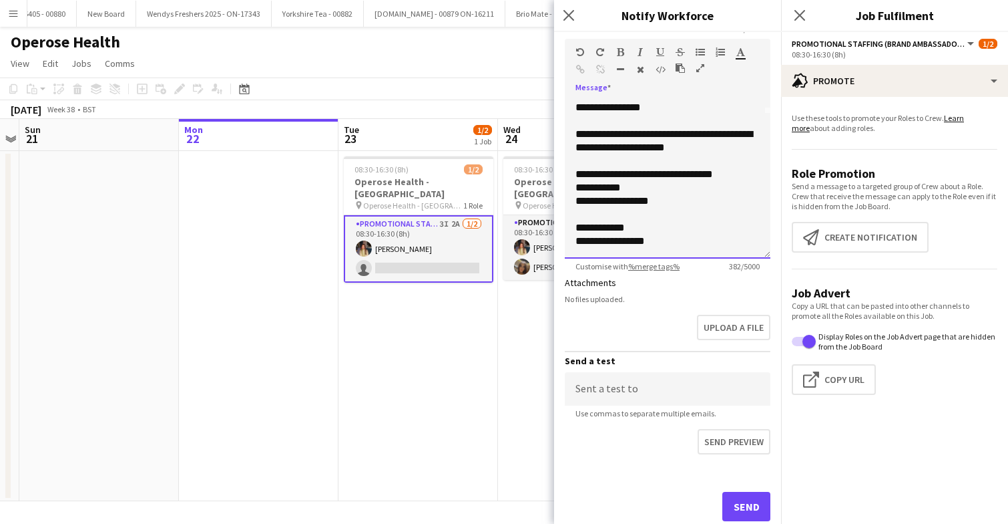
scroll to position [581, 0]
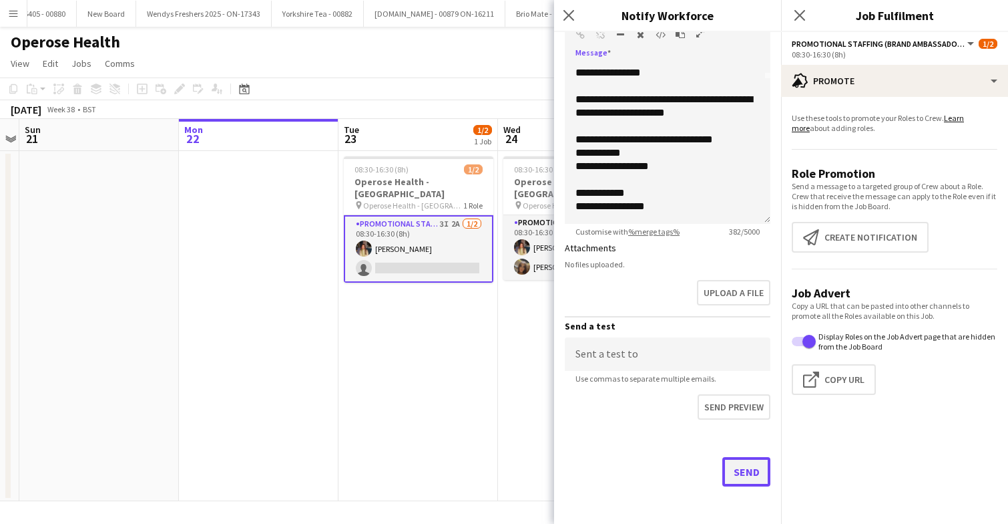
click at [742, 473] on button "Send" at bounding box center [747, 471] width 48 height 29
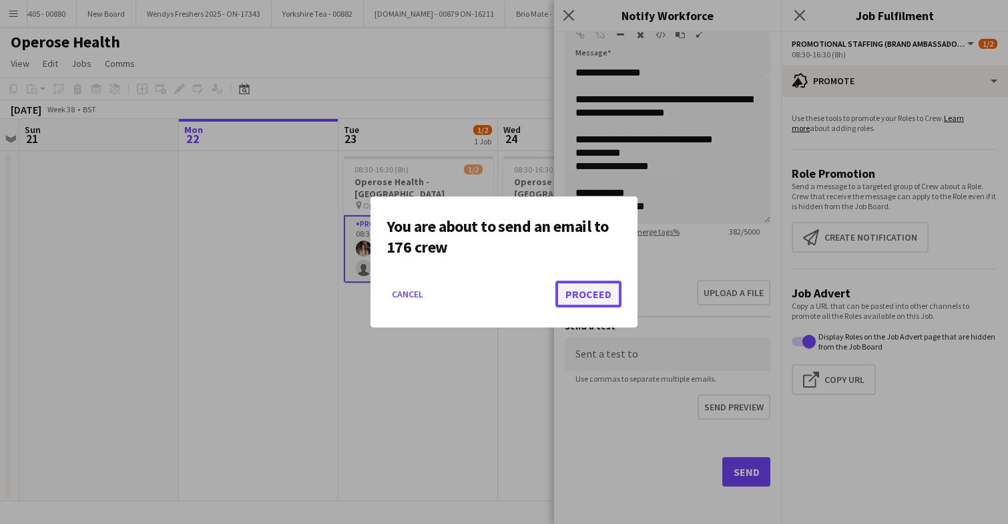
click at [582, 293] on button "Proceed" at bounding box center [589, 293] width 66 height 27
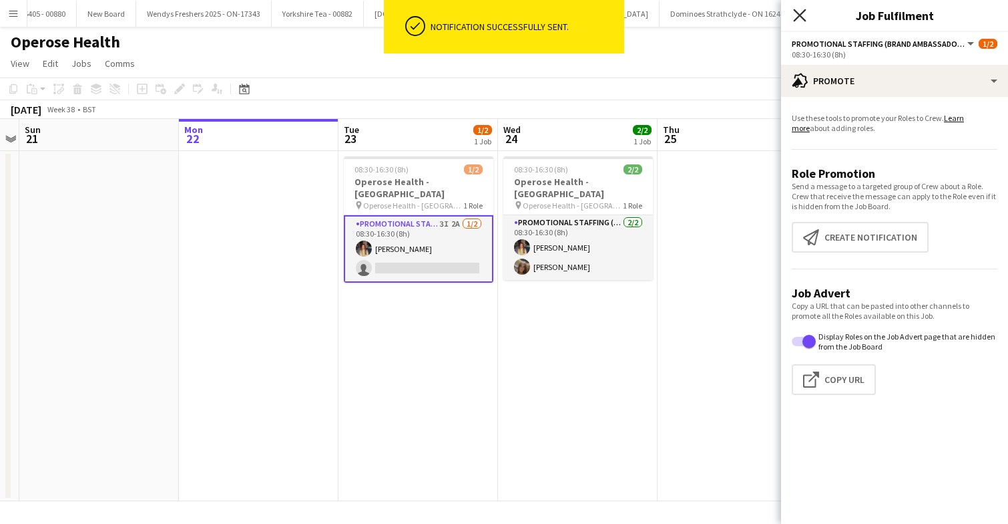
click at [801, 16] on icon at bounding box center [799, 15] width 13 height 13
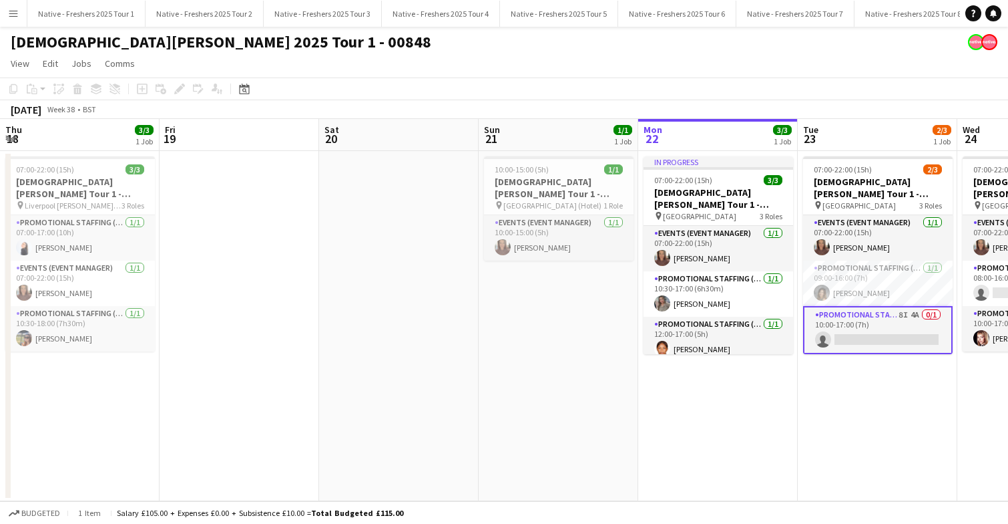
scroll to position [0, 562]
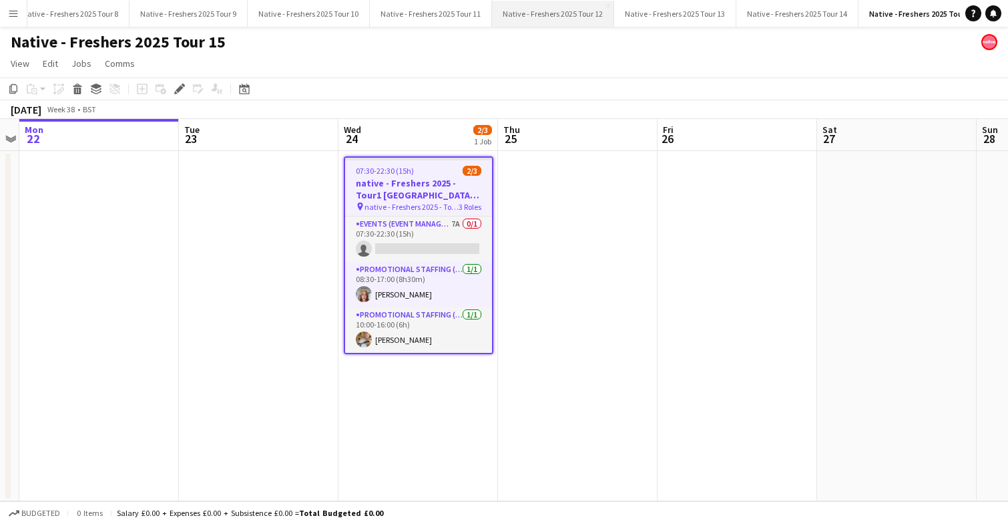
scroll to position [0, 855]
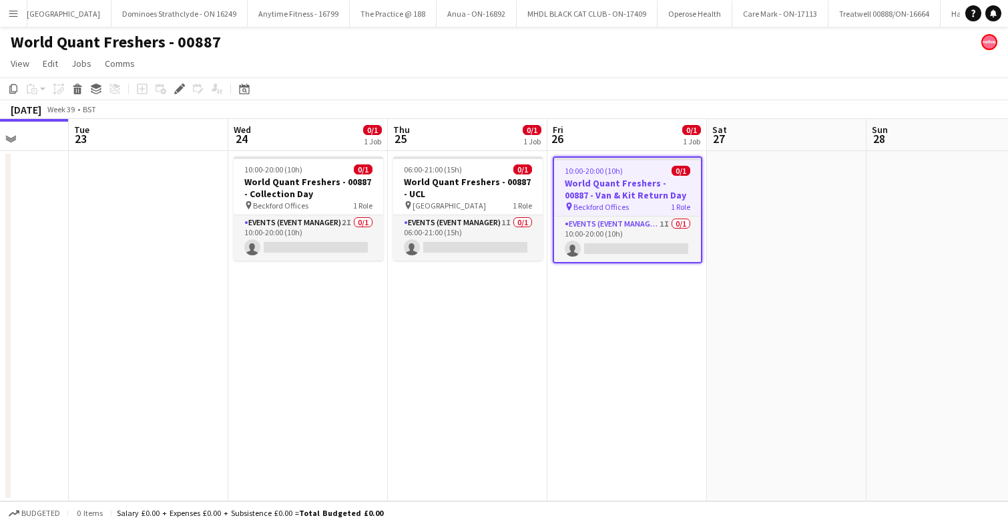
scroll to position [0, 389]
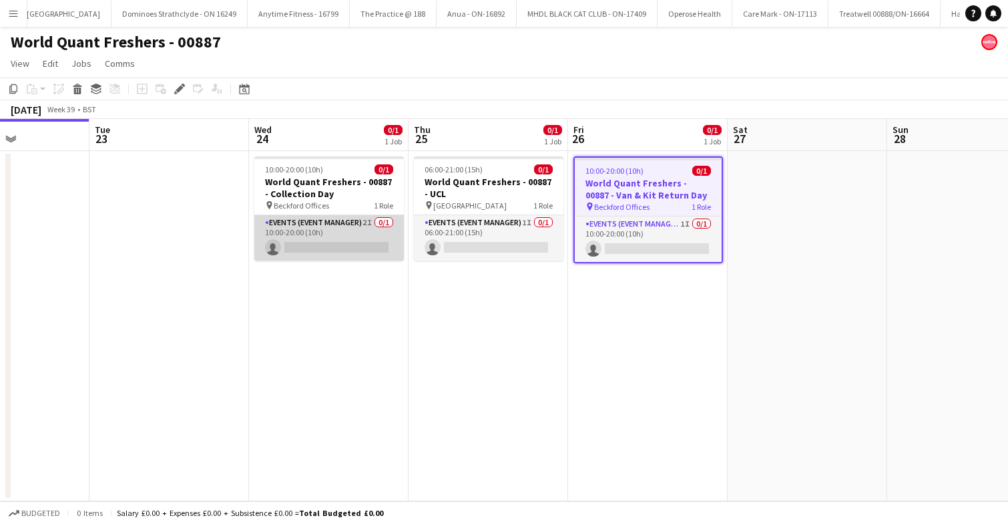
click at [345, 243] on app-card-role "Events (Event Manager) 2I 0/1 10:00-20:00 (10h) single-neutral-actions" at bounding box center [329, 237] width 150 height 45
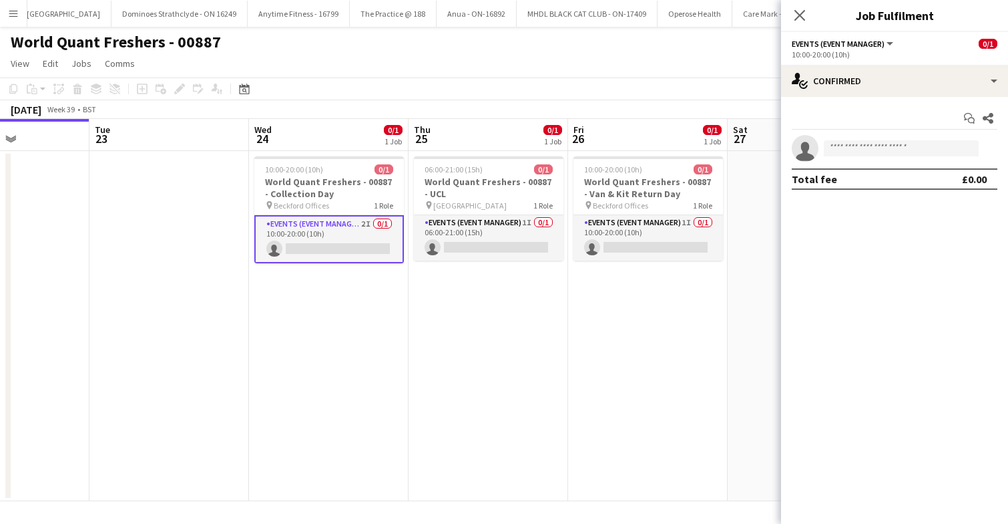
click at [894, 61] on app-options-switcher "Events (Event Manager) All roles Events (Event Manager) 0/1 10:00-20:00 (10h)" at bounding box center [894, 48] width 227 height 33
click at [896, 97] on div "Start chat Share single-neutral-actions Total fee £0.00" at bounding box center [894, 149] width 227 height 104
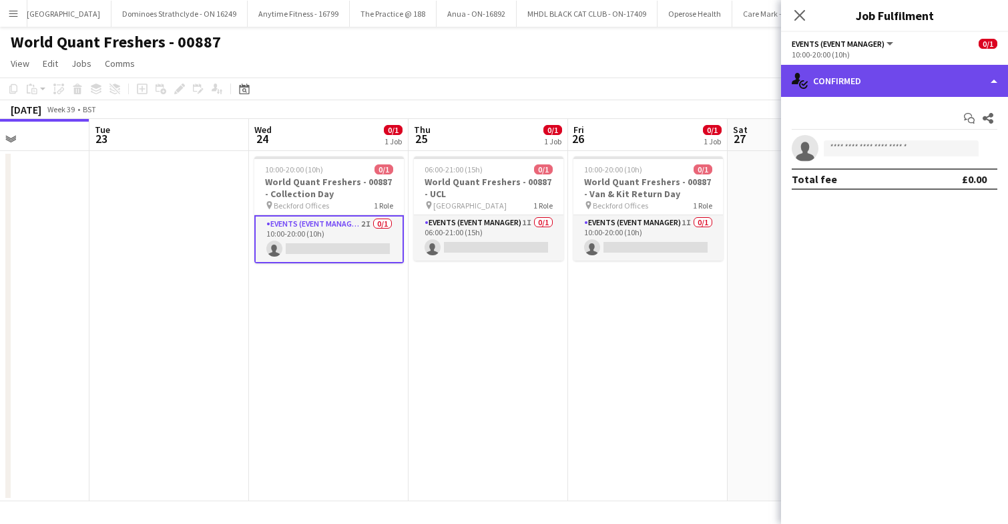
click at [896, 83] on div "single-neutral-actions-check-2 Confirmed" at bounding box center [894, 81] width 227 height 32
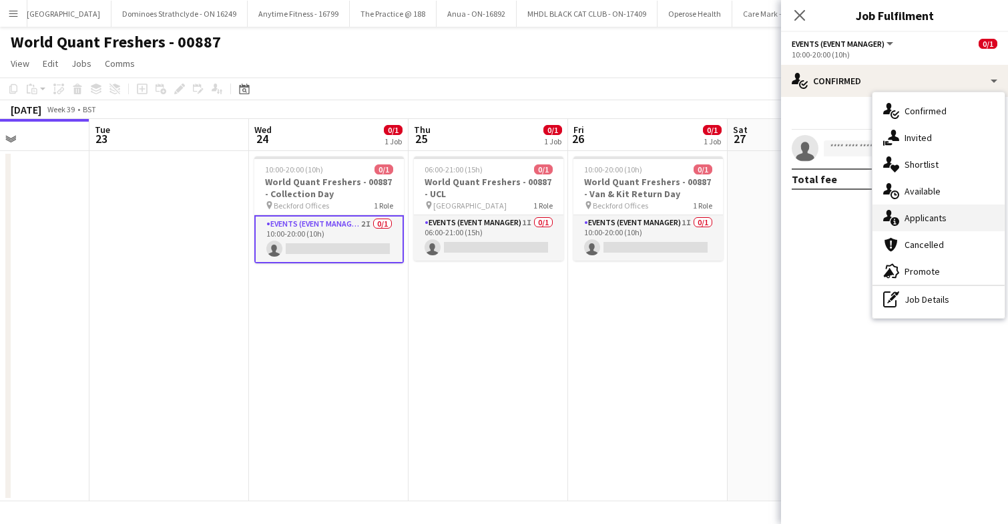
click at [922, 215] on span "Applicants" at bounding box center [926, 218] width 42 height 12
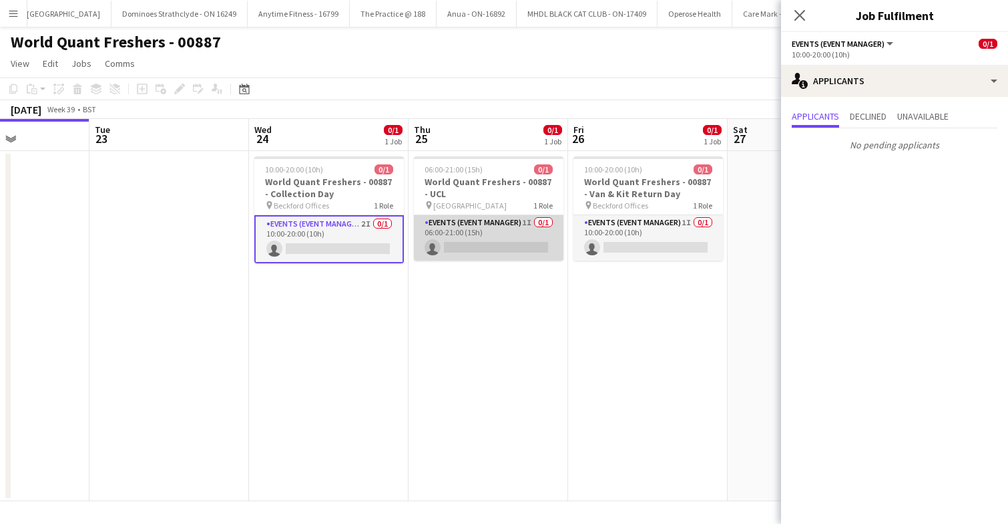
scroll to position [0, 390]
click at [502, 224] on app-card-role "Events (Event Manager) 1I 0/1 06:00-21:00 (15h) single-neutral-actions" at bounding box center [488, 237] width 150 height 45
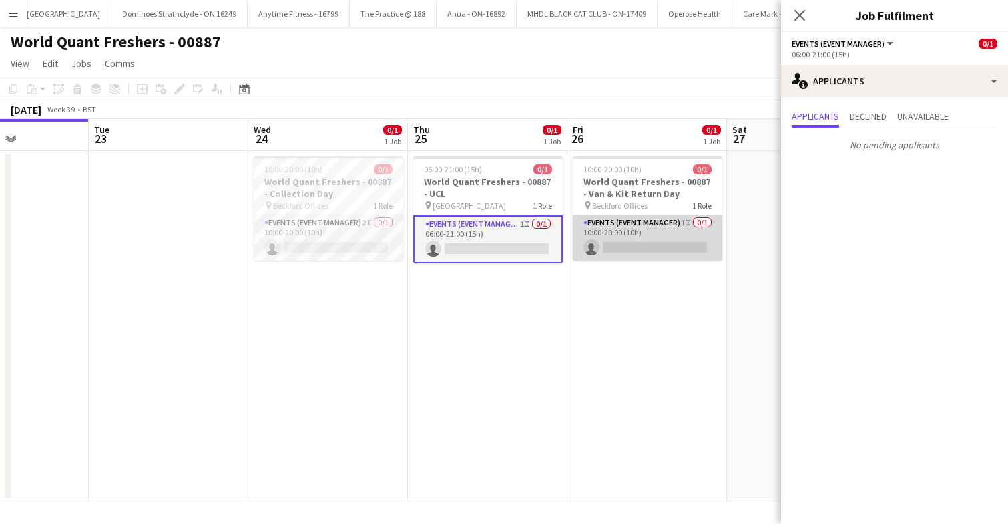
click at [661, 236] on app-card-role "Events (Event Manager) 1I 0/1 10:00-20:00 (10h) single-neutral-actions" at bounding box center [648, 237] width 150 height 45
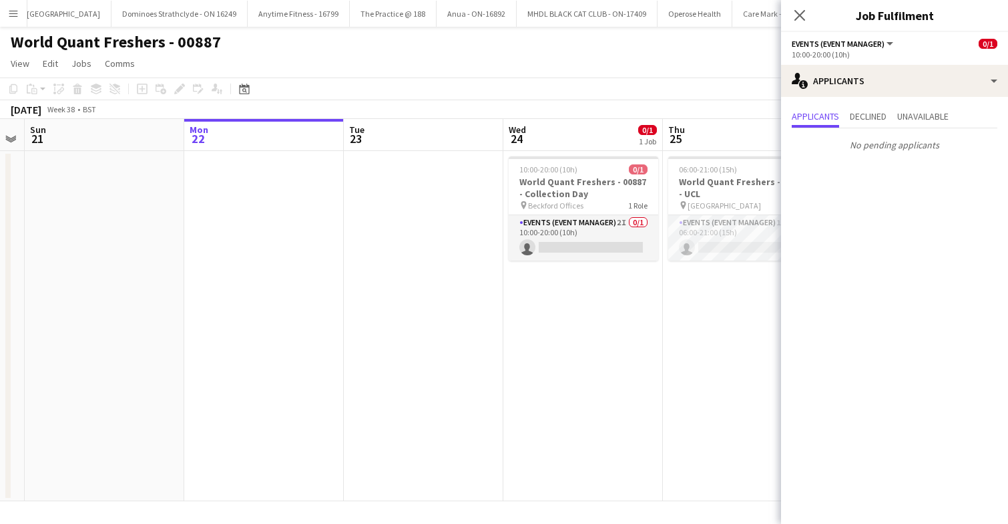
scroll to position [0, 283]
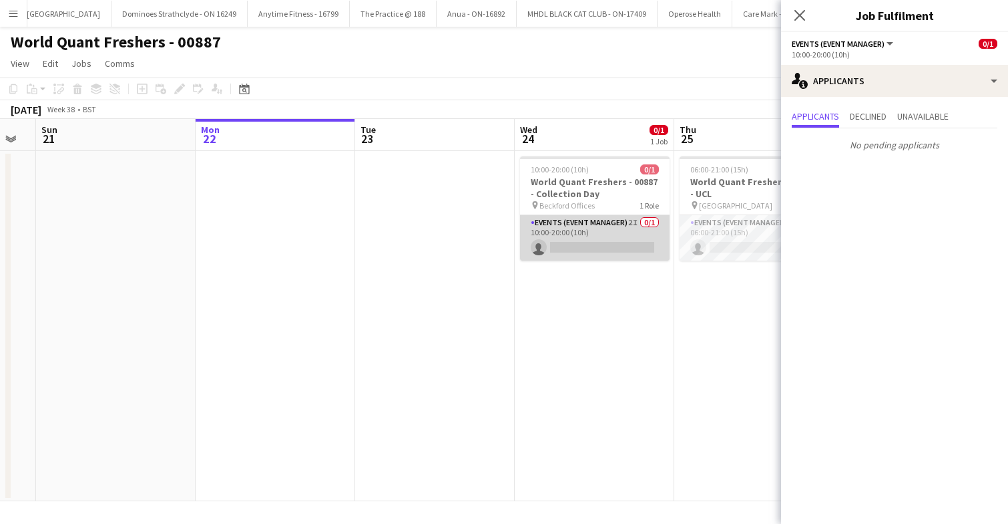
click at [612, 241] on app-card-role "Events (Event Manager) 2I 0/1 10:00-20:00 (10h) single-neutral-actions" at bounding box center [595, 237] width 150 height 45
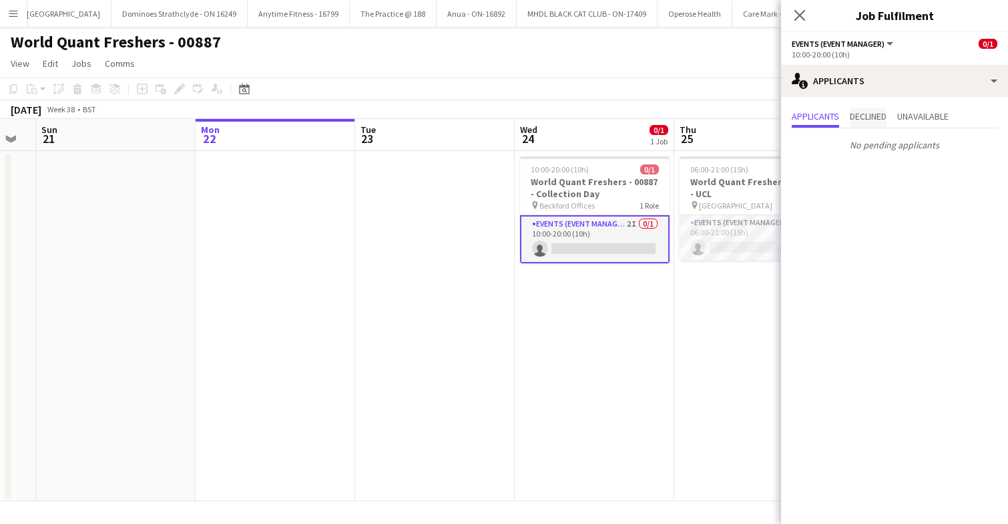
click at [879, 117] on span "Declined" at bounding box center [868, 116] width 37 height 9
click at [930, 117] on span "Unavailable" at bounding box center [923, 116] width 51 height 9
click at [727, 235] on app-card-role "Events (Event Manager) 1I 0/1 06:00-21:00 (15h) single-neutral-actions" at bounding box center [755, 237] width 150 height 45
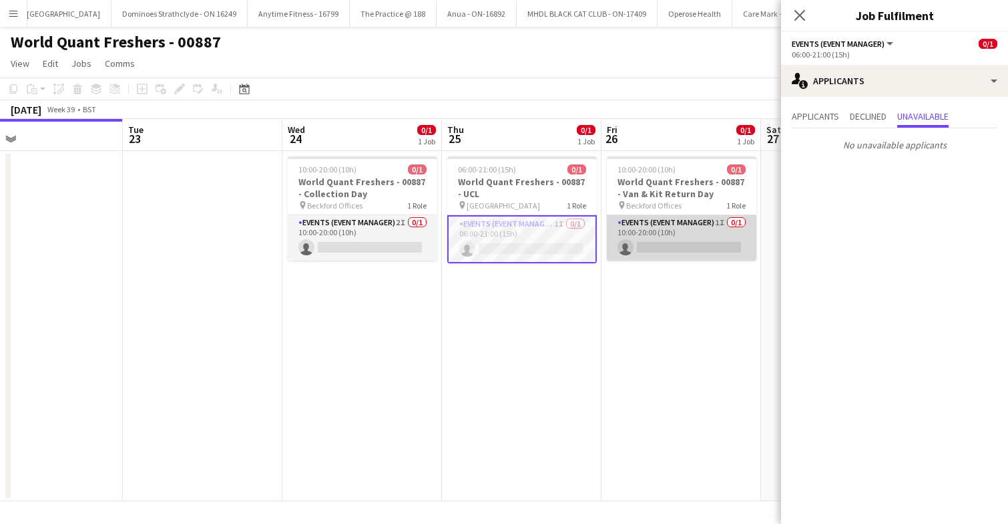
click at [704, 234] on app-card-role "Events (Event Manager) 1I 0/1 10:00-20:00 (10h) single-neutral-actions" at bounding box center [682, 237] width 150 height 45
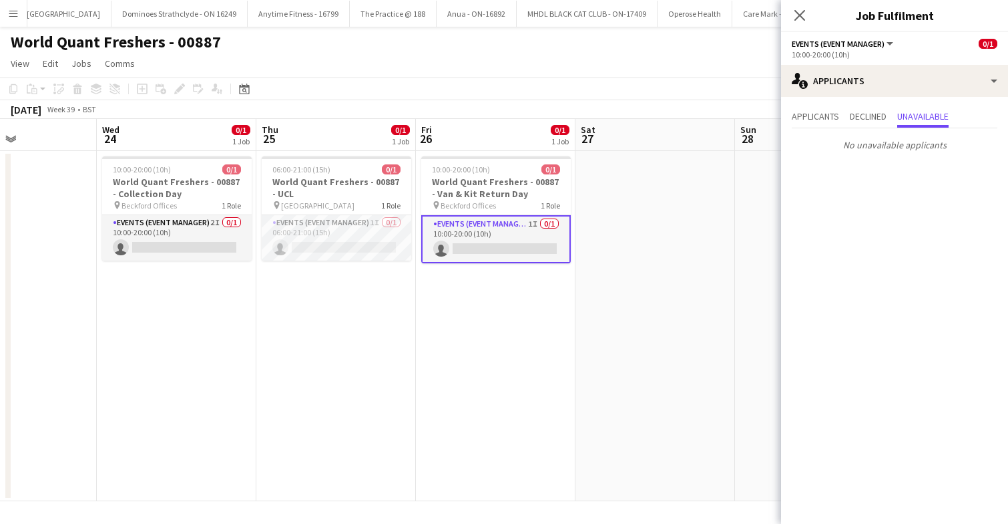
scroll to position [0, 386]
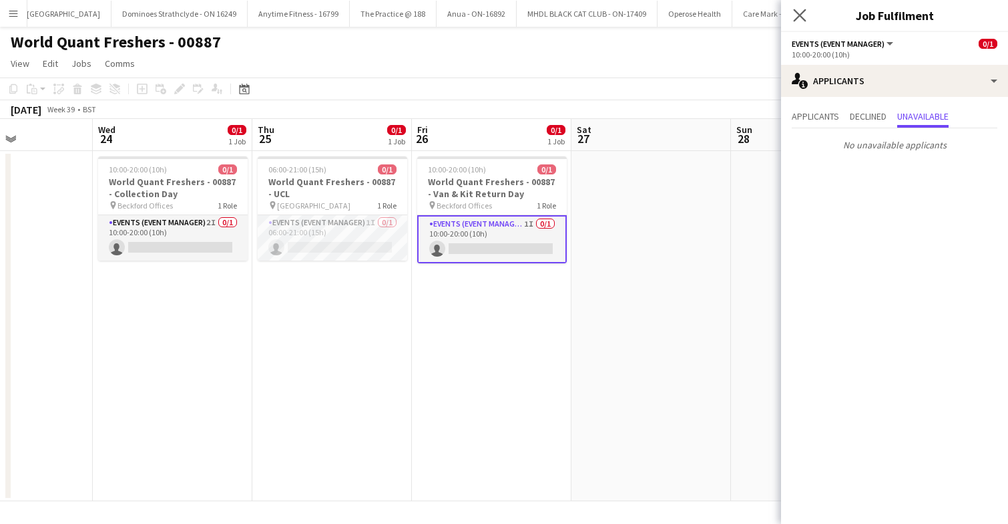
click at [807, 15] on app-icon "Close pop-in" at bounding box center [800, 15] width 19 height 19
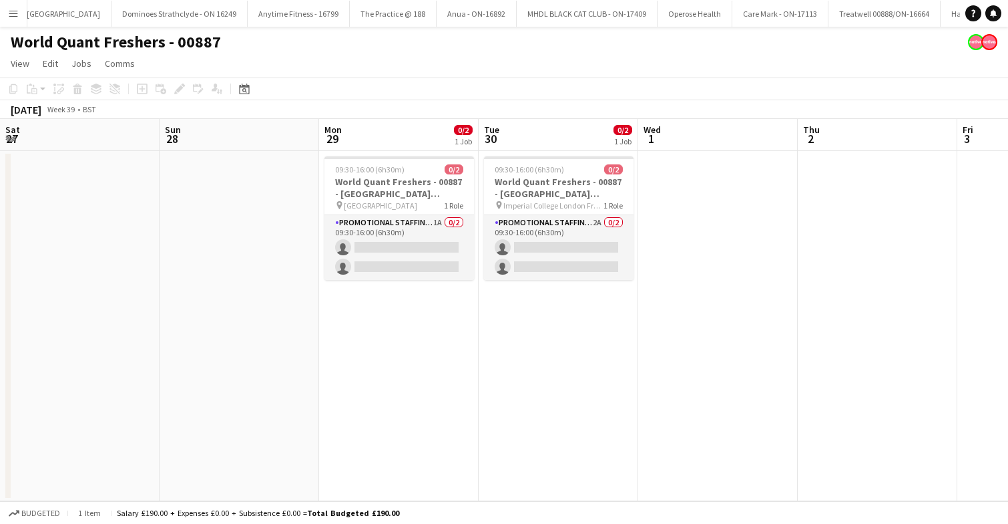
scroll to position [0, 401]
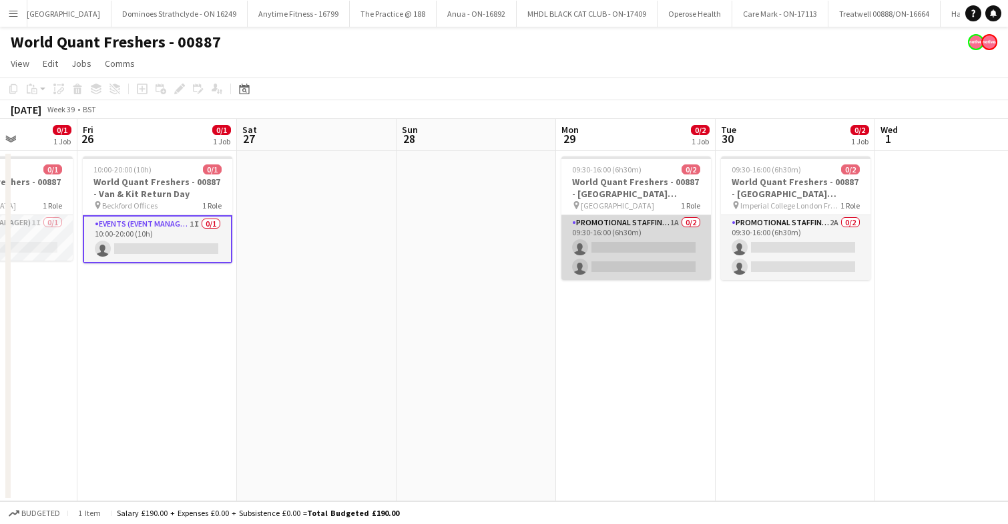
click at [592, 238] on app-card-role "Promotional Staffing (Brand Ambassadors) 1A 0/2 09:30-16:00 (6h30m) single-neut…" at bounding box center [637, 247] width 150 height 65
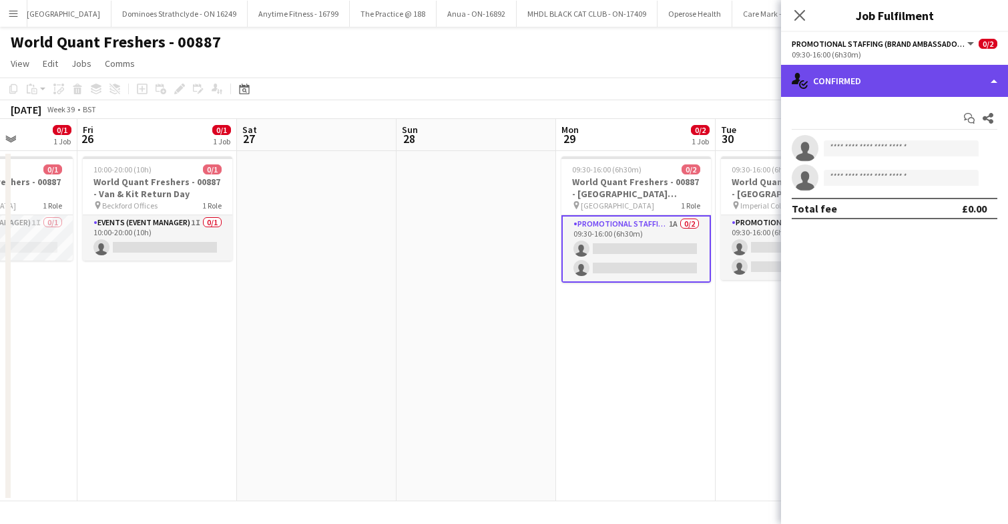
click at [887, 81] on div "single-neutral-actions-check-2 Confirmed" at bounding box center [894, 81] width 227 height 32
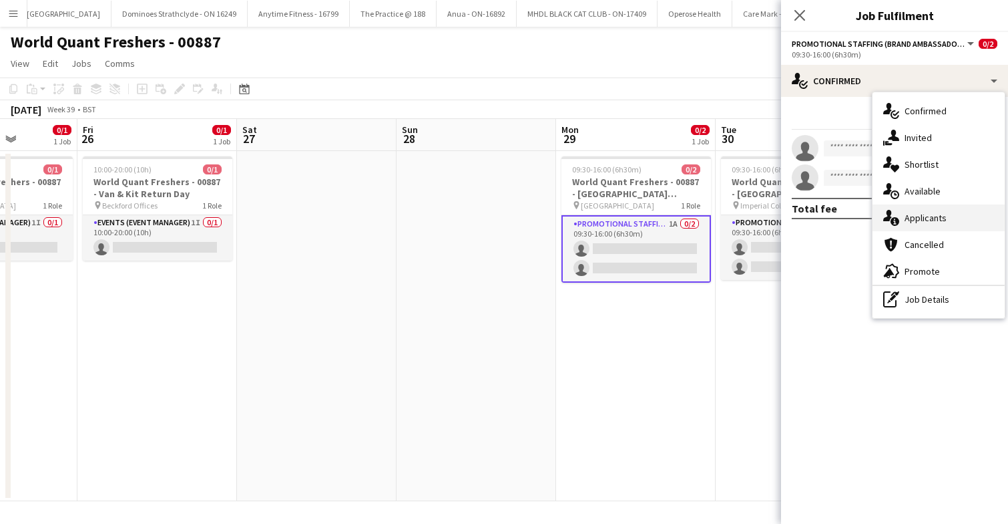
click at [936, 217] on span "Applicants" at bounding box center [926, 218] width 42 height 12
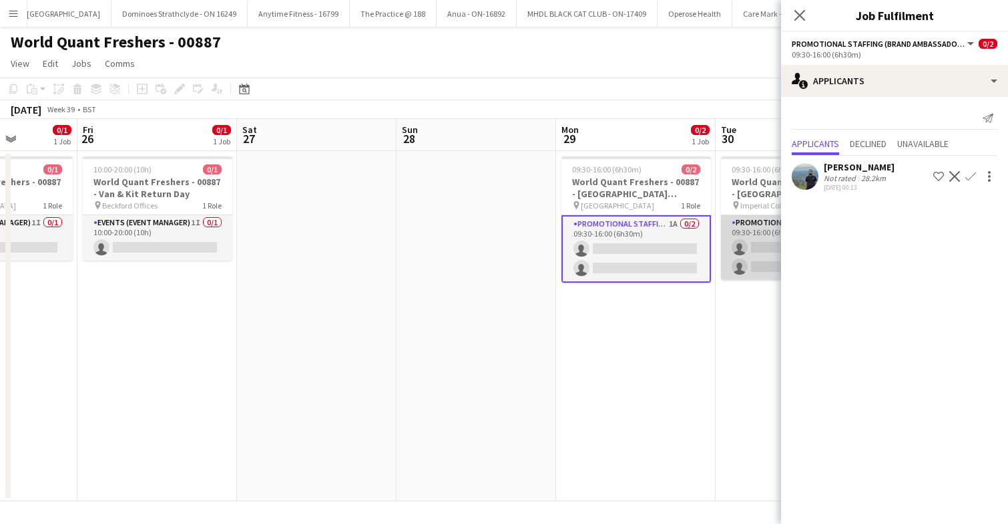
click at [756, 248] on app-card-role "Promotional Staffing (Brand Ambassadors) 2A 0/2 09:30-16:00 (6h30m) single-neut…" at bounding box center [796, 247] width 150 height 65
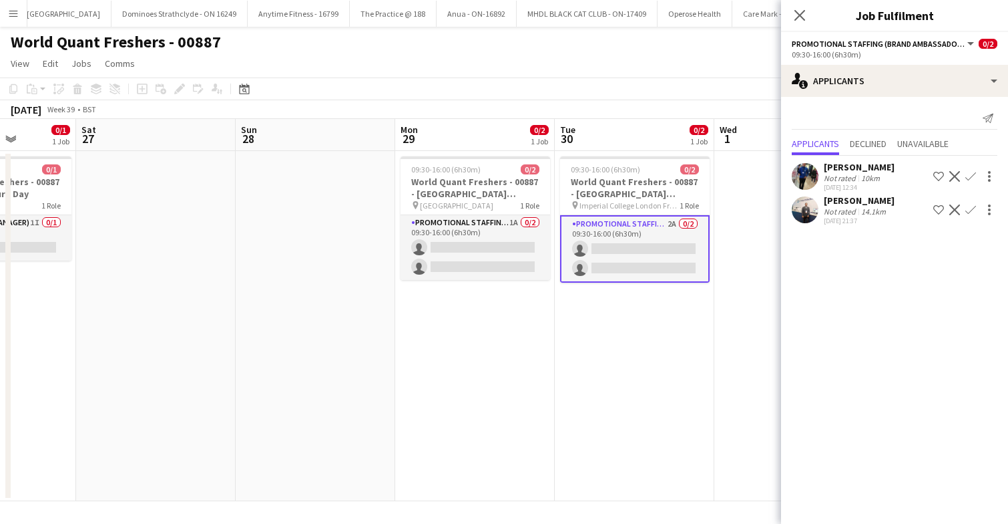
scroll to position [0, 563]
click at [970, 176] on app-icon "Confirm" at bounding box center [971, 176] width 11 height 11
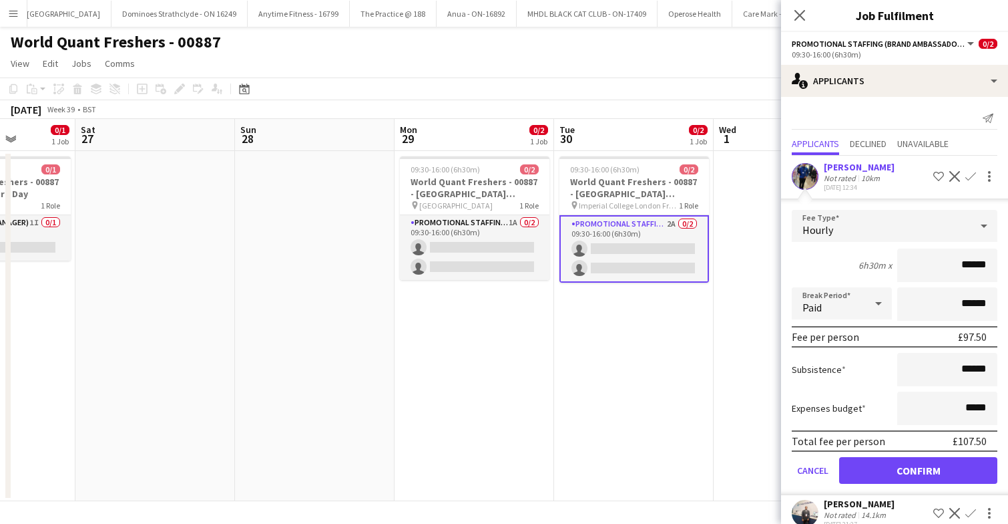
scroll to position [18, 0]
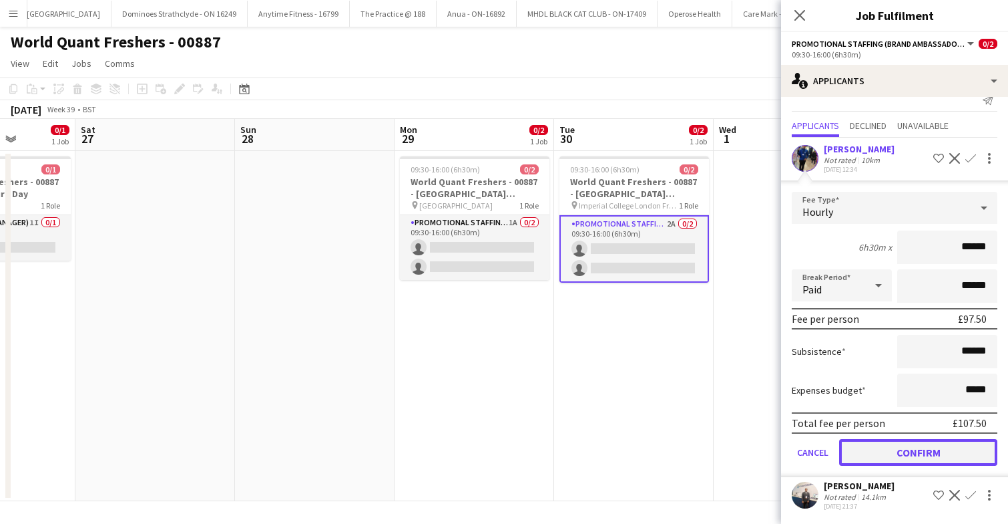
click at [907, 456] on button "Confirm" at bounding box center [918, 452] width 158 height 27
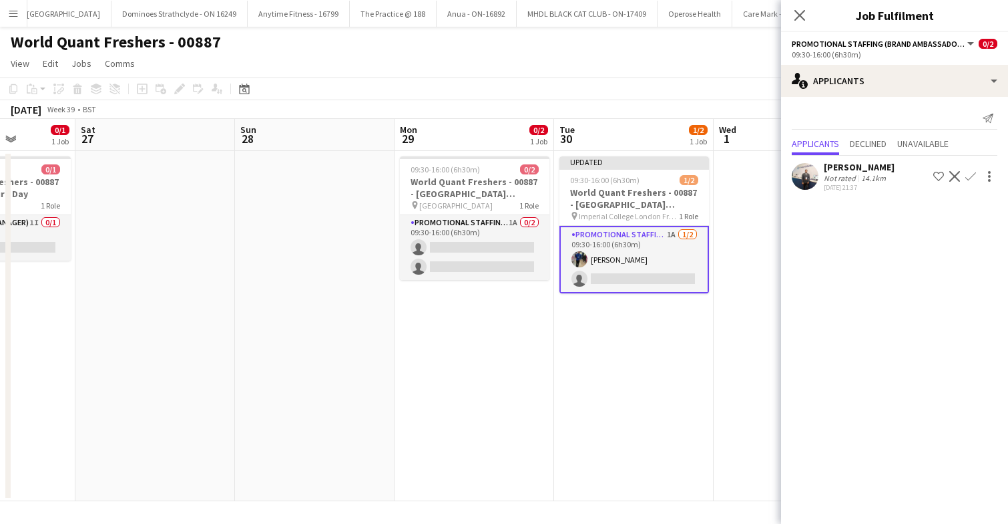
scroll to position [0, 0]
click at [804, 173] on app-user-avatar at bounding box center [805, 176] width 27 height 27
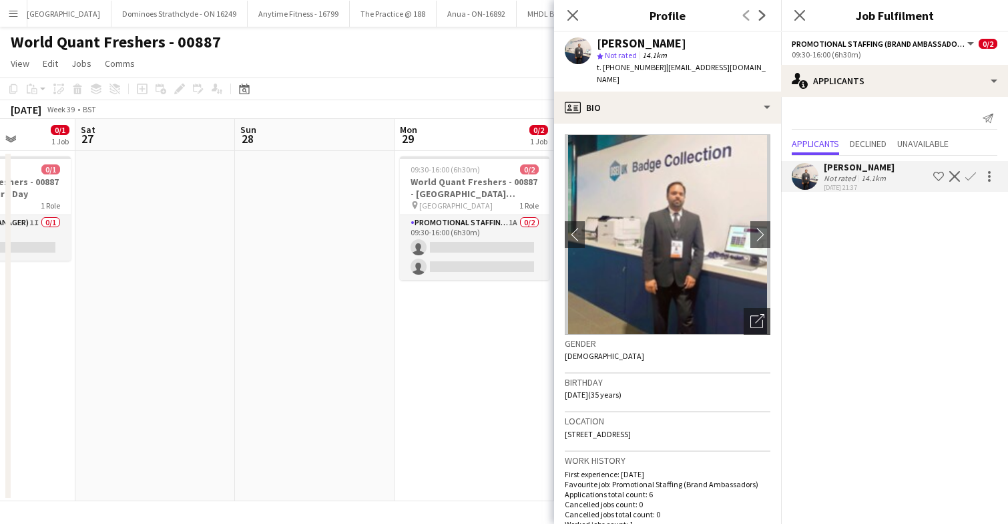
click at [972, 176] on app-icon "Confirm" at bounding box center [971, 176] width 11 height 11
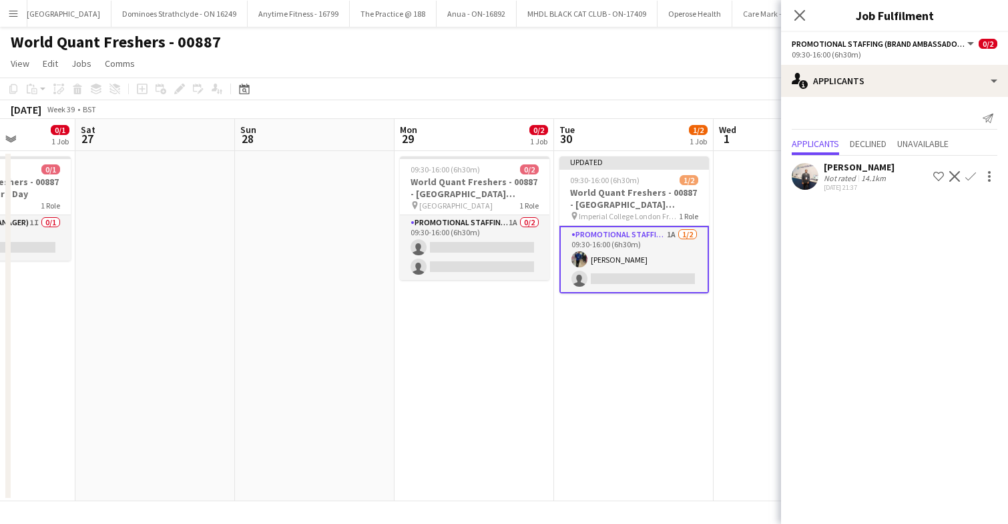
click at [972, 177] on app-icon "Confirm" at bounding box center [971, 176] width 11 height 11
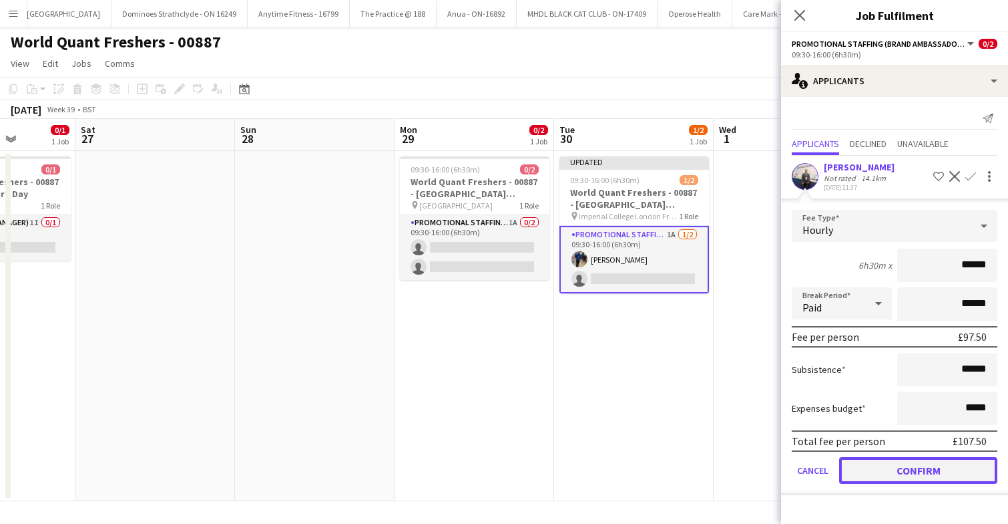
click at [878, 470] on button "Confirm" at bounding box center [918, 470] width 158 height 27
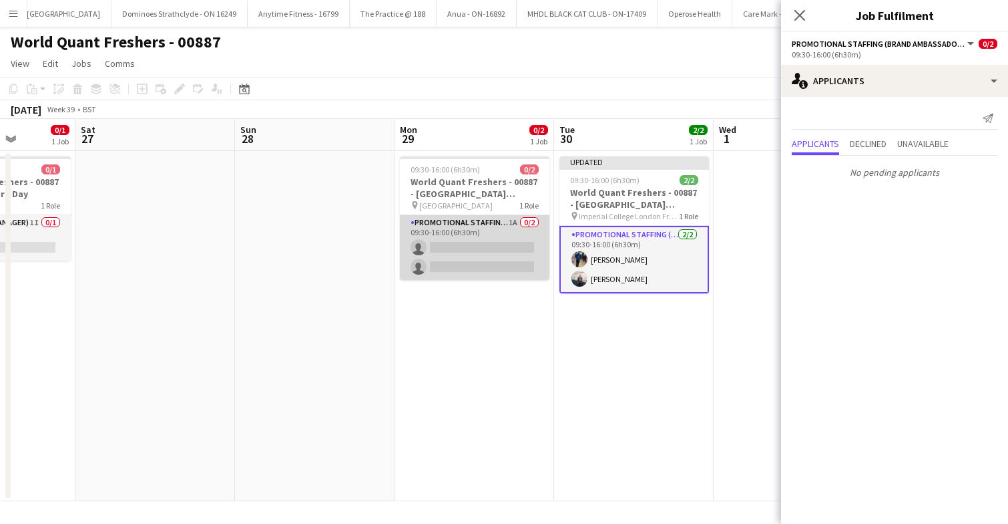
click at [488, 246] on app-card-role "Promotional Staffing (Brand Ambassadors) 1A 0/2 09:30-16:00 (6h30m) single-neut…" at bounding box center [475, 247] width 150 height 65
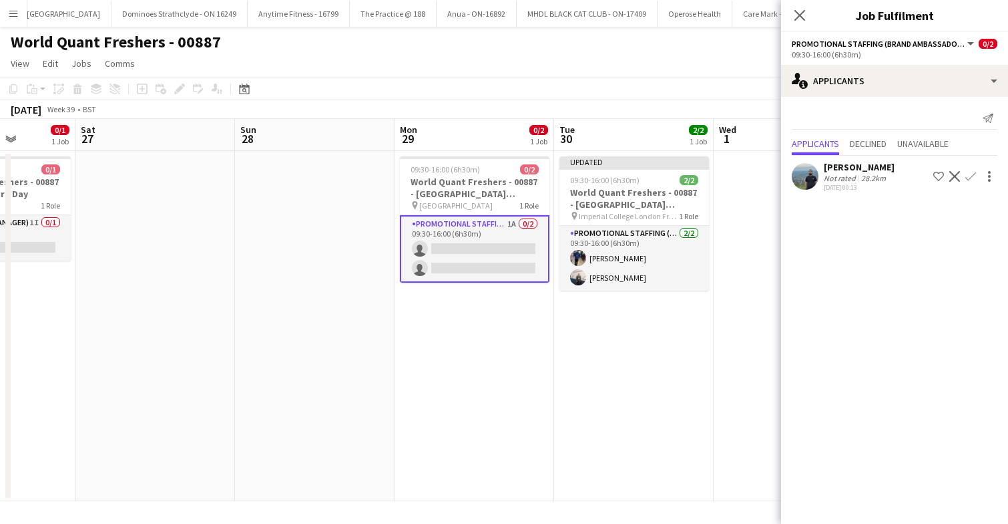
click at [970, 182] on app-icon "Confirm" at bounding box center [971, 176] width 11 height 11
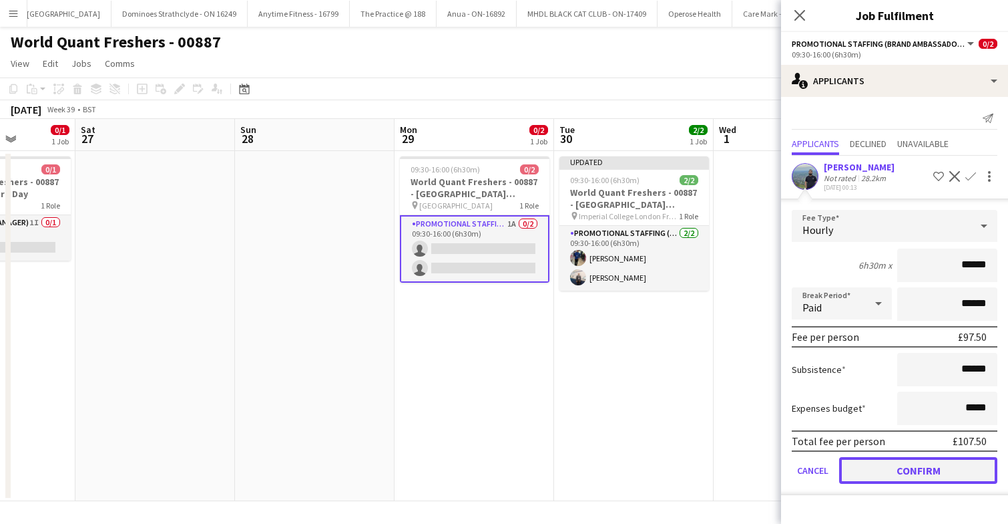
click at [900, 480] on button "Confirm" at bounding box center [918, 470] width 158 height 27
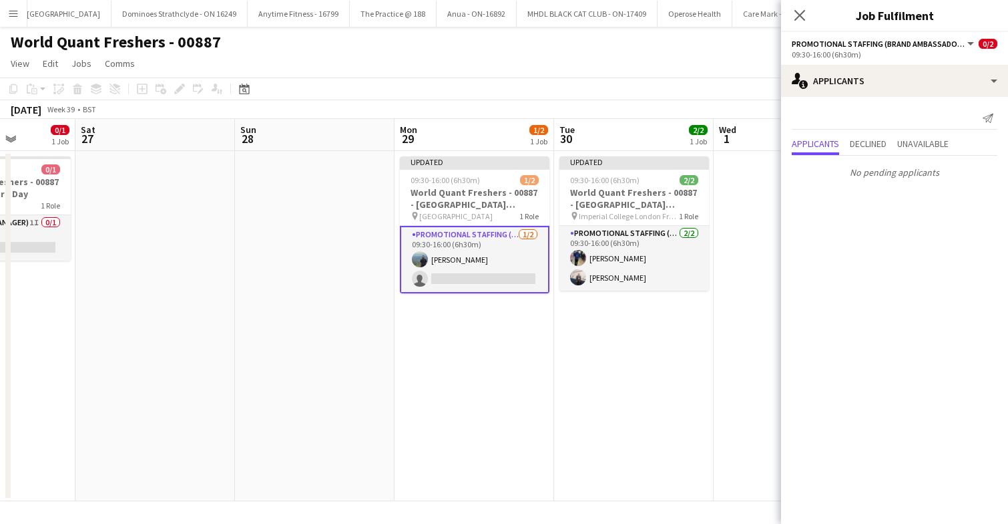
click at [552, 359] on app-date-cell "Updated 09:30-16:00 (6h30m) 1/2 World Quant Freshers - 00887 - University of Wa…" at bounding box center [475, 326] width 160 height 350
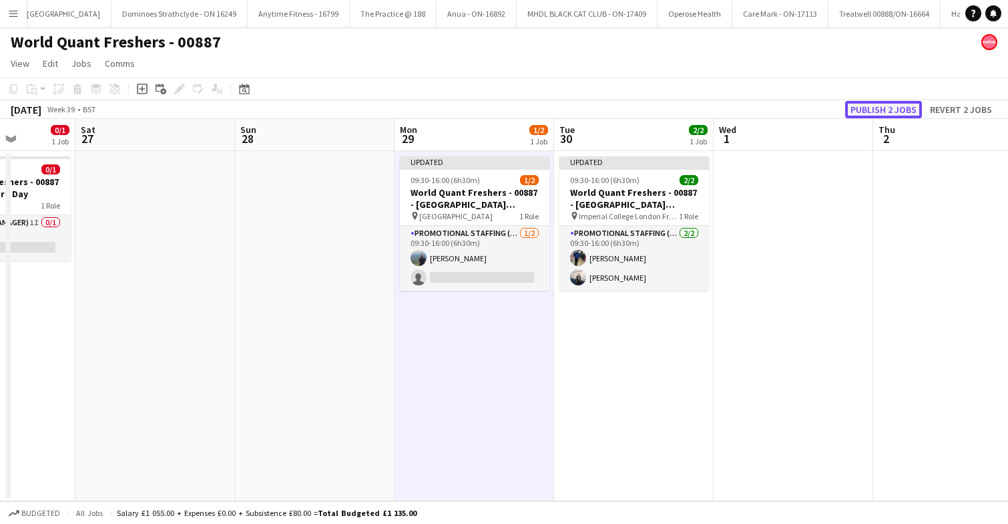
click at [884, 102] on button "Publish 2 jobs" at bounding box center [883, 109] width 77 height 17
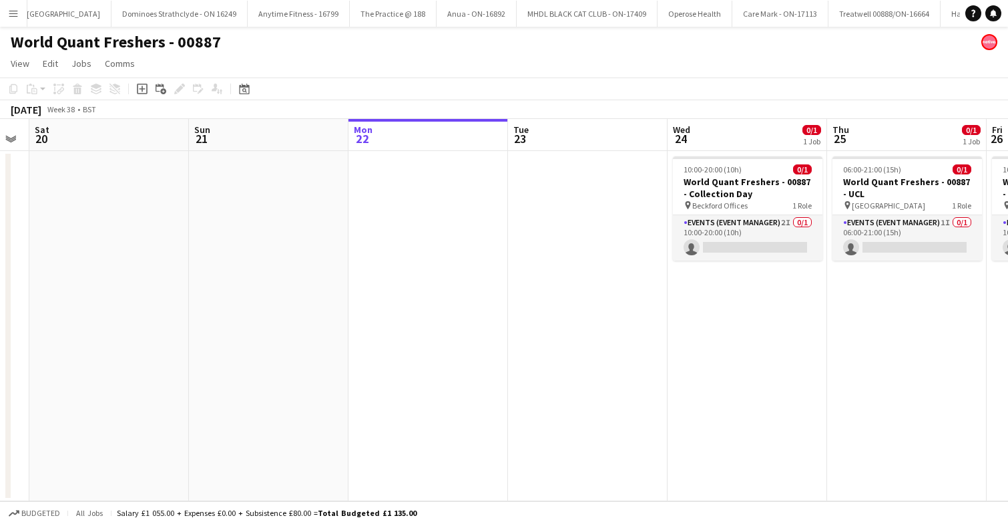
scroll to position [0, 279]
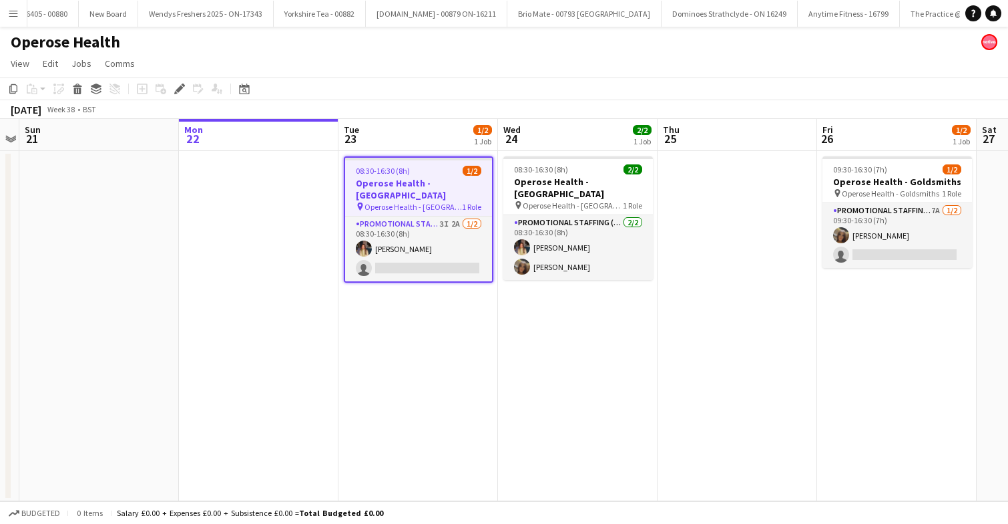
scroll to position [0, 3519]
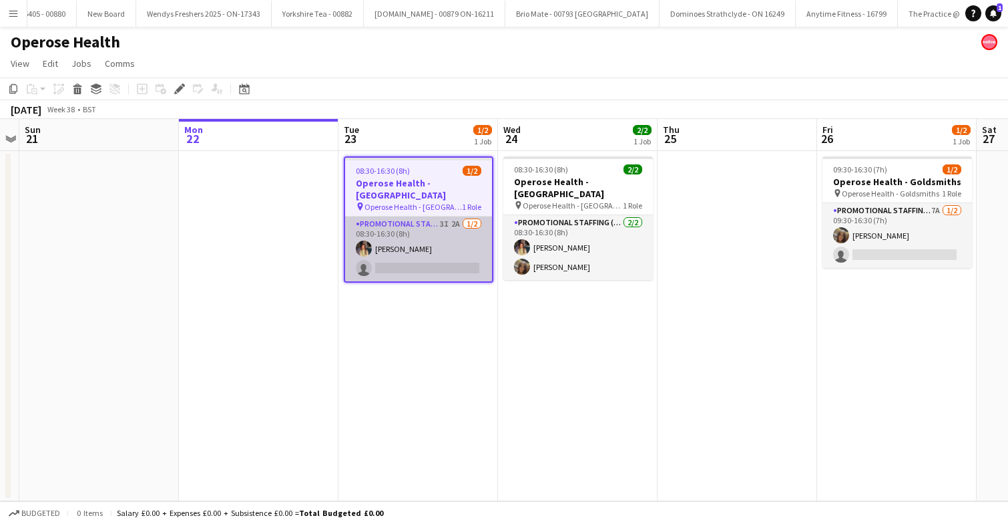
click at [427, 231] on app-card-role "Promotional Staffing (Brand Ambassadors) 3I 2A [DATE] 08:30-16:30 (8h) [PERSON_…" at bounding box center [418, 248] width 147 height 65
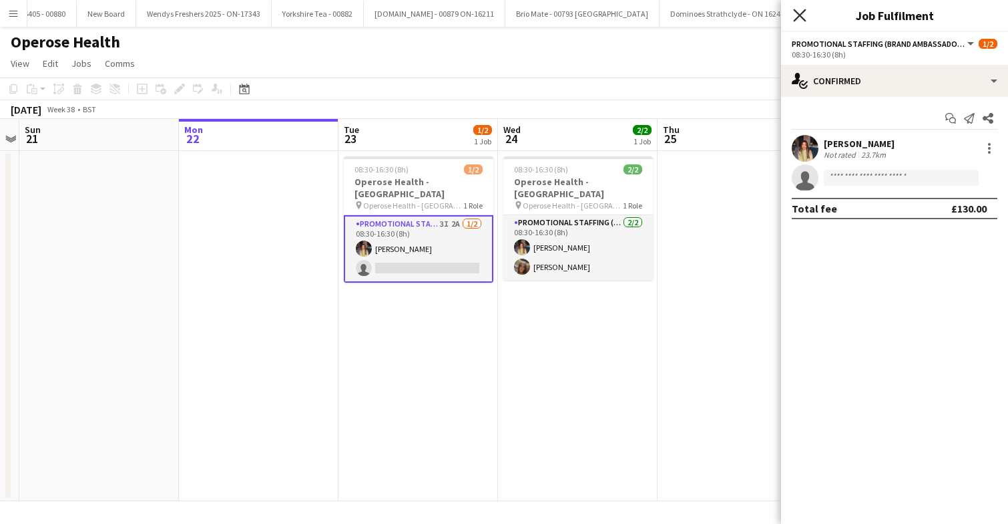
click at [801, 17] on icon at bounding box center [799, 15] width 13 height 13
